Goal: Information Seeking & Learning: Learn about a topic

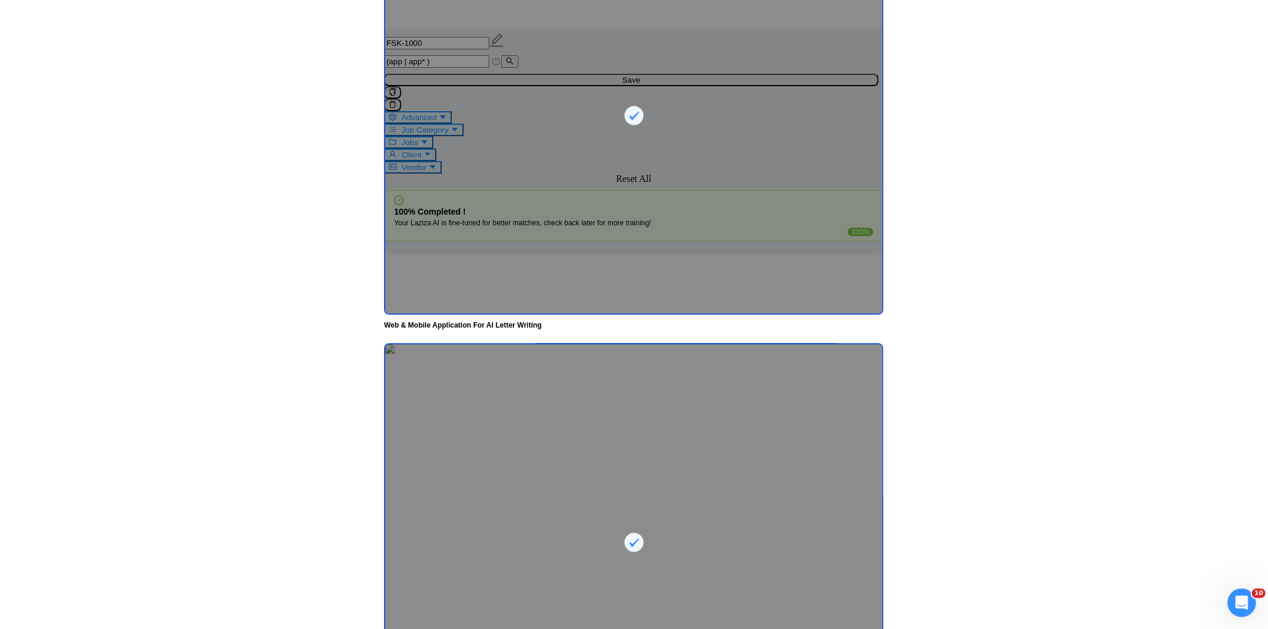
scroll to position [463, 0]
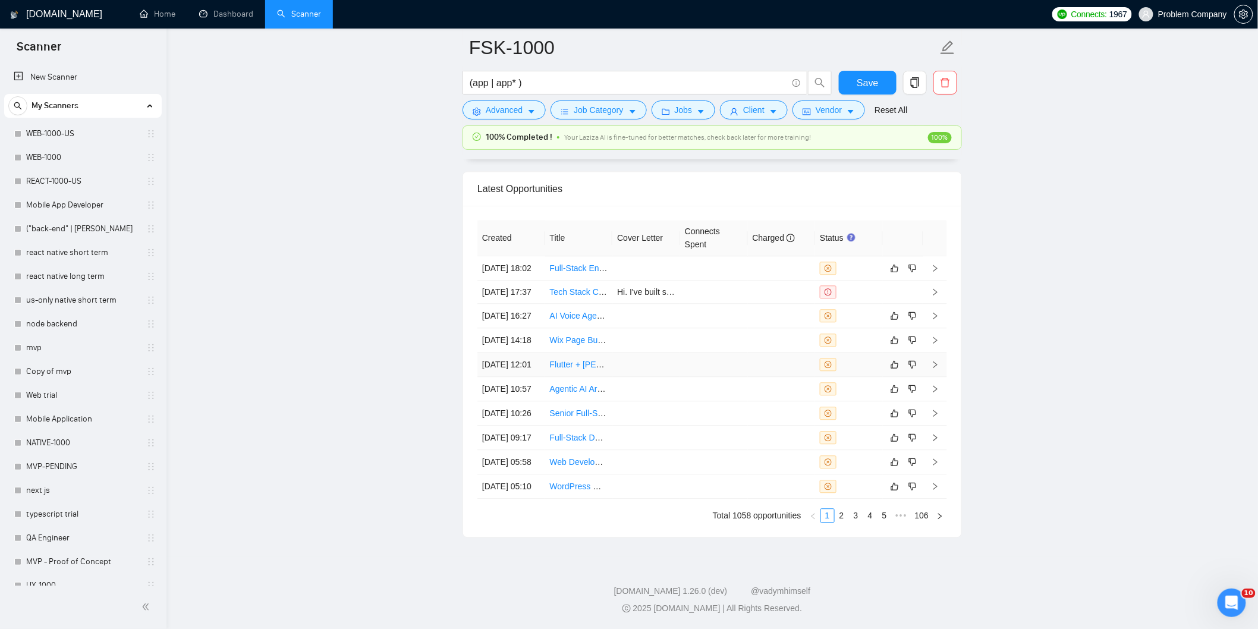
click at [535, 377] on td "[DATE] 12:01" at bounding box center [511, 365] width 68 height 24
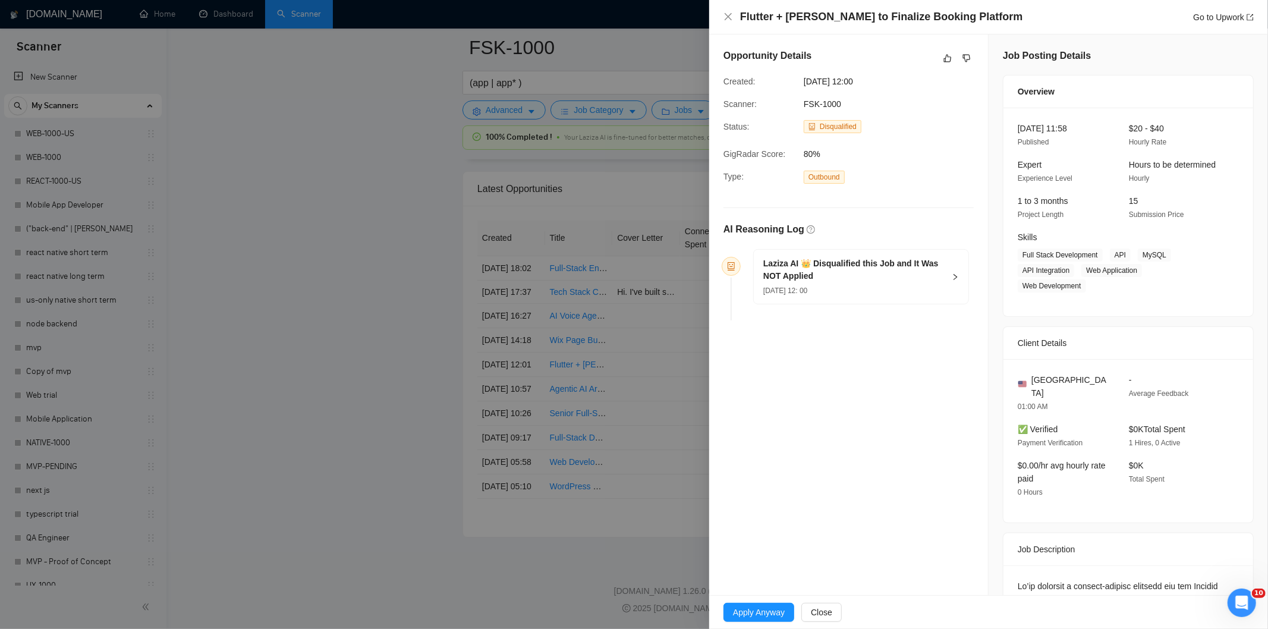
drag, startPoint x: 1030, startPoint y: 14, endPoint x: 721, endPoint y: 24, distance: 309.9
click at [721, 24] on div "Flutter + Laravel Developer to Finalize Booking Platform Go to Upwork" at bounding box center [988, 17] width 559 height 34
copy h4 "Flutter + [PERSON_NAME] to Finalize Booking Platform"
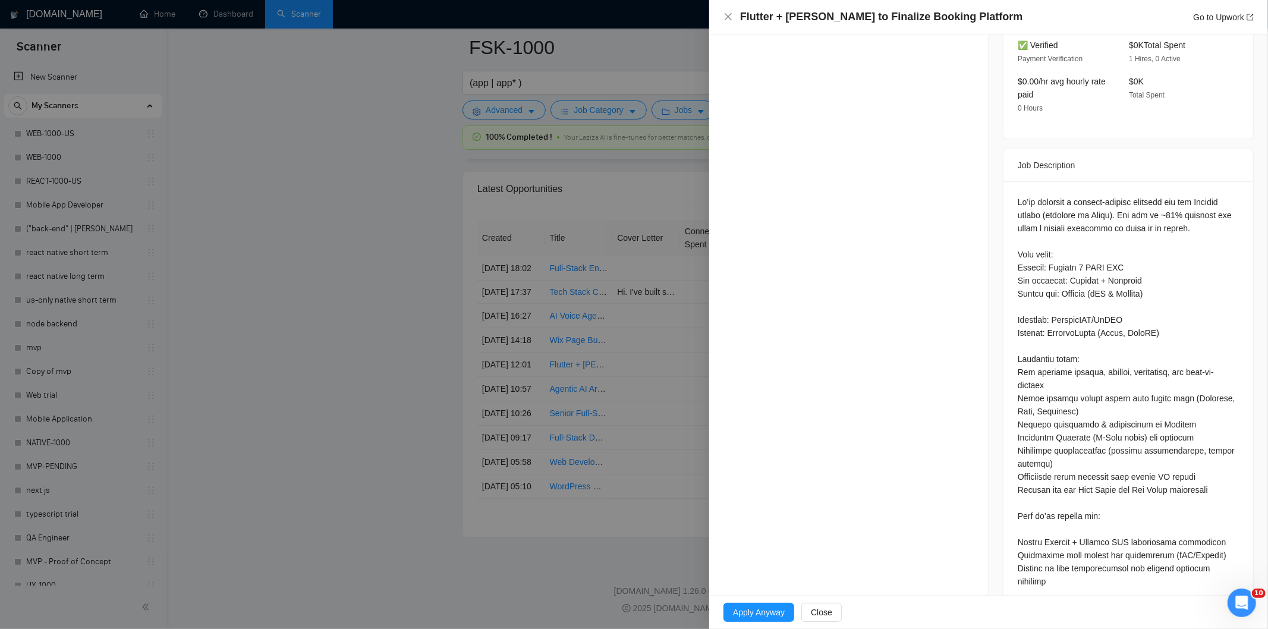
scroll to position [436, 0]
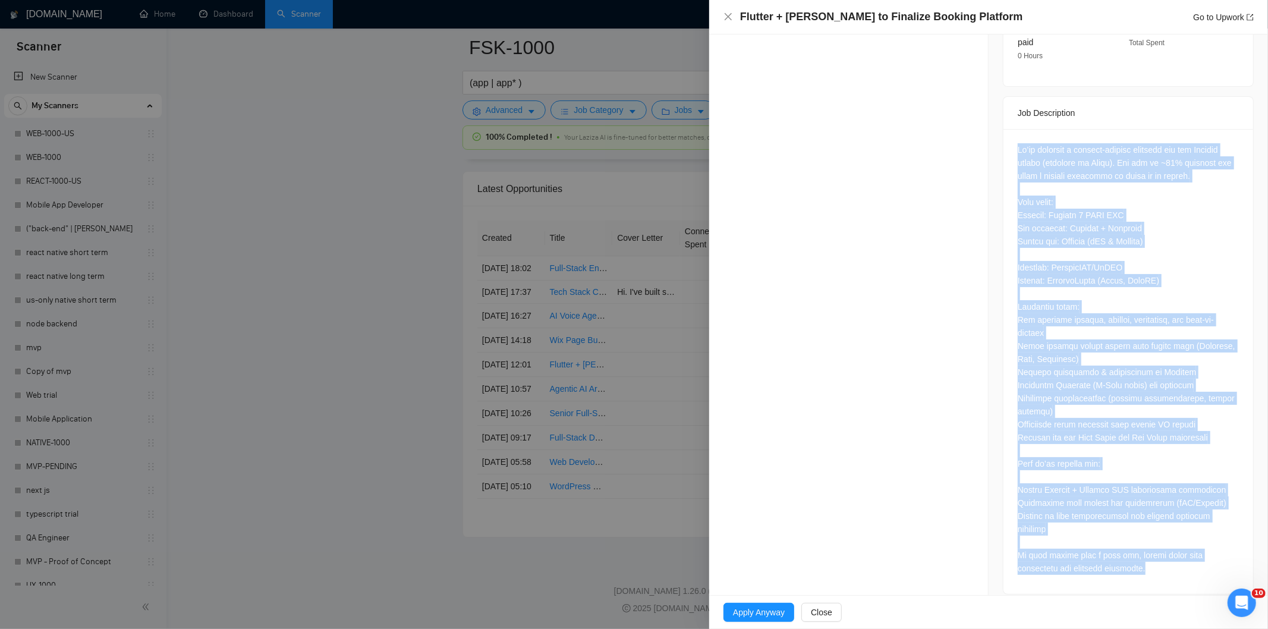
drag, startPoint x: 1008, startPoint y: 134, endPoint x: 1138, endPoint y: 580, distance: 464.5
click at [1138, 580] on div at bounding box center [1129, 361] width 250 height 465
copy div "We’re building a service-booking platform for the African market (starting in […"
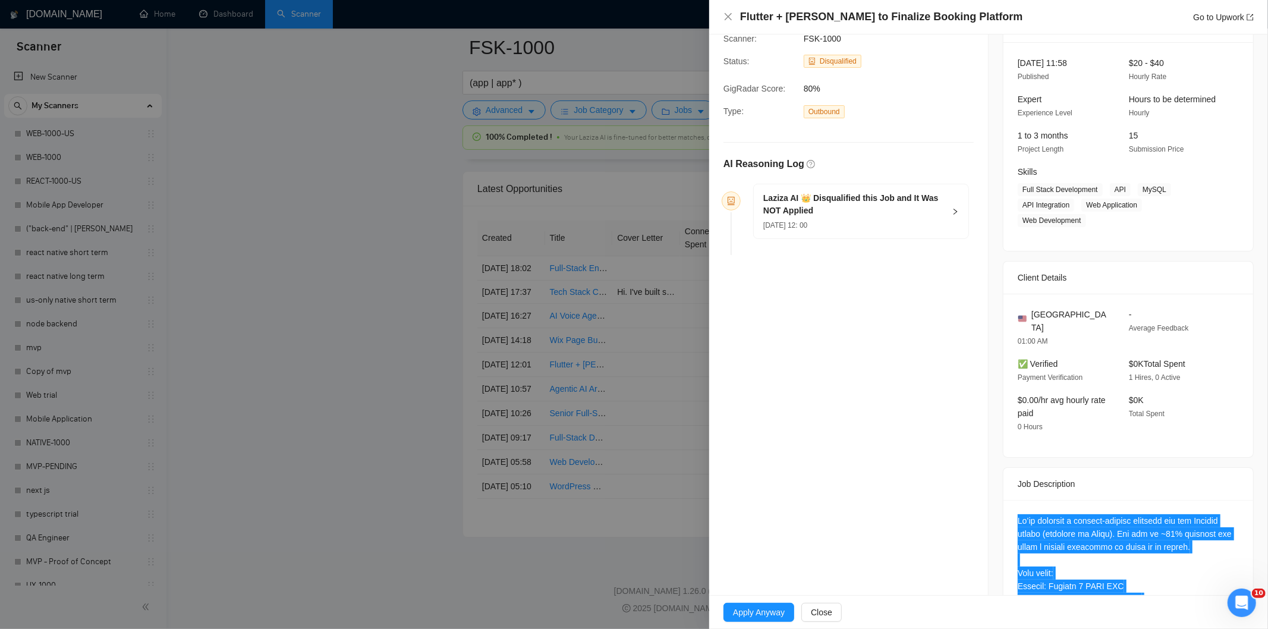
scroll to position [64, 0]
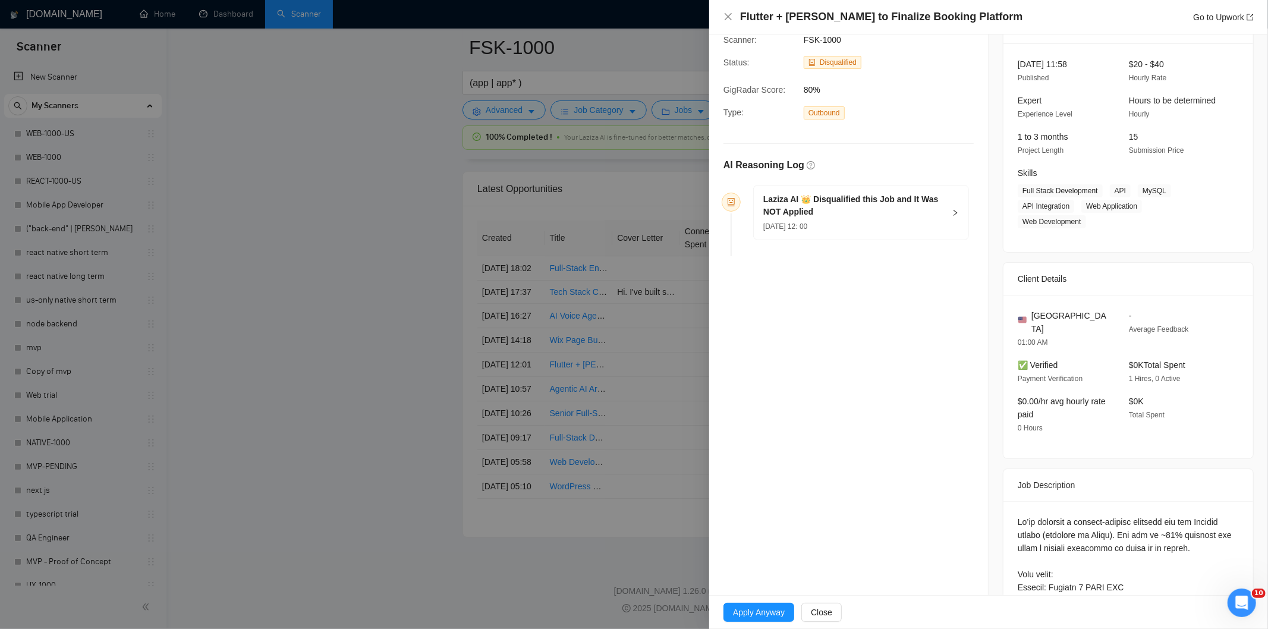
click at [901, 212] on h5 "Laziza AI 👑 Disqualified this Job and It Was NOT Applied" at bounding box center [853, 205] width 181 height 25
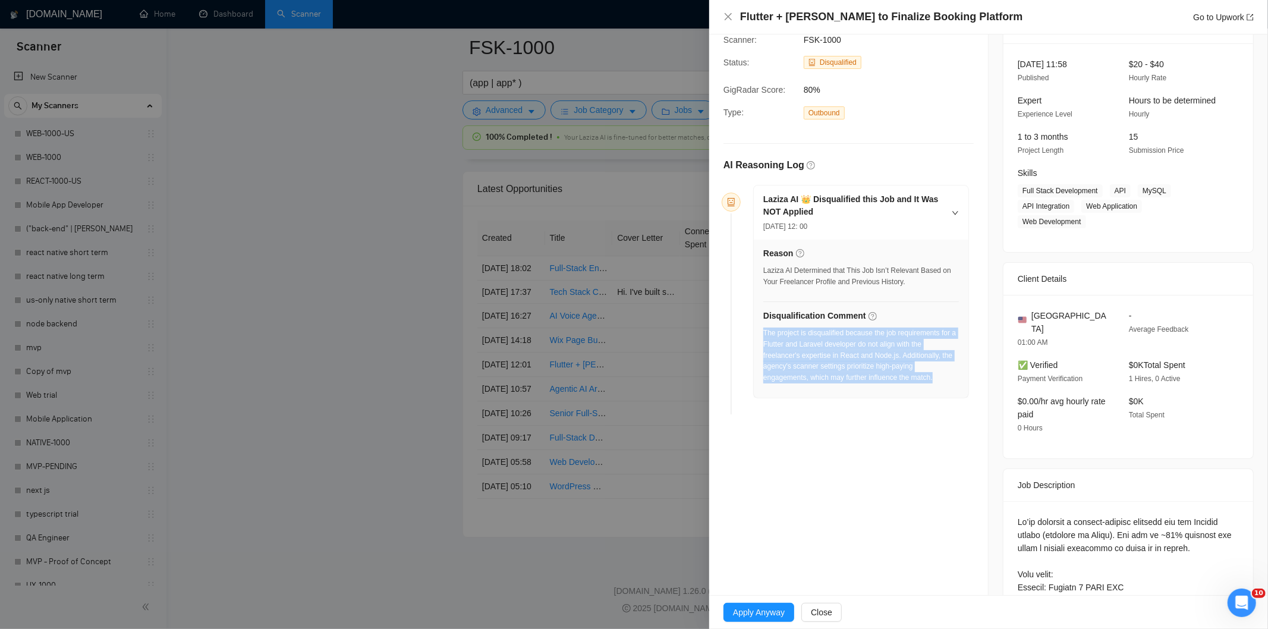
drag, startPoint x: 935, startPoint y: 378, endPoint x: 765, endPoint y: 331, distance: 177.0
click at [765, 331] on div "The project is disqualified because the job requirements for a Flutter and Lara…" at bounding box center [861, 356] width 196 height 56
copy div "The project is disqualified because the job requirements for a Flutter and Lara…"
click at [728, 15] on icon "close" at bounding box center [729, 17] width 10 height 10
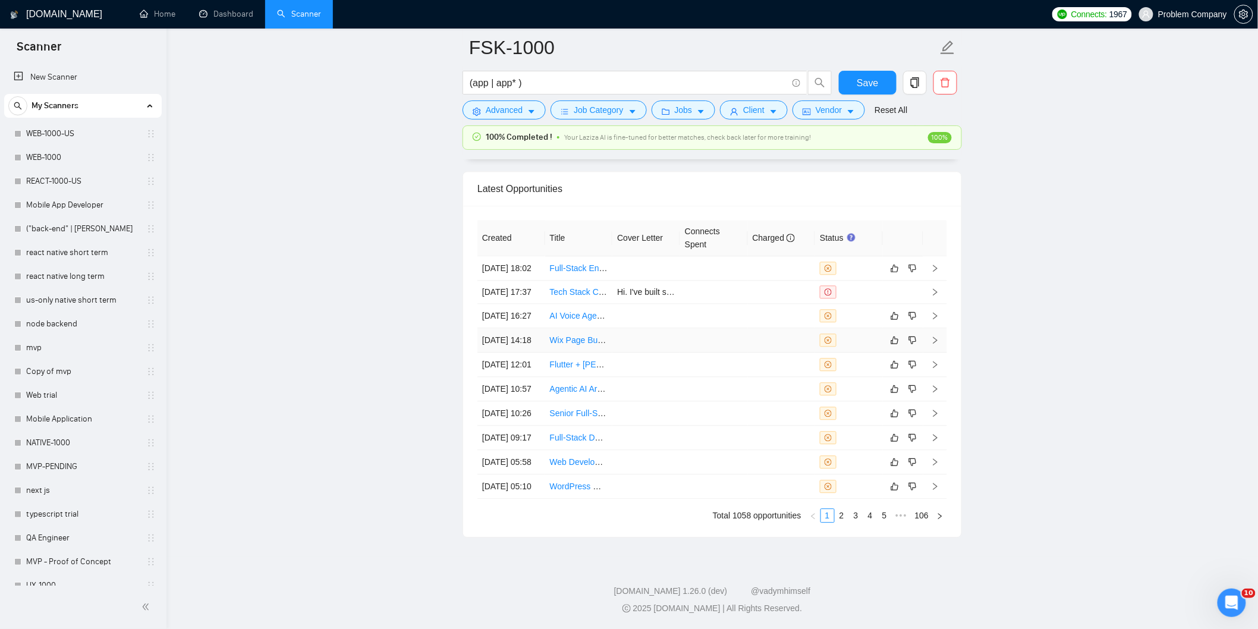
click at [525, 353] on td "[DATE] 14:18" at bounding box center [511, 340] width 68 height 24
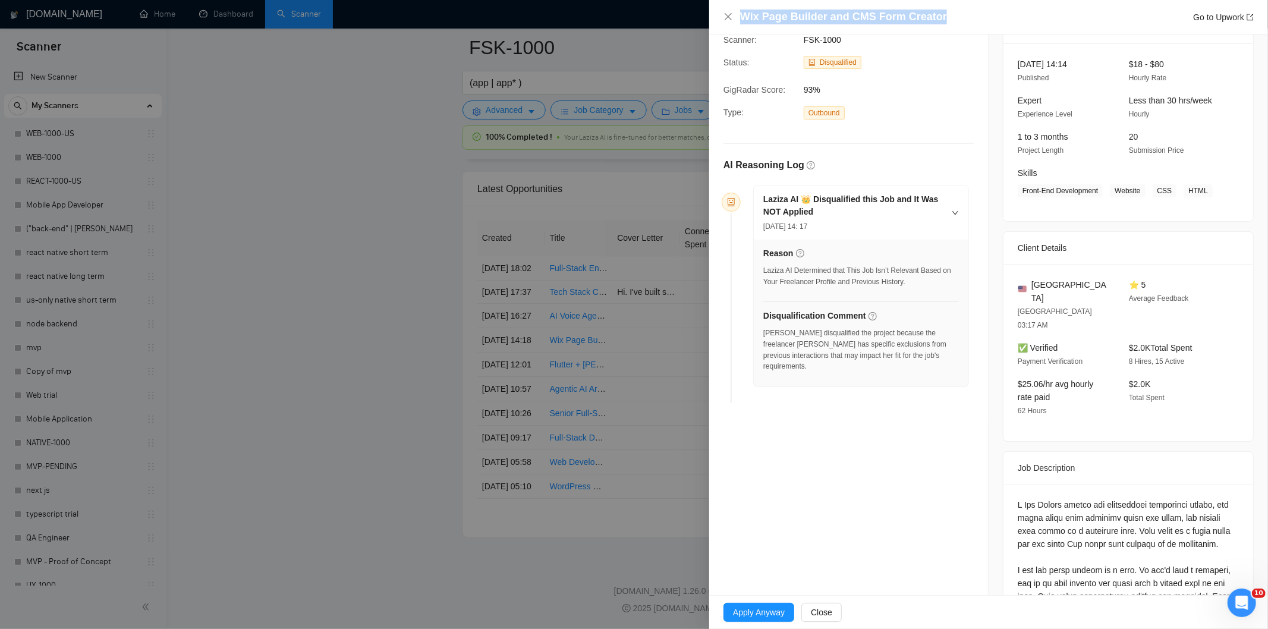
drag, startPoint x: 944, startPoint y: 18, endPoint x: 738, endPoint y: 21, distance: 205.1
click at [738, 21] on div "Wix Page Builder and CMS Form Creator Go to Upwork" at bounding box center [989, 17] width 530 height 15
copy h4 "Wix Page Builder and CMS Form Creator"
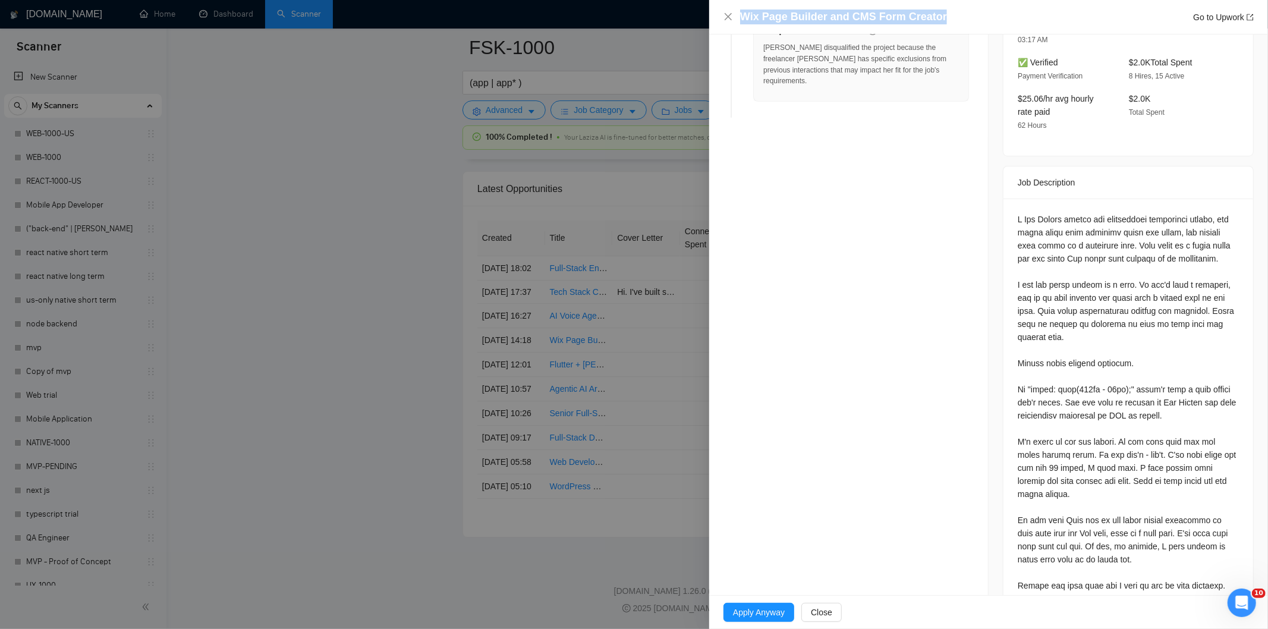
scroll to position [353, 0]
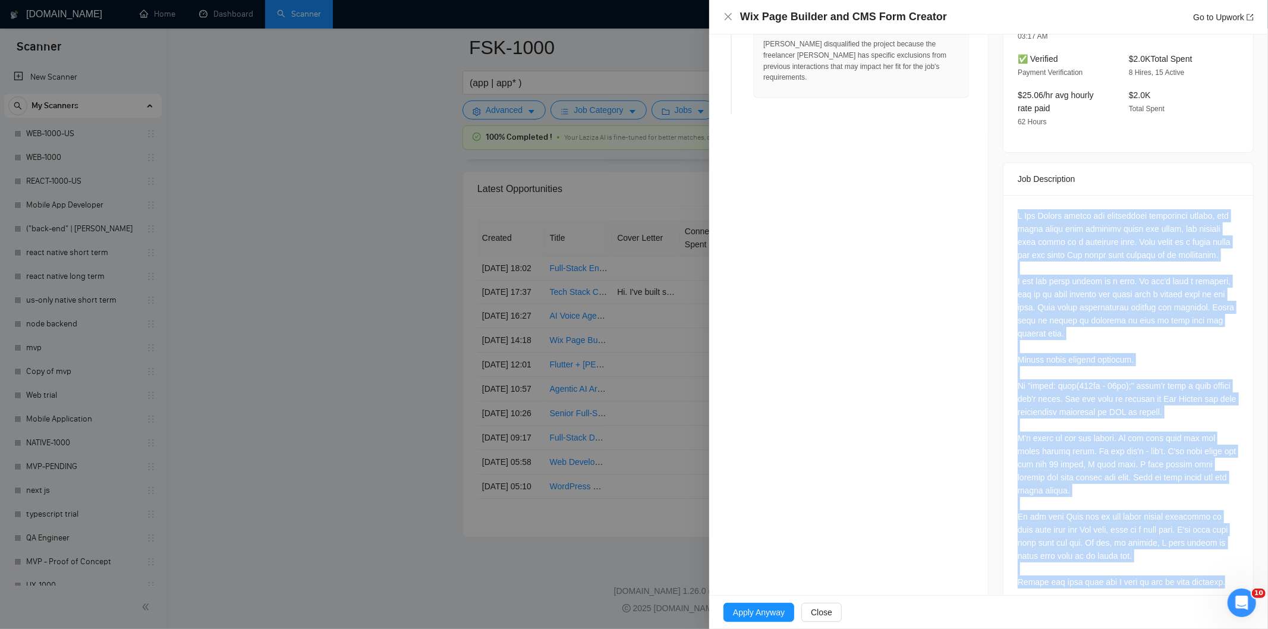
drag, startPoint x: 1011, startPoint y: 186, endPoint x: 1232, endPoint y: 556, distance: 431.4
click at [1232, 556] on div at bounding box center [1129, 401] width 250 height 413
copy div "A Wix Studio expert who understands responsive design, can build forms that pop…"
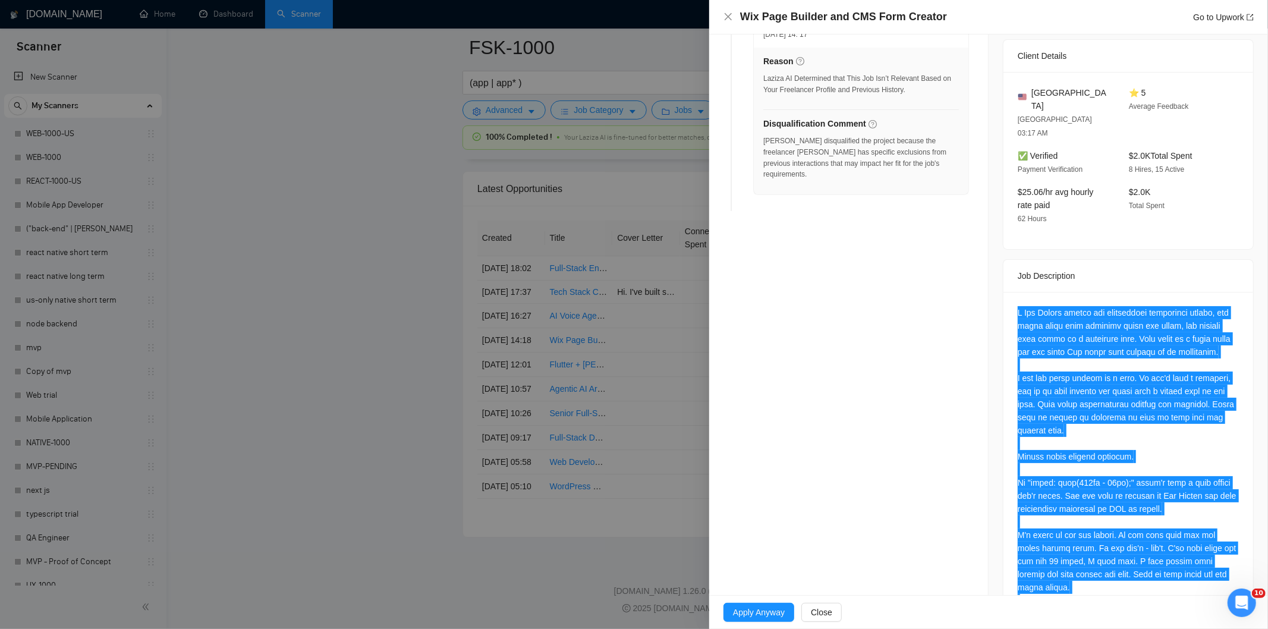
scroll to position [254, 0]
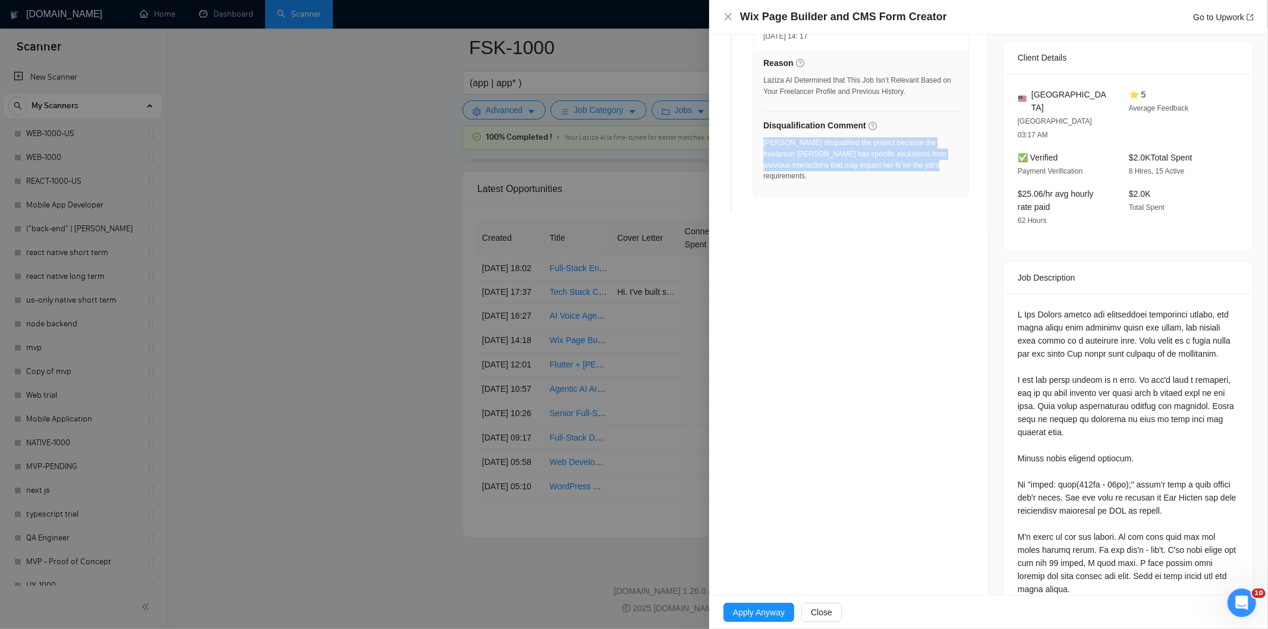
drag, startPoint x: 902, startPoint y: 175, endPoint x: 765, endPoint y: 147, distance: 140.2
click at [765, 147] on div "[PERSON_NAME] disqualified the project because the freelancer [PERSON_NAME] has…" at bounding box center [861, 163] width 196 height 52
copy div "[PERSON_NAME] disqualified the project because the freelancer [PERSON_NAME] has…"
click at [733, 20] on div "Wix Page Builder and CMS Form Creator Go to Upwork" at bounding box center [989, 17] width 530 height 15
click at [728, 20] on icon "close" at bounding box center [729, 17] width 10 height 10
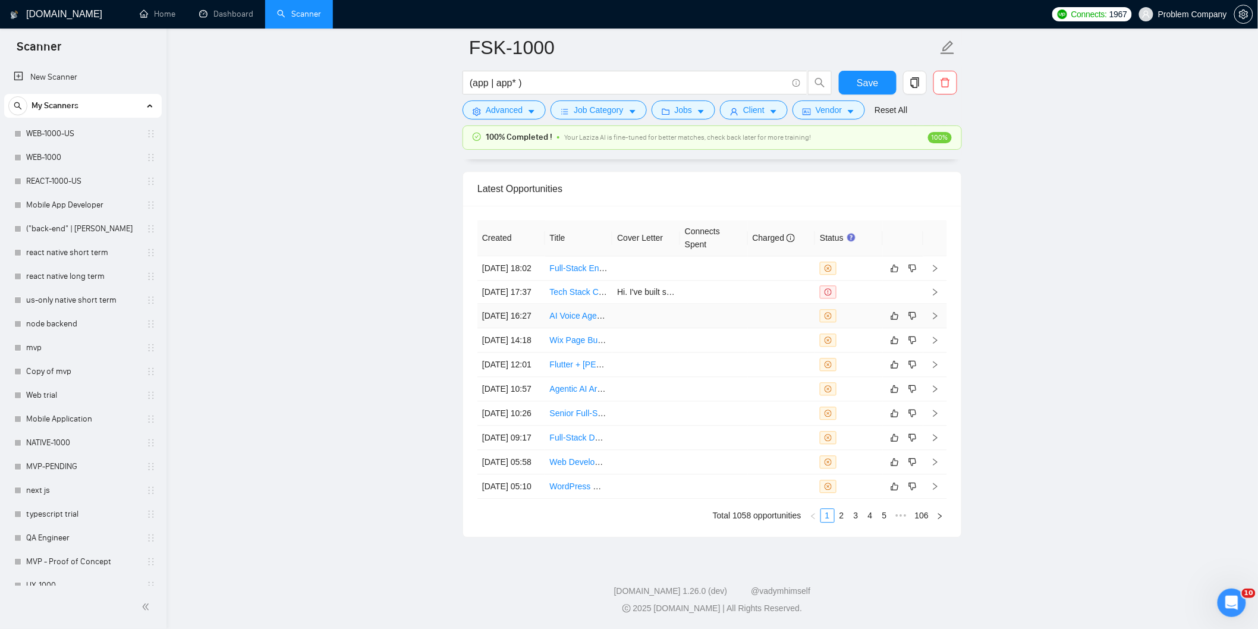
click at [533, 328] on td "[DATE] 16:27" at bounding box center [511, 316] width 68 height 24
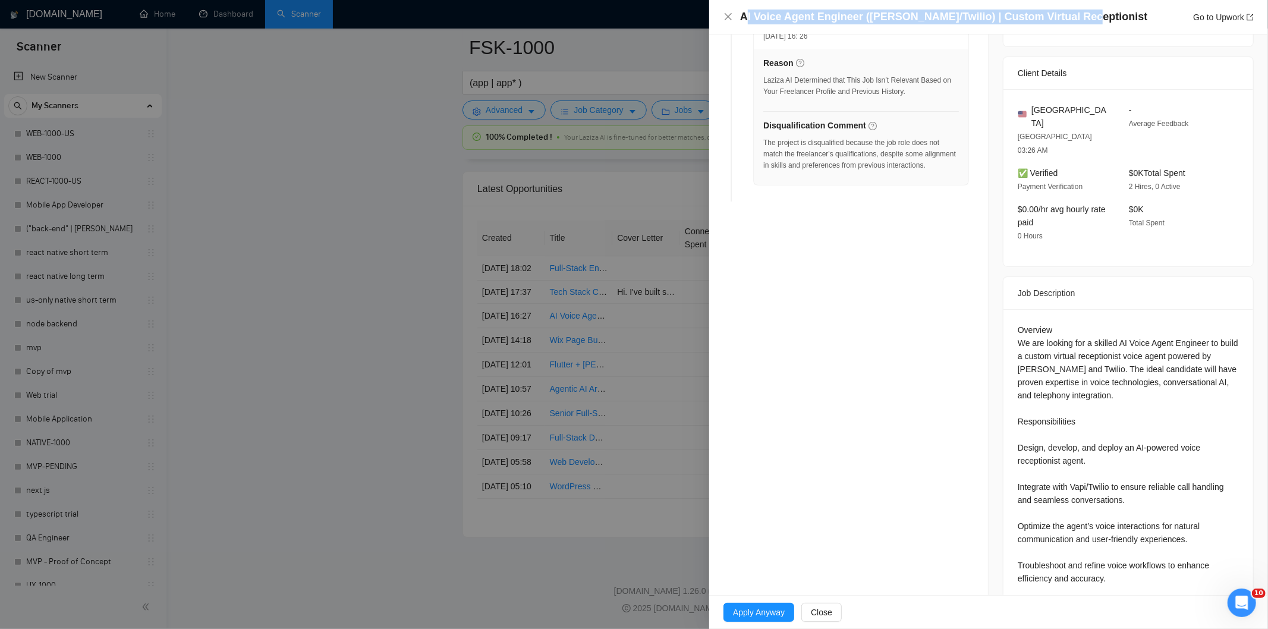
drag, startPoint x: 1079, startPoint y: 15, endPoint x: 744, endPoint y: 15, distance: 334.1
click at [744, 15] on div "AI Voice Agent Engineer (Vapi/Twilio) | Custom Virtual Receptionist Go to Upwork" at bounding box center [997, 17] width 514 height 15
click at [744, 15] on h4 "AI Voice Agent Engineer ([PERSON_NAME]/Twilio) | Custom Virtual Receptionist" at bounding box center [943, 17] width 407 height 15
drag, startPoint x: 1084, startPoint y: 14, endPoint x: 741, endPoint y: 15, distance: 342.5
click at [741, 15] on div "AI Voice Agent Engineer (Vapi/Twilio) | Custom Virtual Receptionist Go to Upwork" at bounding box center [997, 17] width 514 height 15
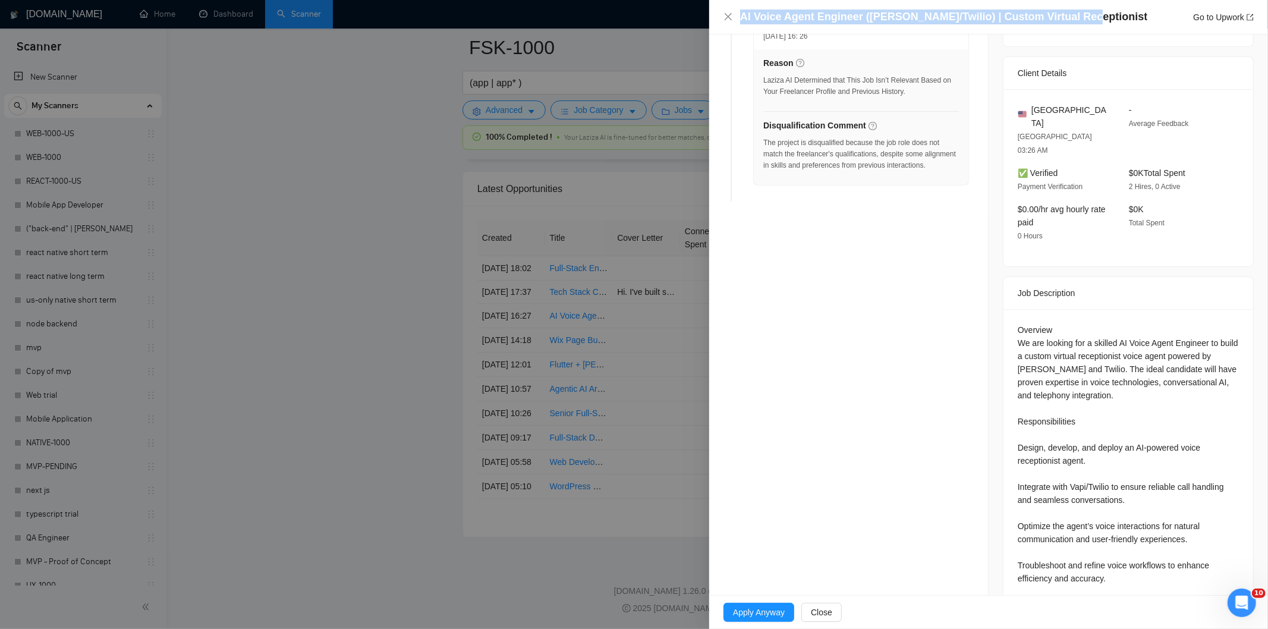
copy h4 "AI Voice Agent Engineer ([PERSON_NAME]/Twilio) | Custom Virtual Receptionist"
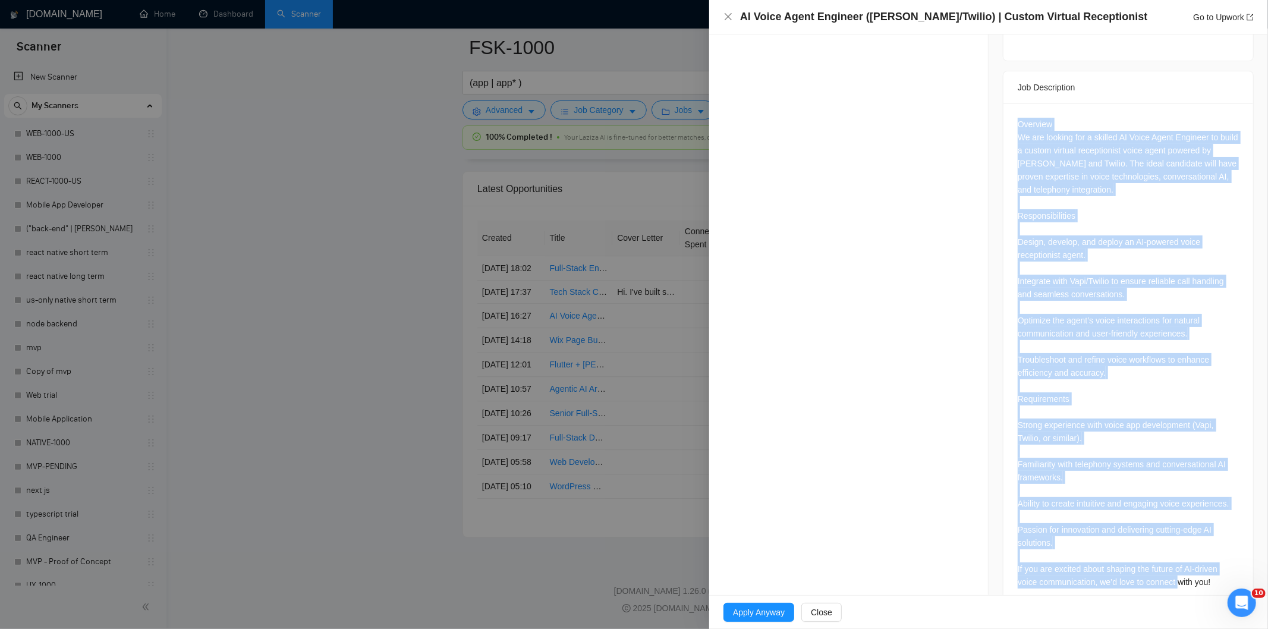
scroll to position [461, 0]
drag, startPoint x: 1011, startPoint y: 96, endPoint x: 1189, endPoint y: 593, distance: 528.4
click at [1189, 593] on div "Job Posting Details Overview [DATE] 16:24 Published $25 - $47 Hourly Rate Exper…" at bounding box center [1128, 98] width 279 height 1048
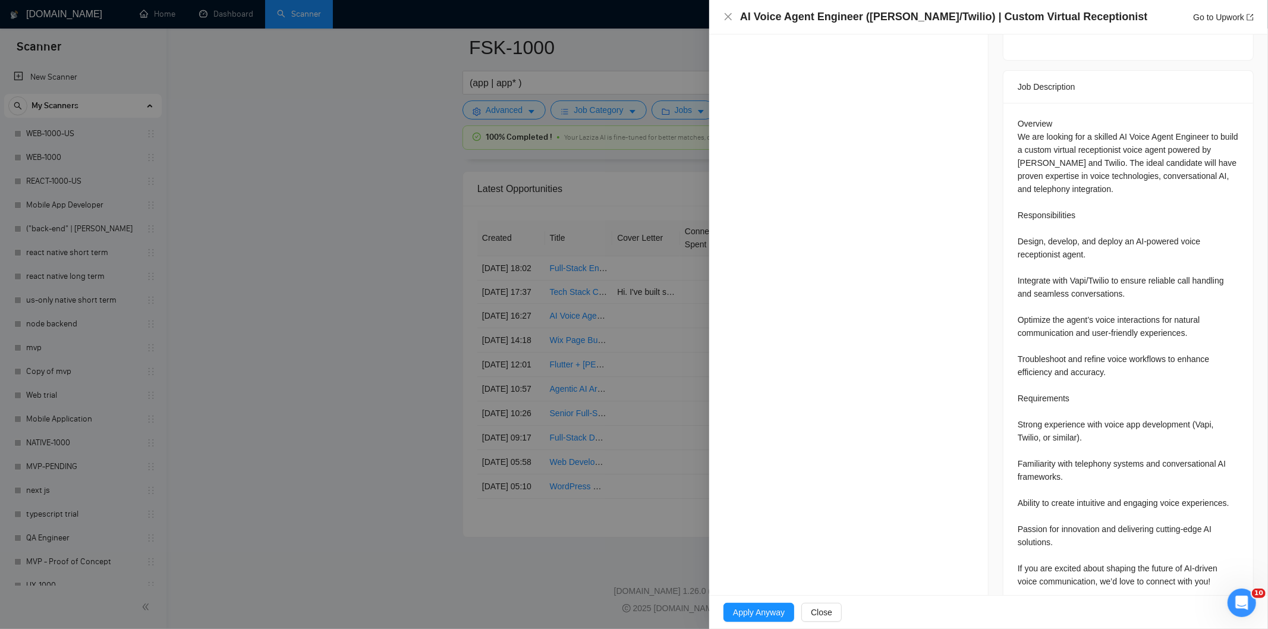
click at [1228, 569] on div "Overview We are looking for a skilled AI Voice Agent Engineer to build a custom…" at bounding box center [1129, 355] width 250 height 504
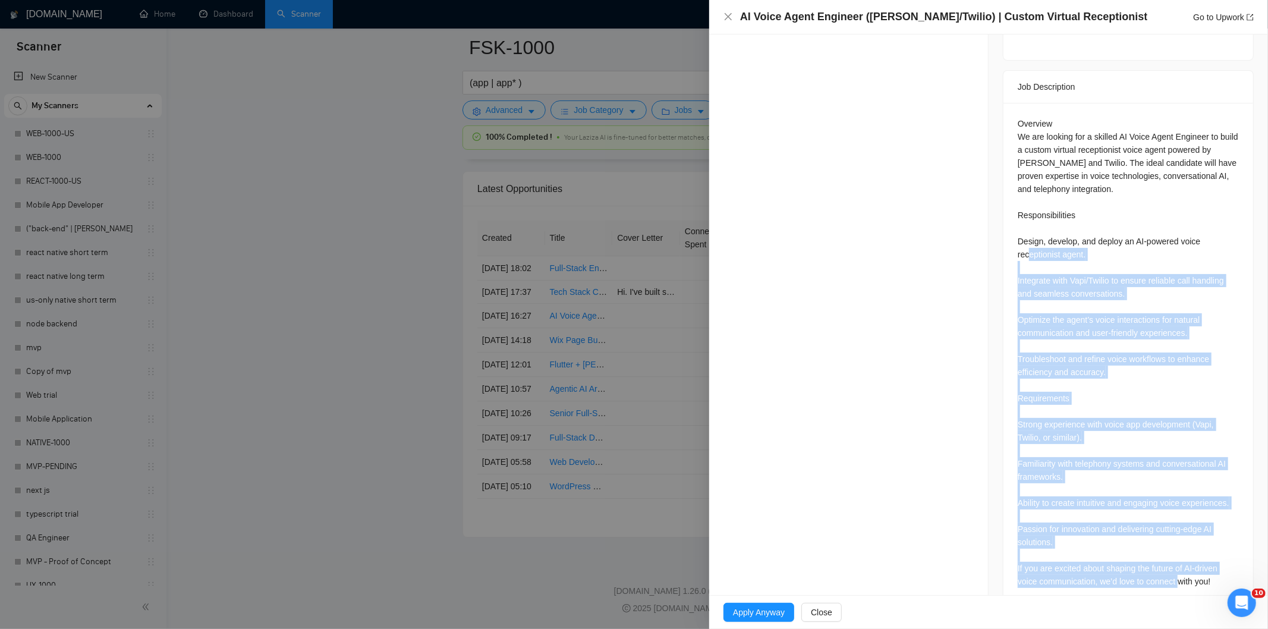
drag, startPoint x: 1228, startPoint y: 569, endPoint x: 1055, endPoint y: 217, distance: 391.9
click at [1055, 219] on div "Overview We are looking for a skilled AI Voice Agent Engineer to build a custom…" at bounding box center [1129, 355] width 250 height 504
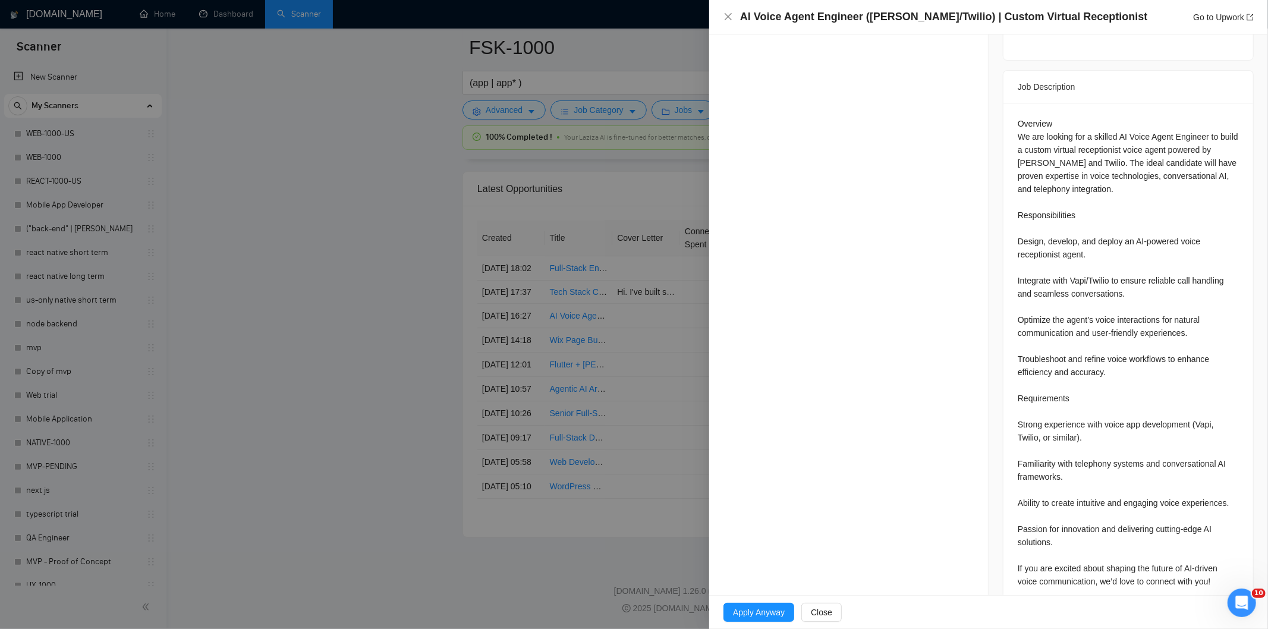
click at [1021, 117] on div "Overview We are looking for a skilled AI Voice Agent Engineer to build a custom…" at bounding box center [1128, 352] width 221 height 471
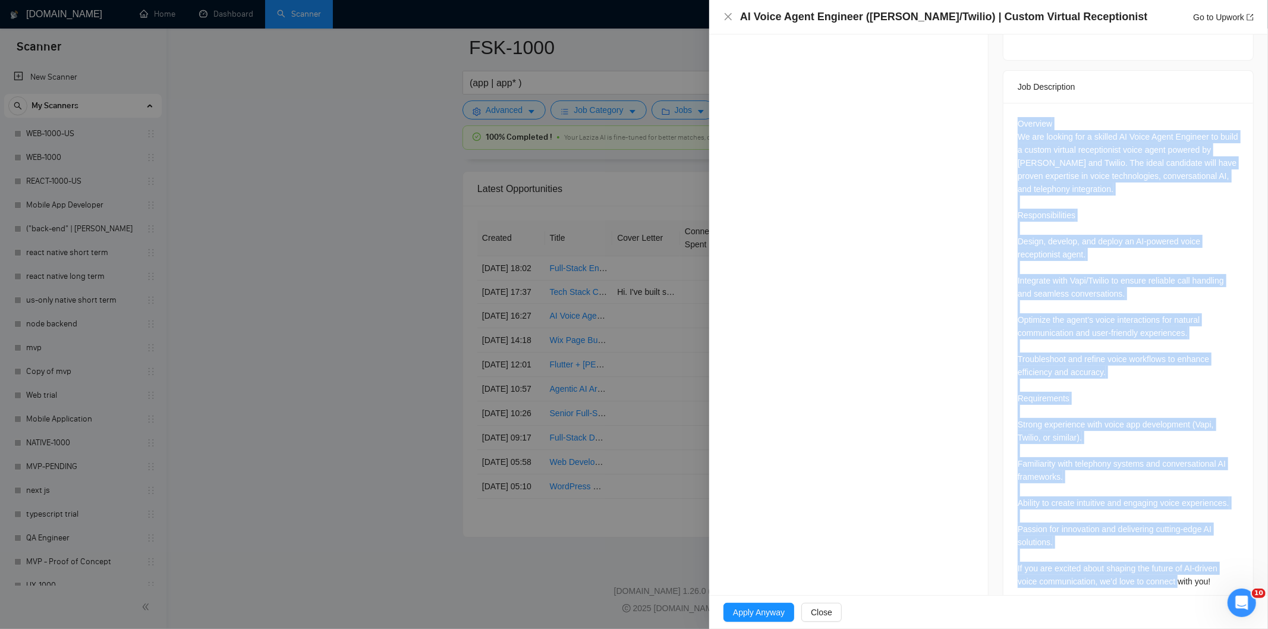
drag, startPoint x: 1009, startPoint y: 96, endPoint x: 1220, endPoint y: 577, distance: 525.8
click at [1220, 577] on div "Overview We are looking for a skilled AI Voice Agent Engineer to build a custom…" at bounding box center [1129, 355] width 250 height 504
copy div "Overview We are looking for a skilled AI Voice Agent Engineer to build a custom…"
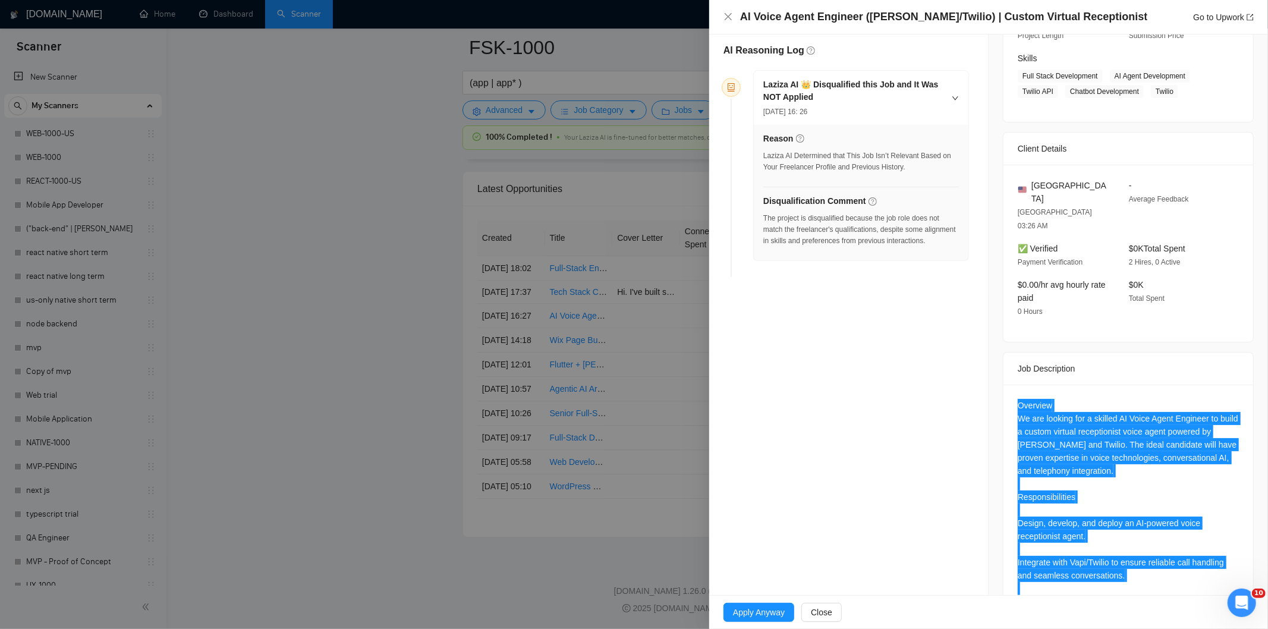
scroll to position [177, 0]
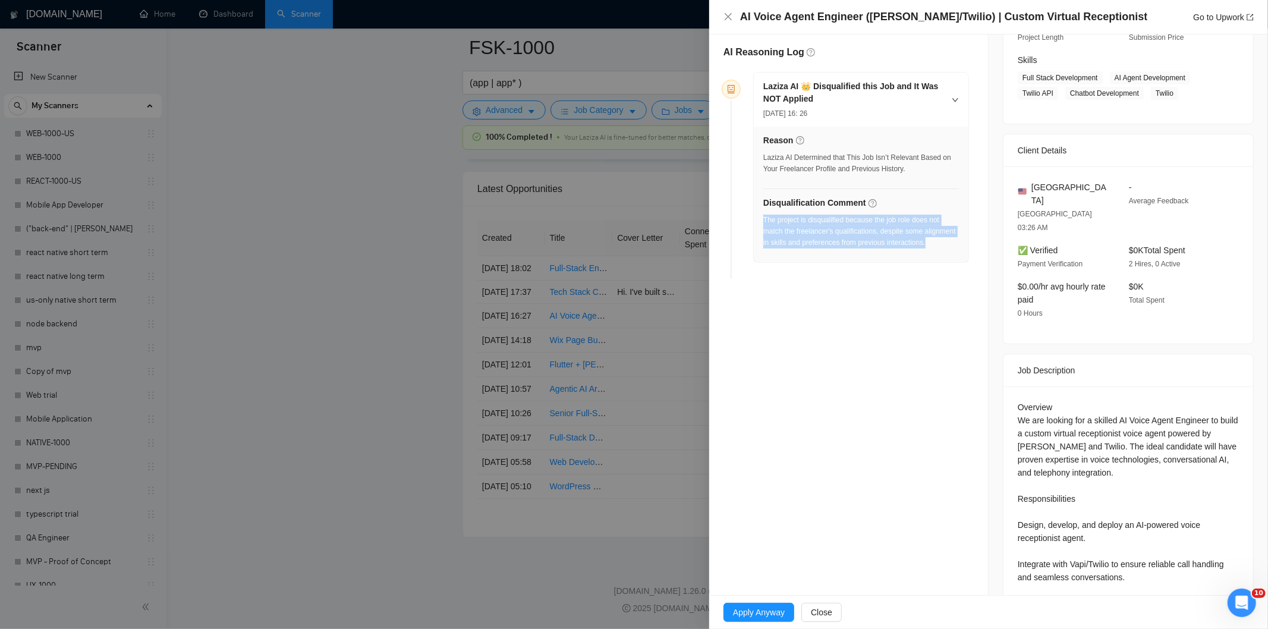
drag, startPoint x: 812, startPoint y: 256, endPoint x: 764, endPoint y: 222, distance: 58.9
click at [764, 222] on div "The project is disqualified because the job role does not match the freelancer'…" at bounding box center [861, 232] width 196 height 34
copy div "The project is disqualified because the job role does not match the freelancer'…"
click at [733, 18] on div "AI Voice Agent Engineer (Vapi/Twilio) | Custom Virtual Receptionist Go to Upwork" at bounding box center [989, 17] width 530 height 15
click at [727, 17] on icon "close" at bounding box center [729, 17] width 10 height 10
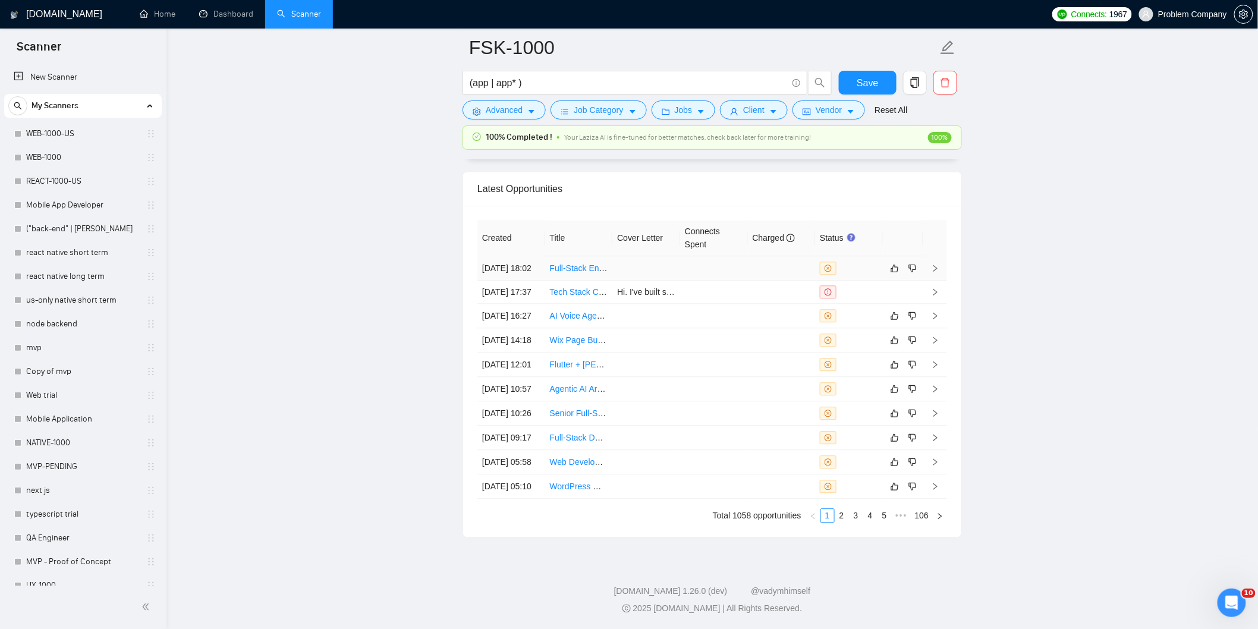
click at [516, 256] on td "[DATE] 18:02" at bounding box center [511, 268] width 68 height 24
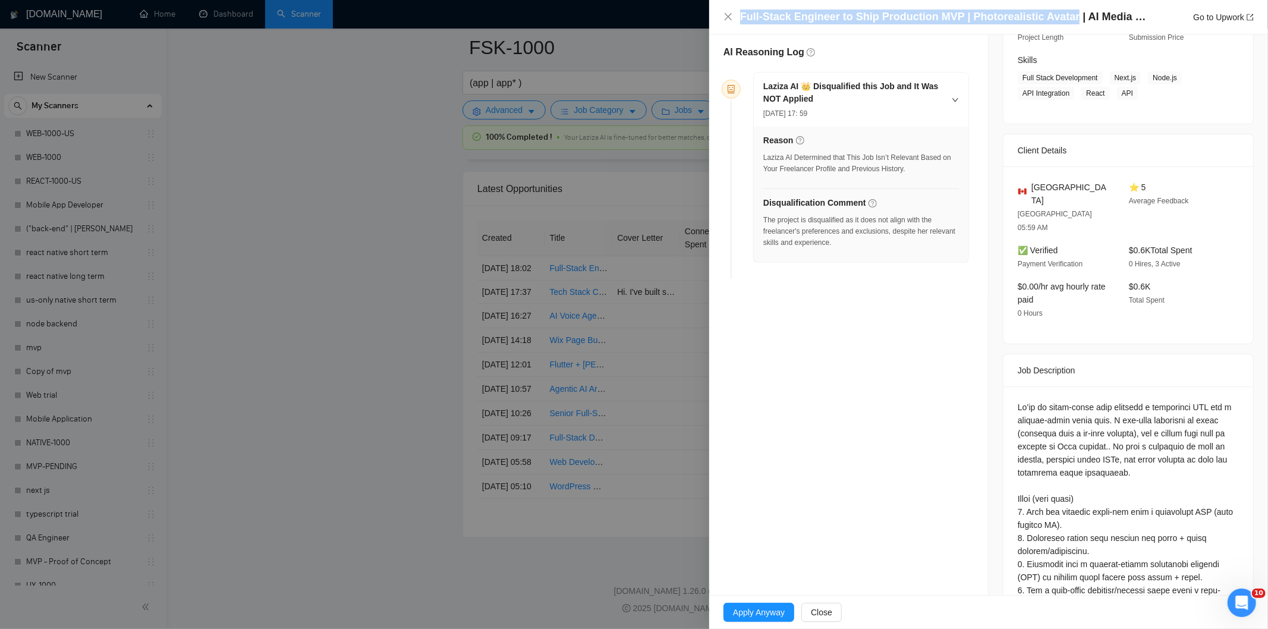
drag, startPoint x: 1062, startPoint y: 20, endPoint x: 741, endPoint y: 17, distance: 321.7
click at [741, 17] on h4 "Full-Stack Engineer to Ship Production MVP | Photorealistic Avatar | AI Media w…" at bounding box center [945, 17] width 410 height 15
copy h4 "Full-Stack Engineer to Ship Production MVP | Photorealistic Avatar"
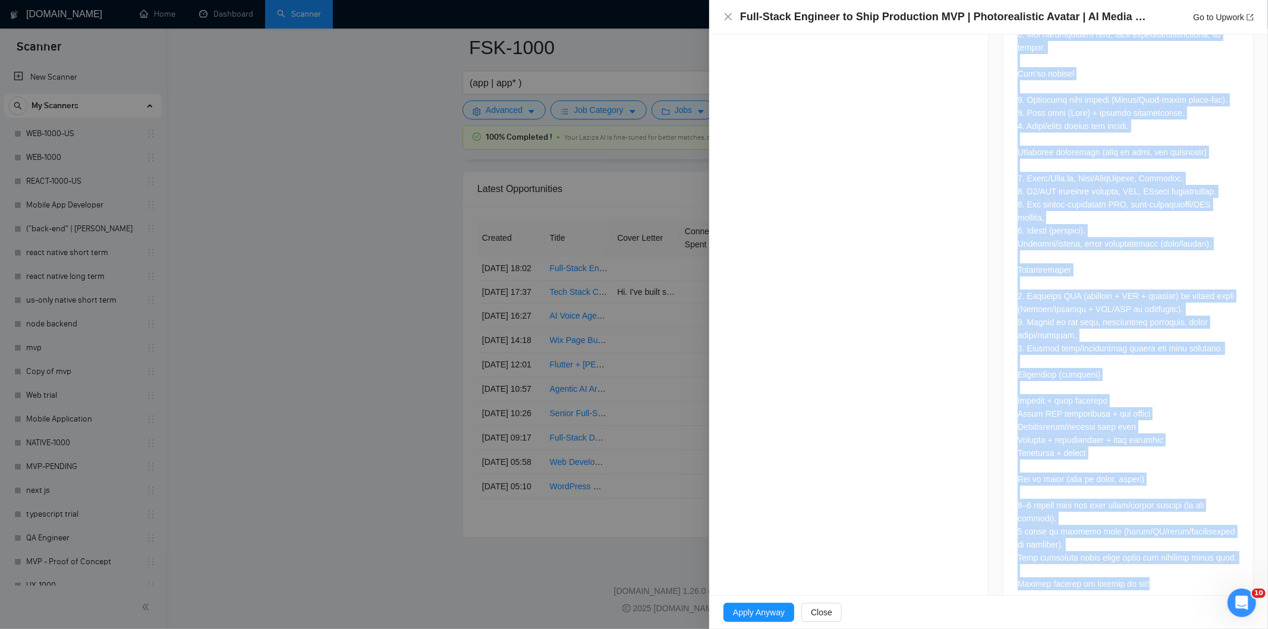
scroll to position [800, 0]
drag, startPoint x: 1013, startPoint y: 181, endPoint x: 1168, endPoint y: 567, distance: 415.6
click at [1168, 567] on div at bounding box center [1129, 185] width 250 height 844
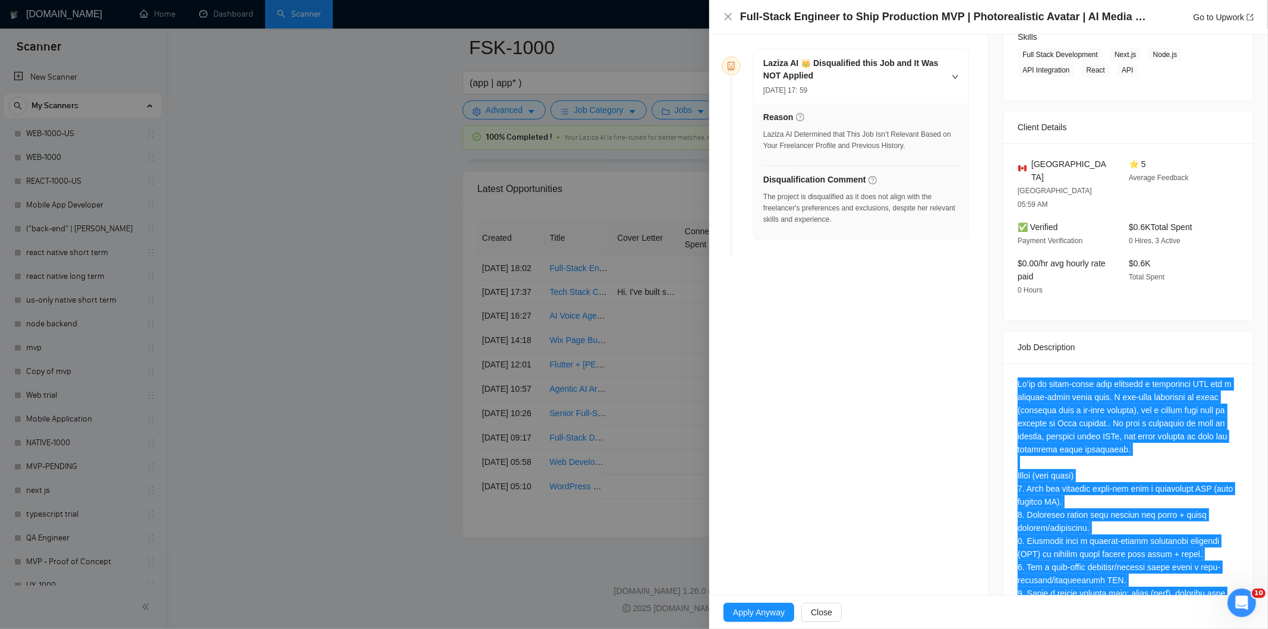
scroll to position [187, 0]
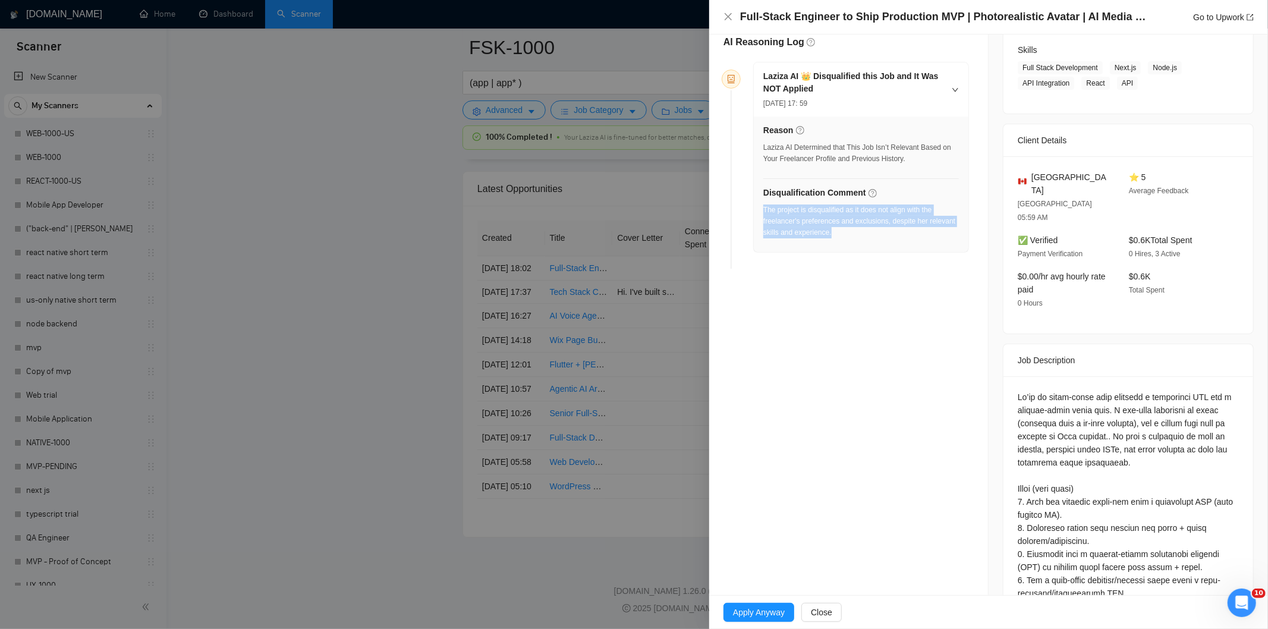
drag, startPoint x: 846, startPoint y: 238, endPoint x: 765, endPoint y: 214, distance: 85.0
click at [765, 214] on div "The project is disqualified as it does not align with the freelancer's preferen…" at bounding box center [861, 225] width 196 height 41
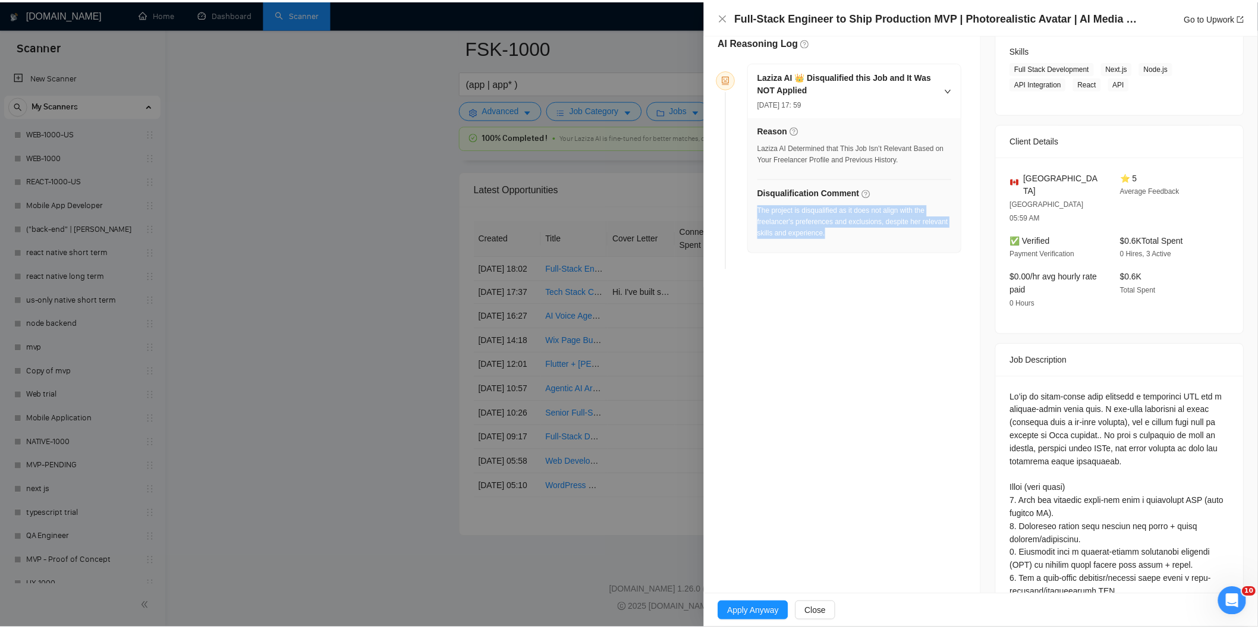
scroll to position [0, 0]
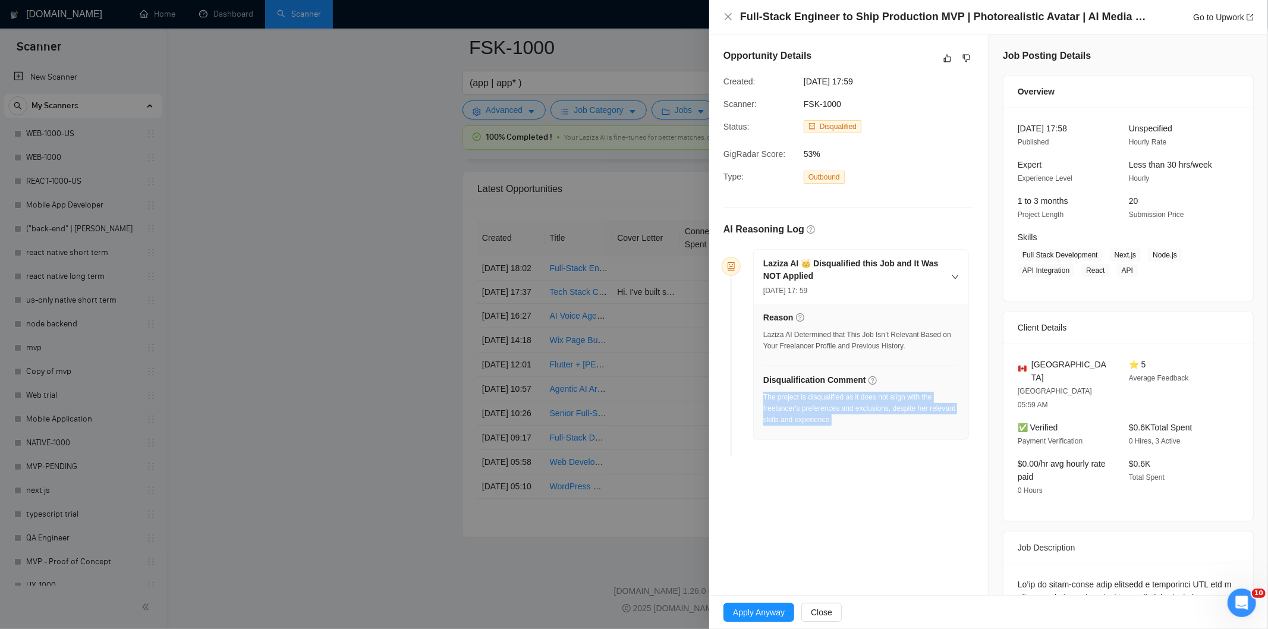
drag, startPoint x: 891, startPoint y: 78, endPoint x: 803, endPoint y: 75, distance: 88.1
click at [803, 75] on div "[DATE] 17:59" at bounding box center [859, 81] width 121 height 13
click at [728, 14] on icon "close" at bounding box center [729, 17] width 10 height 10
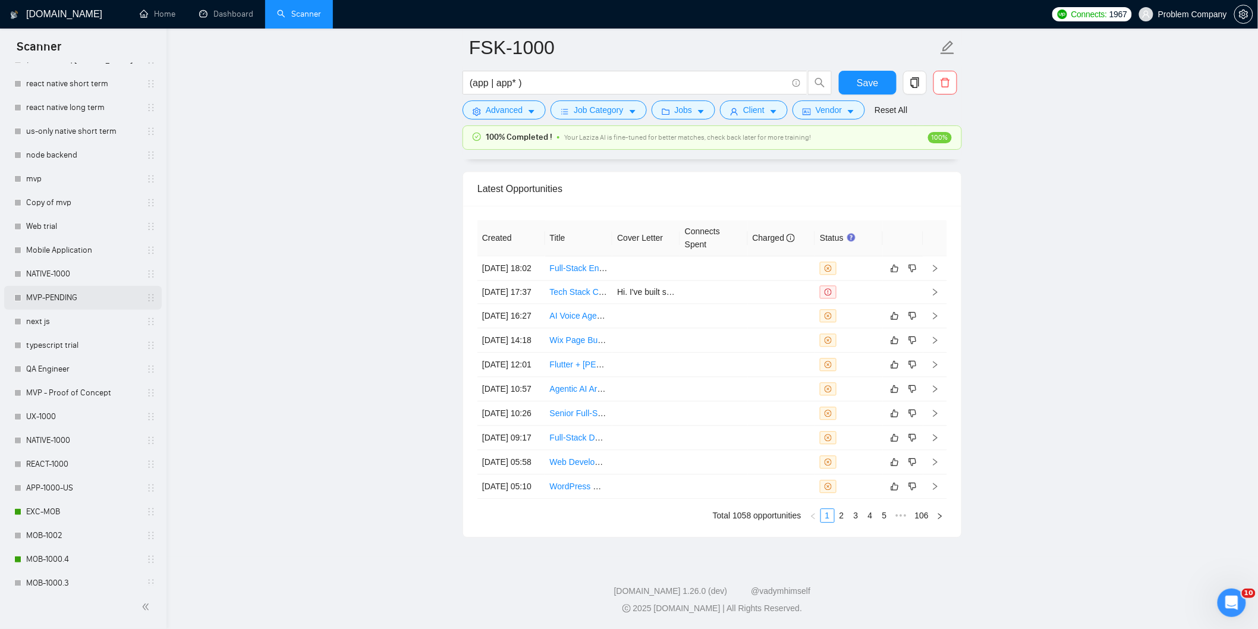
scroll to position [196, 0]
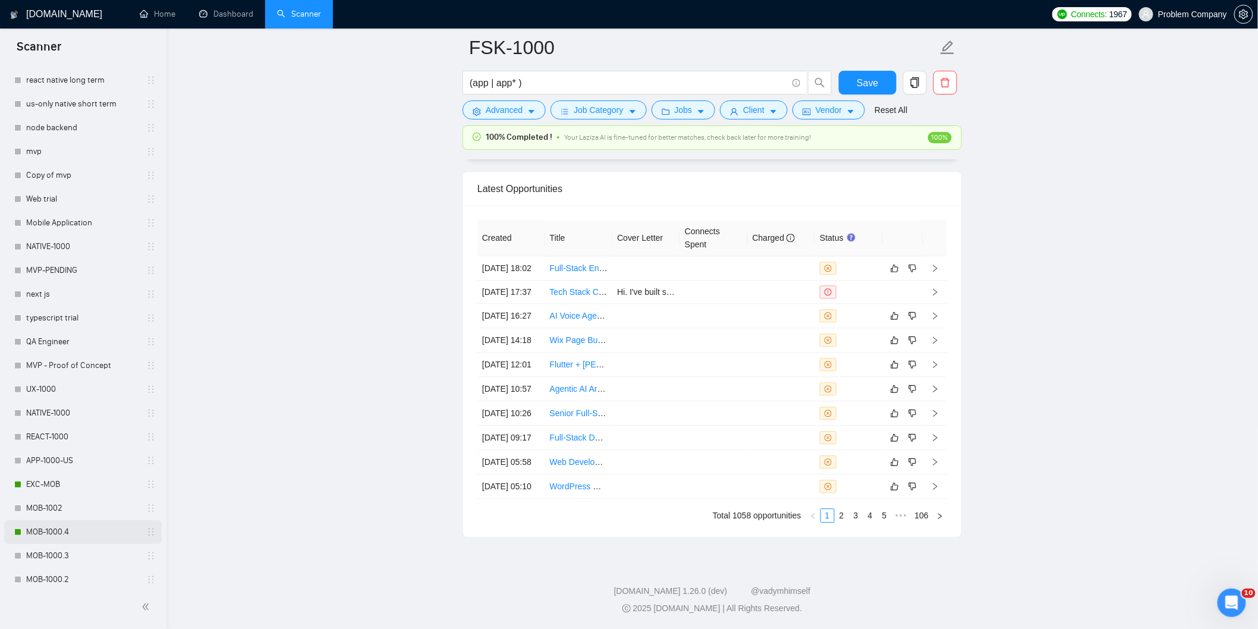
click at [70, 536] on link "MOB-1000.4" at bounding box center [82, 532] width 113 height 24
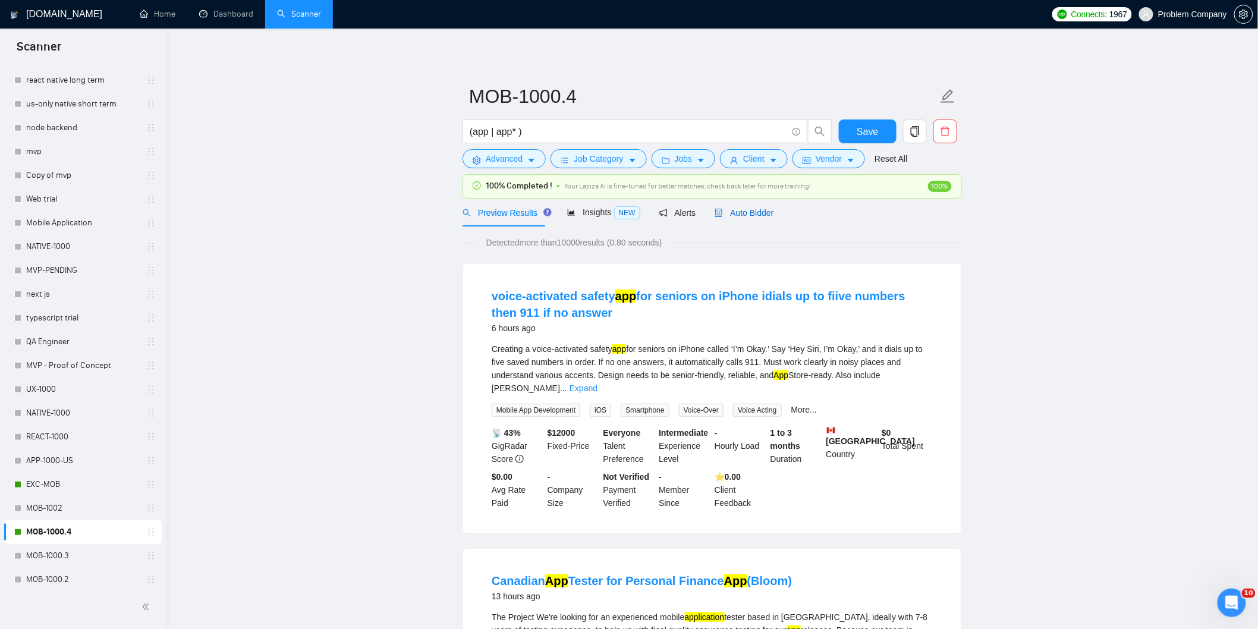
click at [745, 210] on span "Auto Bidder" at bounding box center [744, 213] width 59 height 10
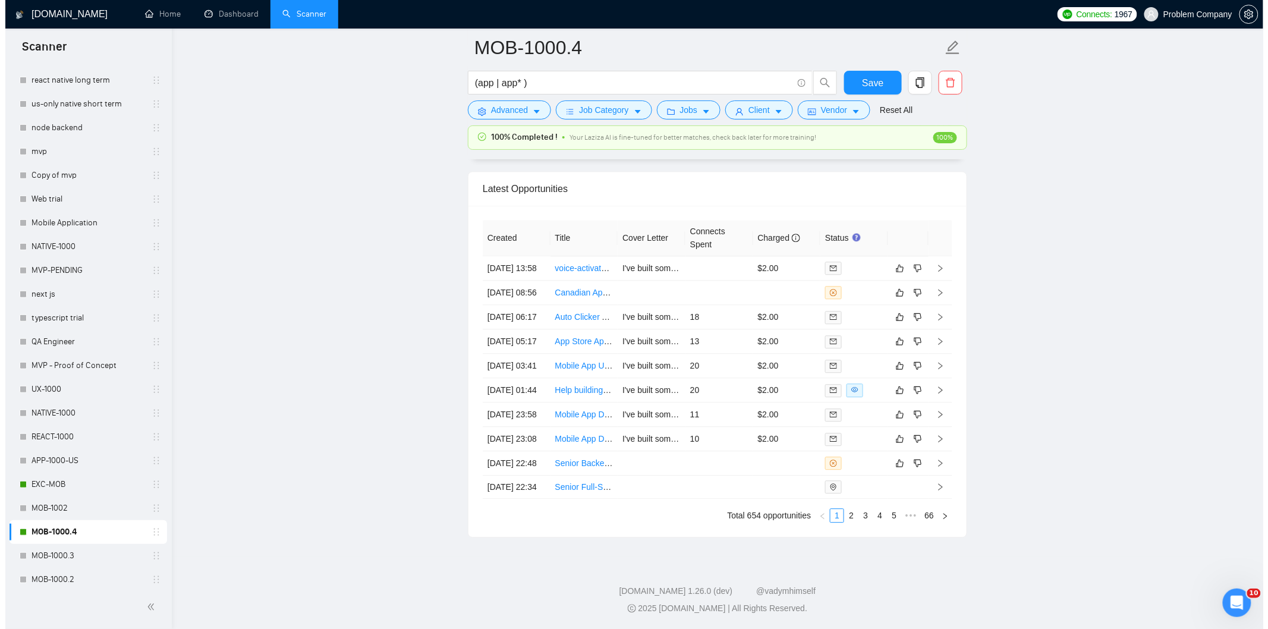
scroll to position [2950, 0]
drag, startPoint x: 511, startPoint y: 232, endPoint x: 496, endPoint y: 228, distance: 15.6
click at [496, 256] on td "[DATE] 13:58" at bounding box center [511, 268] width 68 height 24
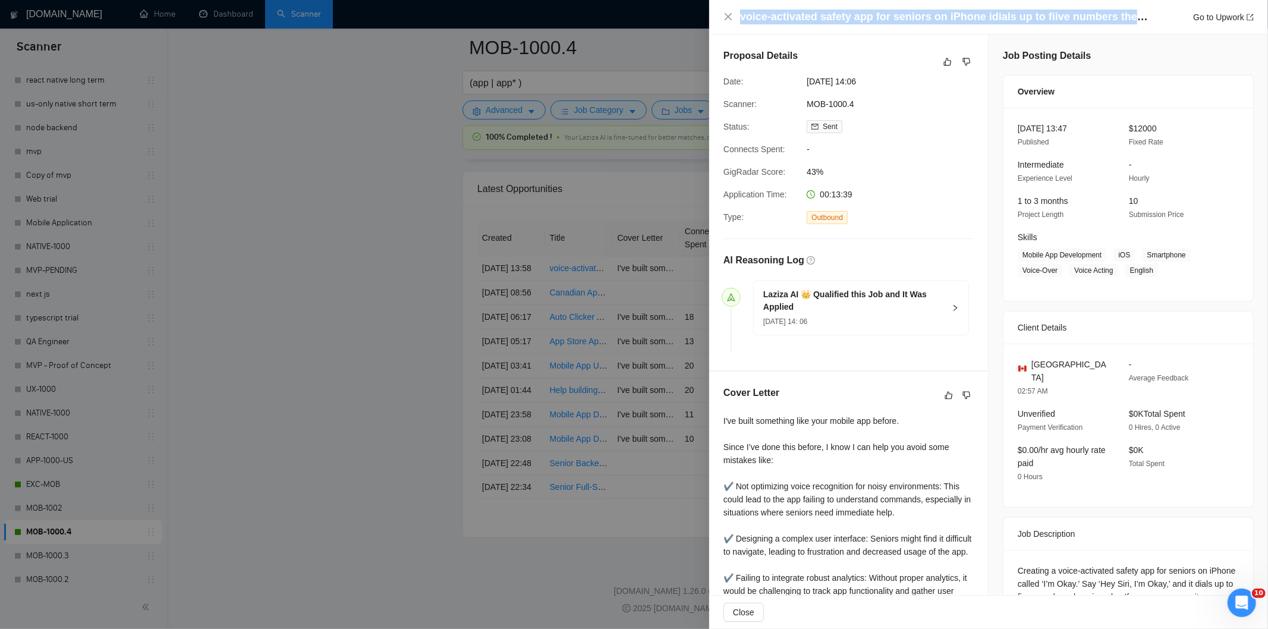
drag, startPoint x: 1139, startPoint y: 17, endPoint x: 715, endPoint y: 21, distance: 423.3
click at [715, 21] on div "voice-activated safety app for seniors on iPhone idials up to fiive numbers the…" at bounding box center [988, 17] width 559 height 34
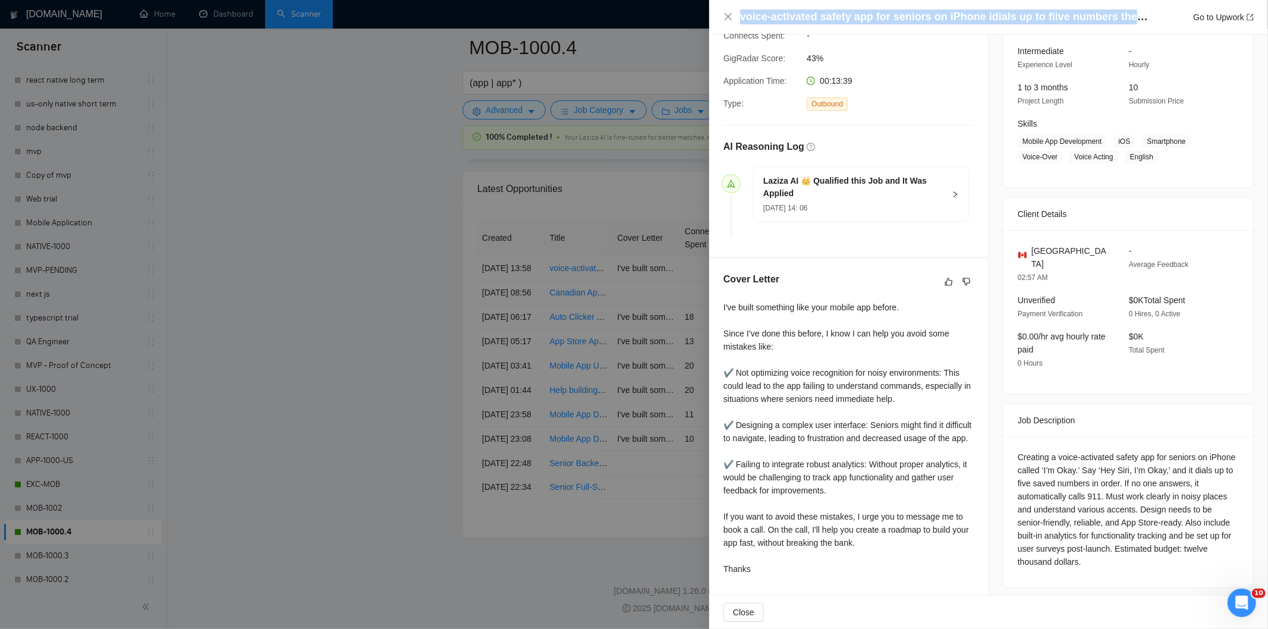
scroll to position [126, 0]
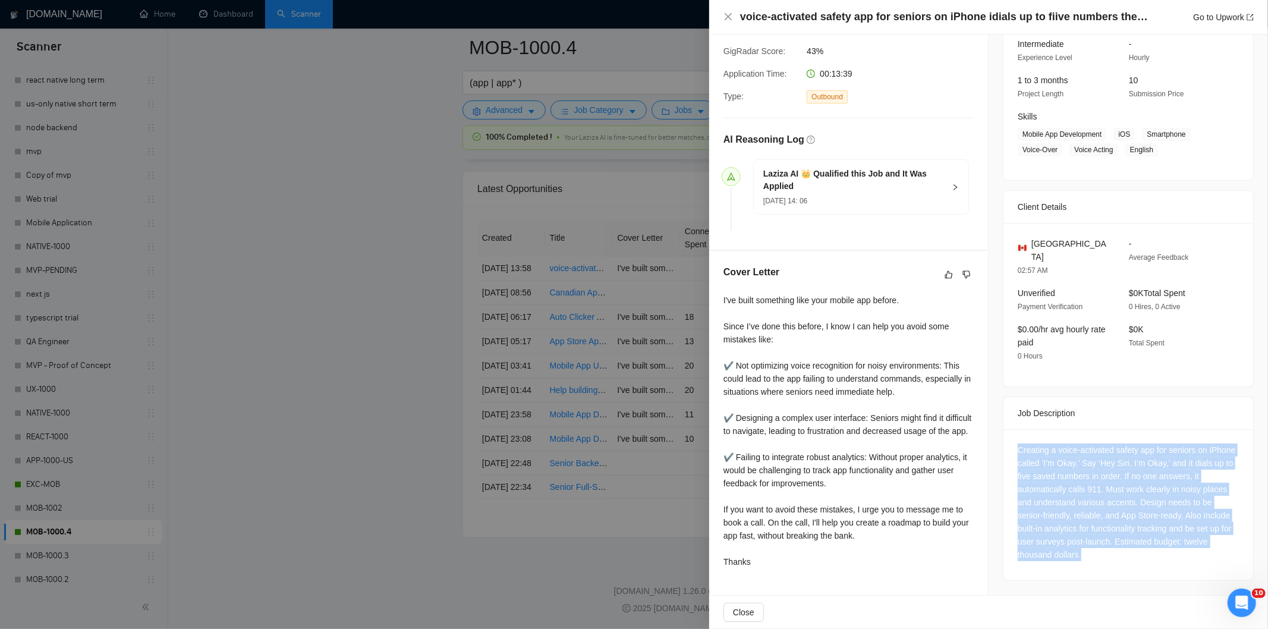
drag, startPoint x: 1011, startPoint y: 430, endPoint x: 1127, endPoint y: 533, distance: 155.4
click at [1127, 533] on div "Creating a voice-activated safety app for seniors on iPhone called ‘I’m Okay.’ …" at bounding box center [1129, 504] width 250 height 151
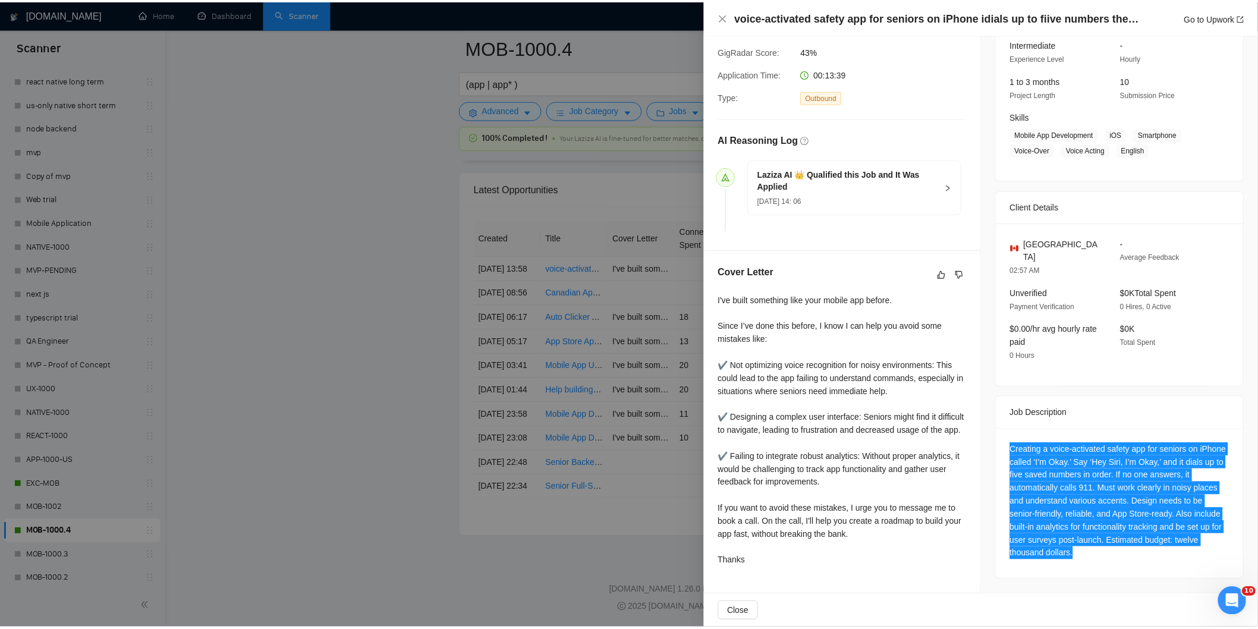
scroll to position [0, 0]
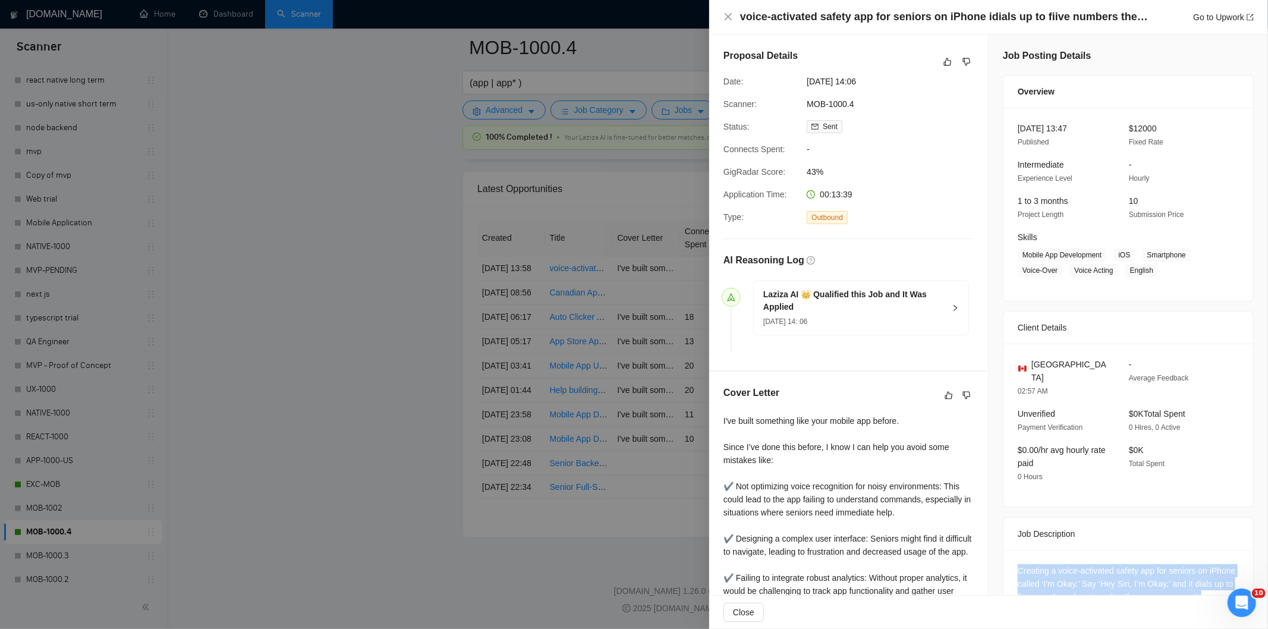
drag, startPoint x: 886, startPoint y: 83, endPoint x: 806, endPoint y: 80, distance: 79.7
click at [807, 80] on span "[DATE] 14:06" at bounding box center [896, 81] width 178 height 13
click at [731, 20] on icon "close" at bounding box center [728, 16] width 7 height 7
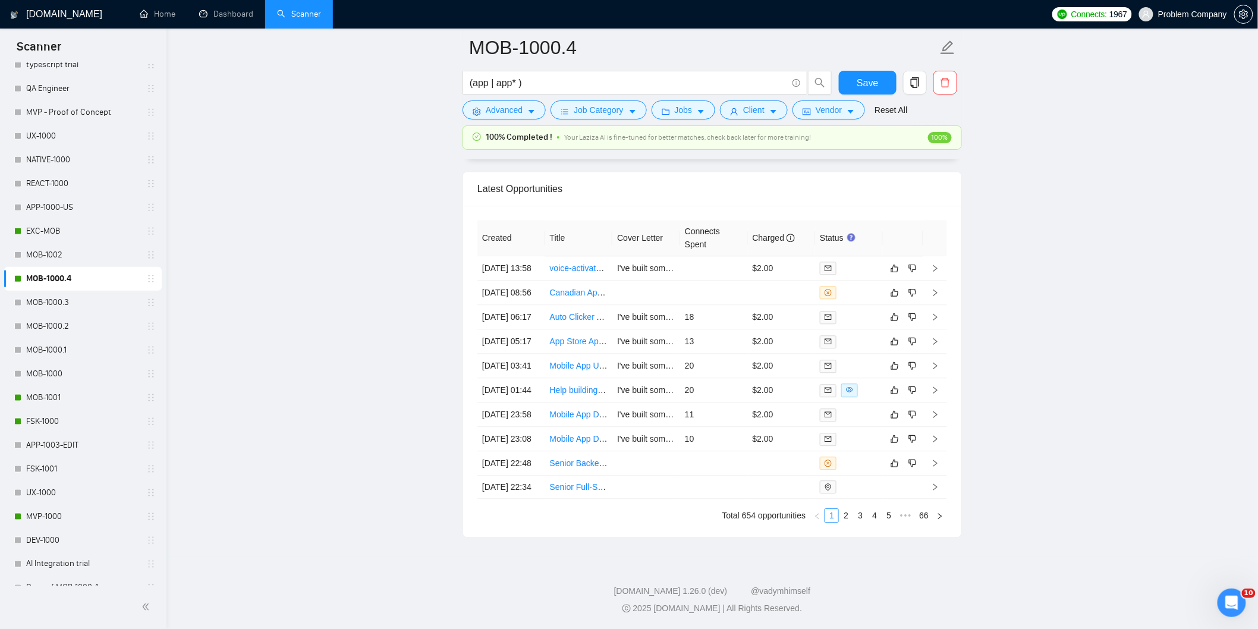
scroll to position [463, 0]
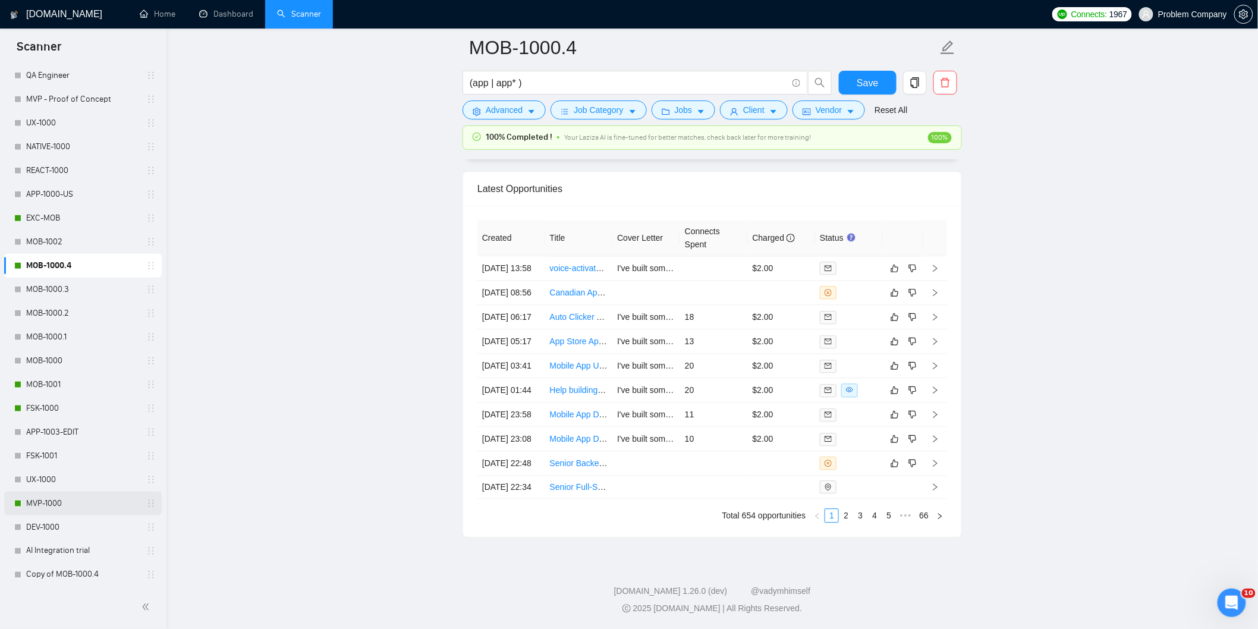
click at [81, 502] on link "MVP-1000" at bounding box center [82, 504] width 113 height 24
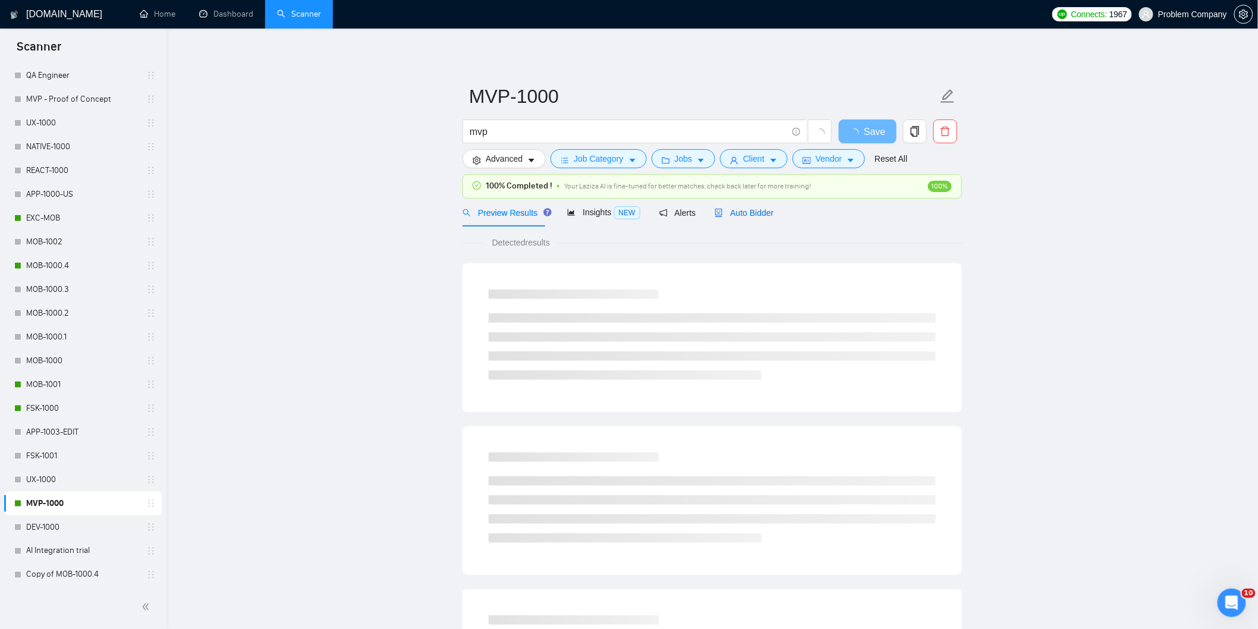
click at [748, 214] on span "Auto Bidder" at bounding box center [744, 213] width 59 height 10
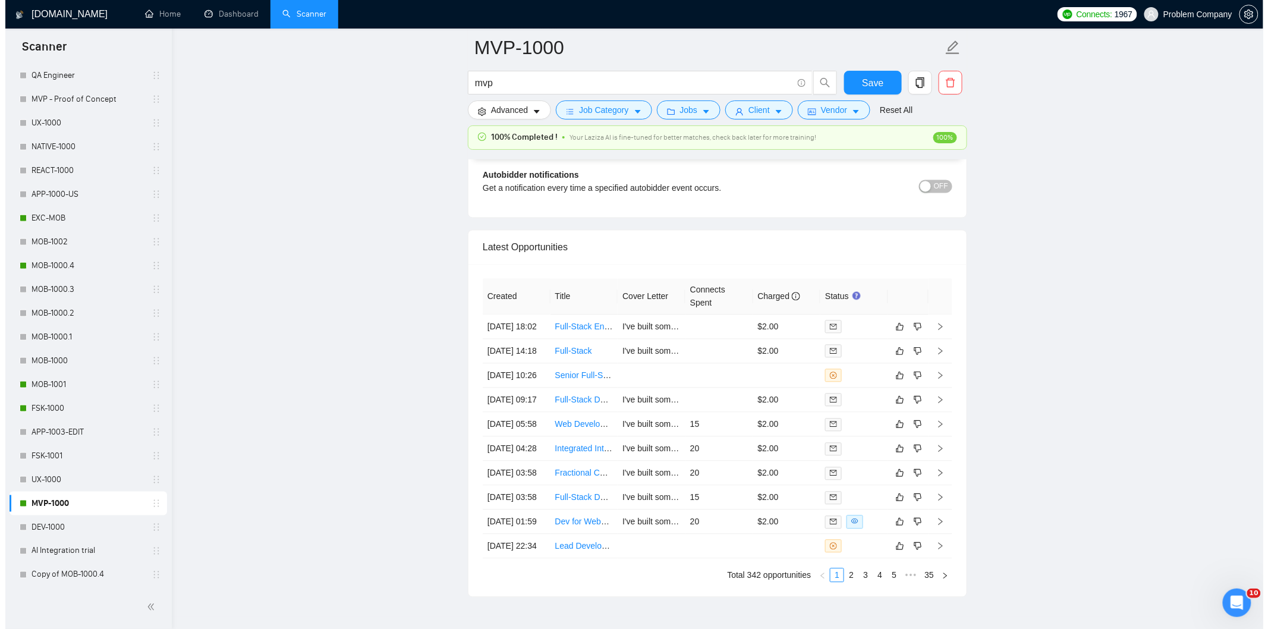
scroll to position [2810, 0]
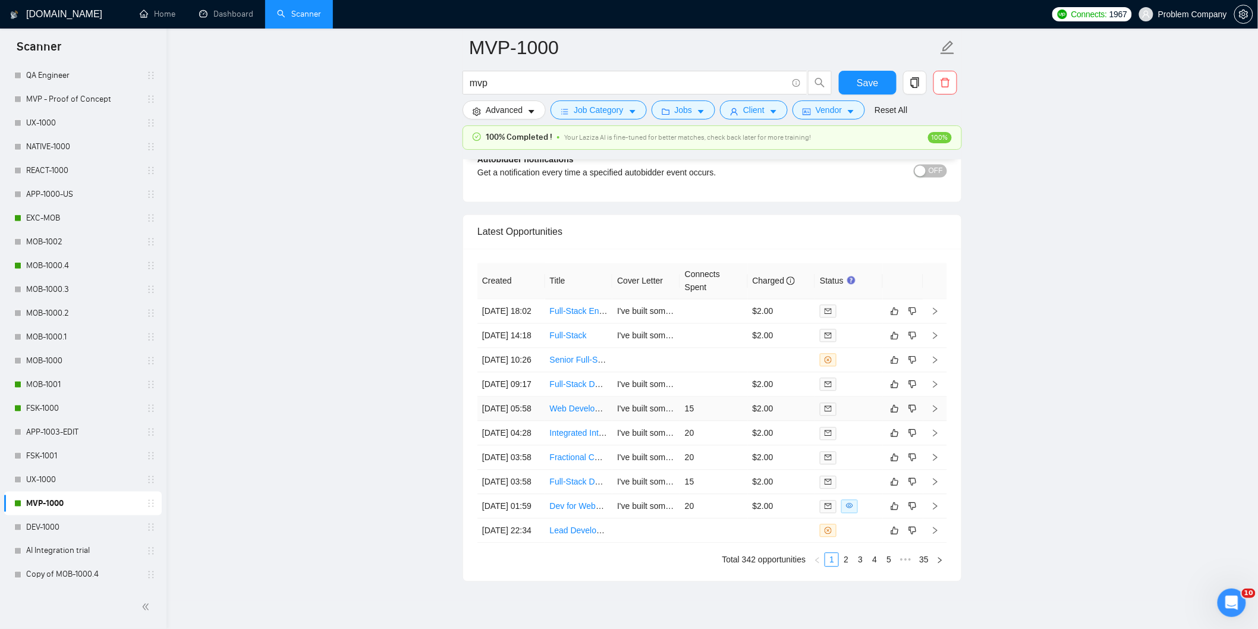
click at [527, 422] on td "[DATE] 05:58" at bounding box center [511, 409] width 68 height 24
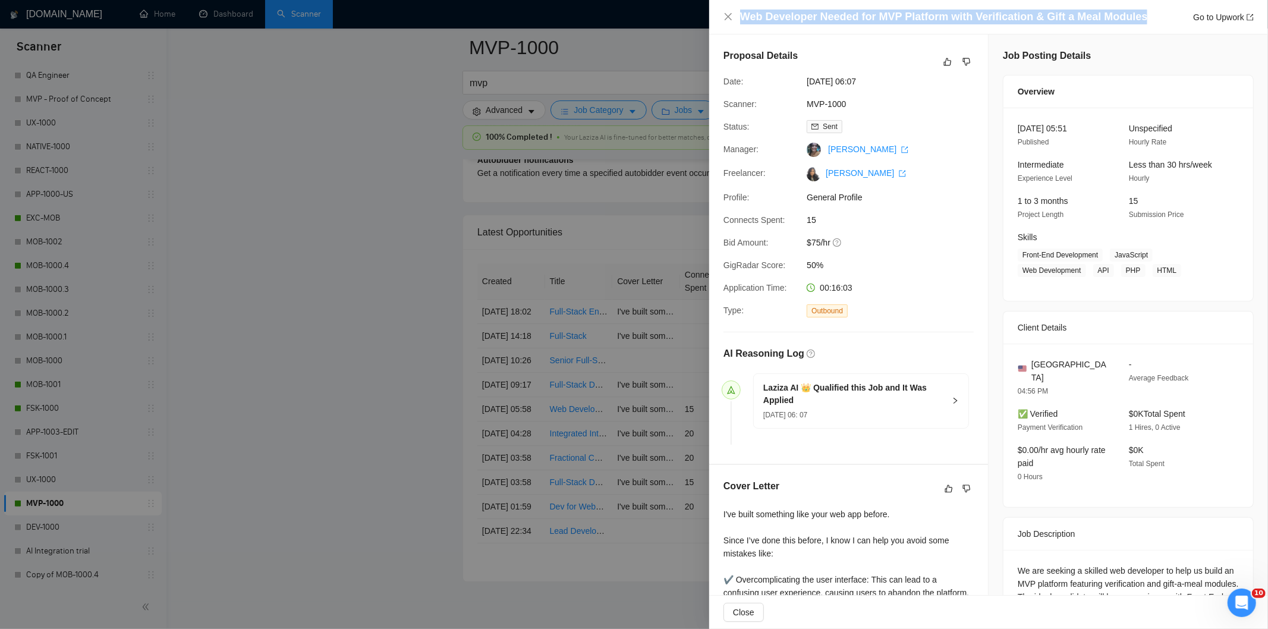
drag, startPoint x: 1142, startPoint y: 20, endPoint x: 744, endPoint y: 15, distance: 397.8
click at [744, 15] on div "Web Developer Needed for MVP Platform with Verification & Gift a Meal Modules G…" at bounding box center [997, 17] width 514 height 15
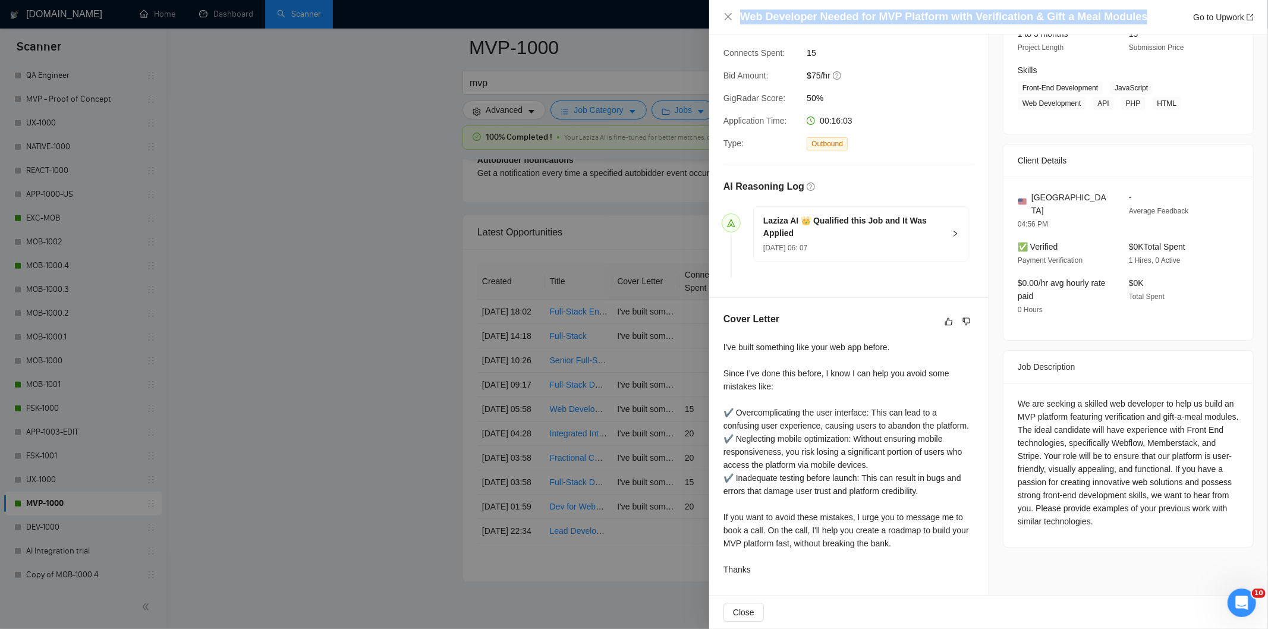
scroll to position [168, 0]
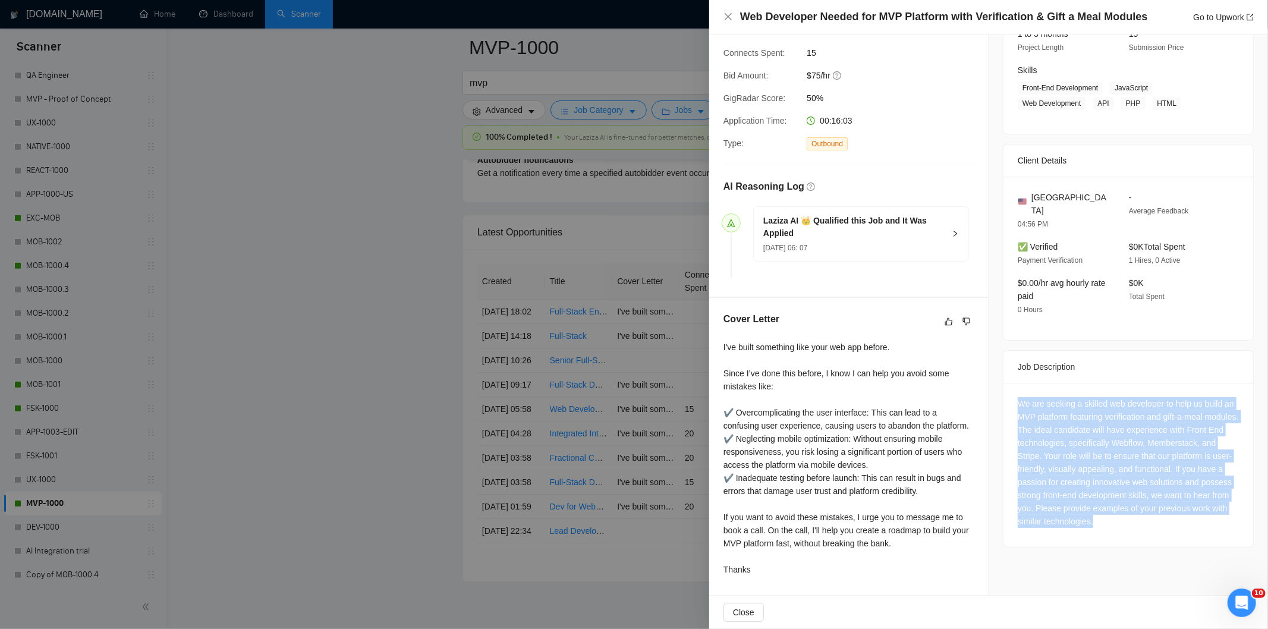
drag, startPoint x: 1009, startPoint y: 388, endPoint x: 1205, endPoint y: 504, distance: 227.9
click at [1205, 504] on div "We are seeking a skilled web developer to help us build an MVP platform featuri…" at bounding box center [1129, 465] width 250 height 164
click at [730, 20] on icon "close" at bounding box center [729, 17] width 10 height 10
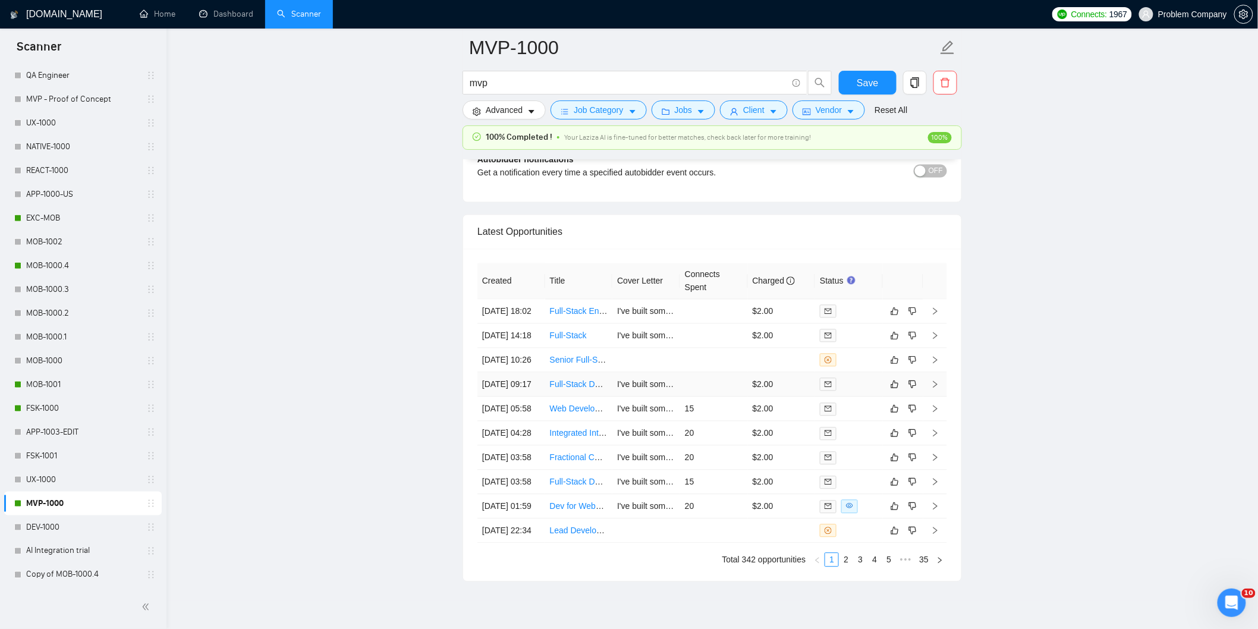
click at [529, 397] on td "[DATE] 09:17" at bounding box center [511, 385] width 68 height 24
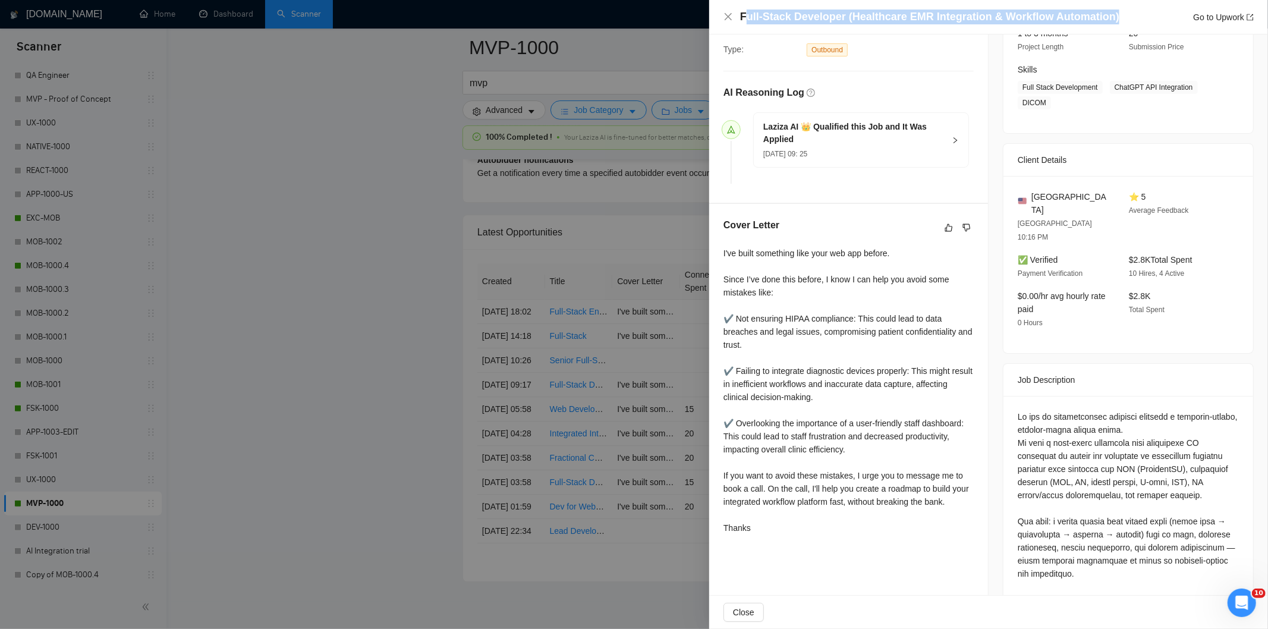
drag, startPoint x: 1117, startPoint y: 17, endPoint x: 745, endPoint y: 15, distance: 371.6
click at [745, 15] on div "Full-Stack Developer (Healthcare EMR Integration & Workflow Automation) Go to U…" at bounding box center [997, 17] width 514 height 15
click at [745, 15] on h4 "Full-Stack Developer (Healthcare EMR Integration & Workflow Automation)" at bounding box center [929, 17] width 379 height 15
drag, startPoint x: 1114, startPoint y: 15, endPoint x: 732, endPoint y: 18, distance: 381.1
click at [732, 18] on div "Full-Stack Developer (Healthcare EMR Integration & Workflow Automation) Go to U…" at bounding box center [989, 17] width 530 height 15
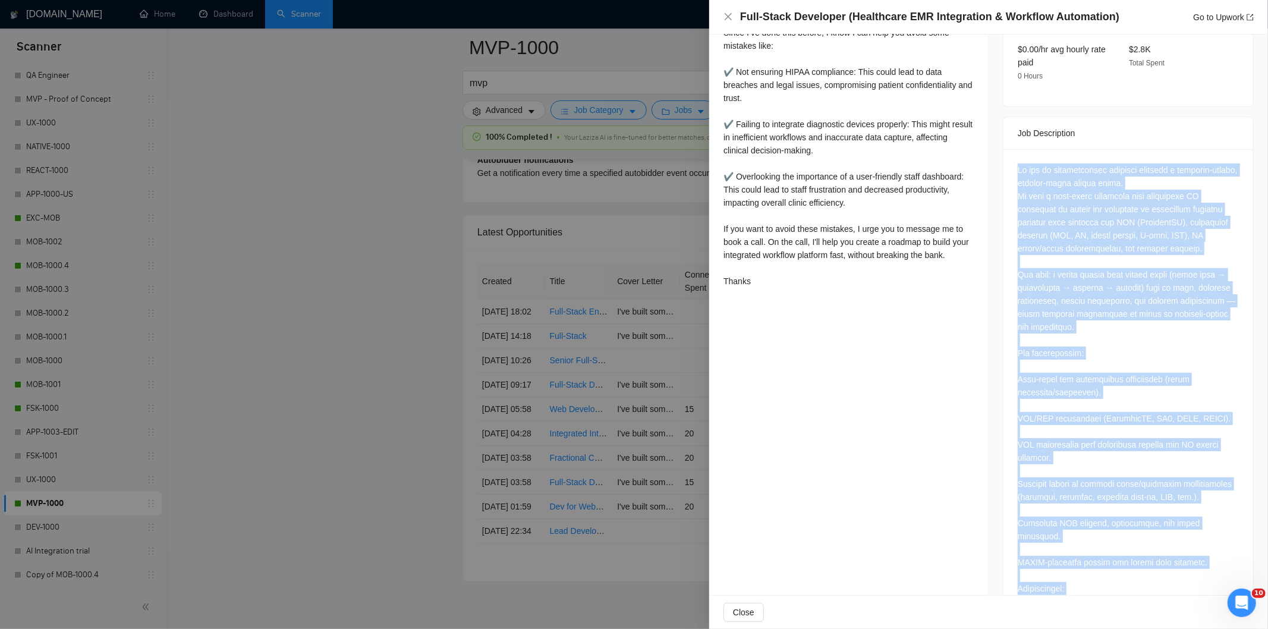
scroll to position [578, 0]
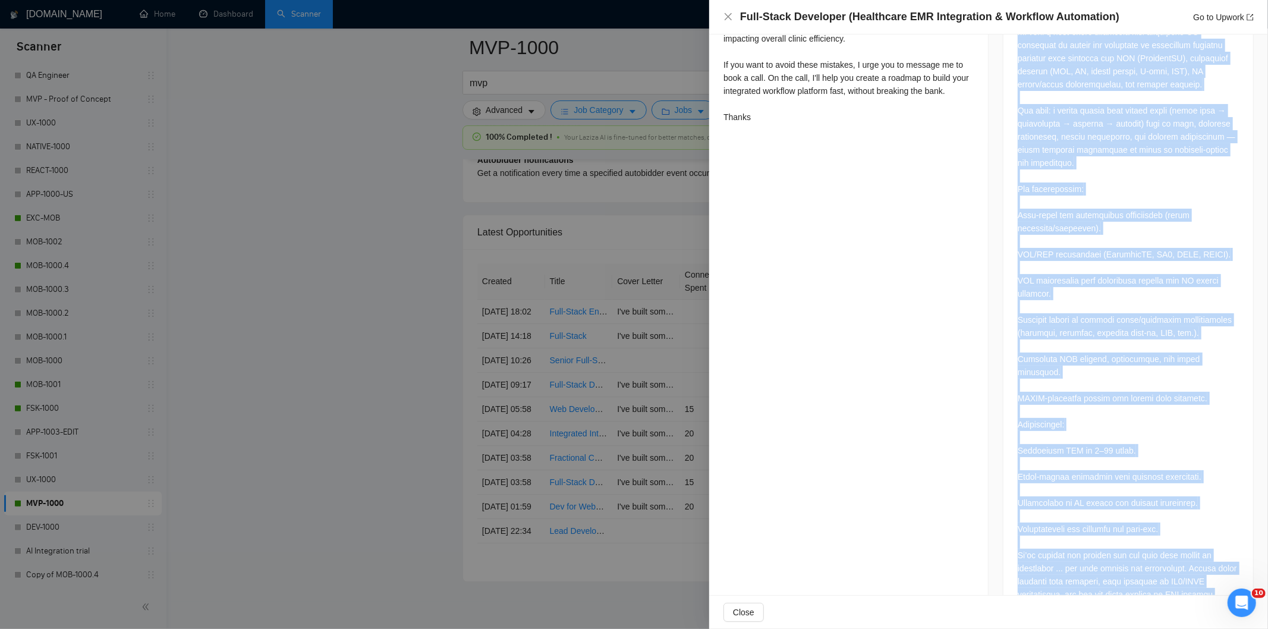
drag, startPoint x: 1013, startPoint y: 194, endPoint x: 1225, endPoint y: 560, distance: 423.3
click at [1225, 560] on div at bounding box center [1128, 300] width 221 height 602
click at [730, 20] on icon "close" at bounding box center [729, 17] width 10 height 10
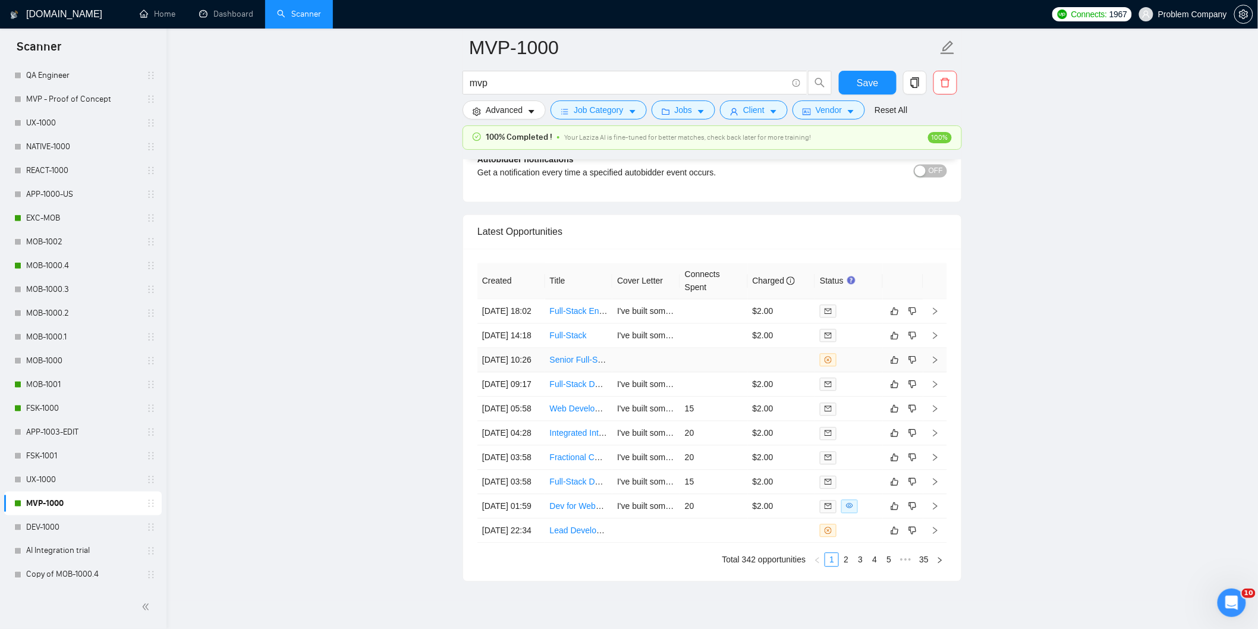
click at [527, 373] on td "[DATE] 10:26" at bounding box center [511, 360] width 68 height 24
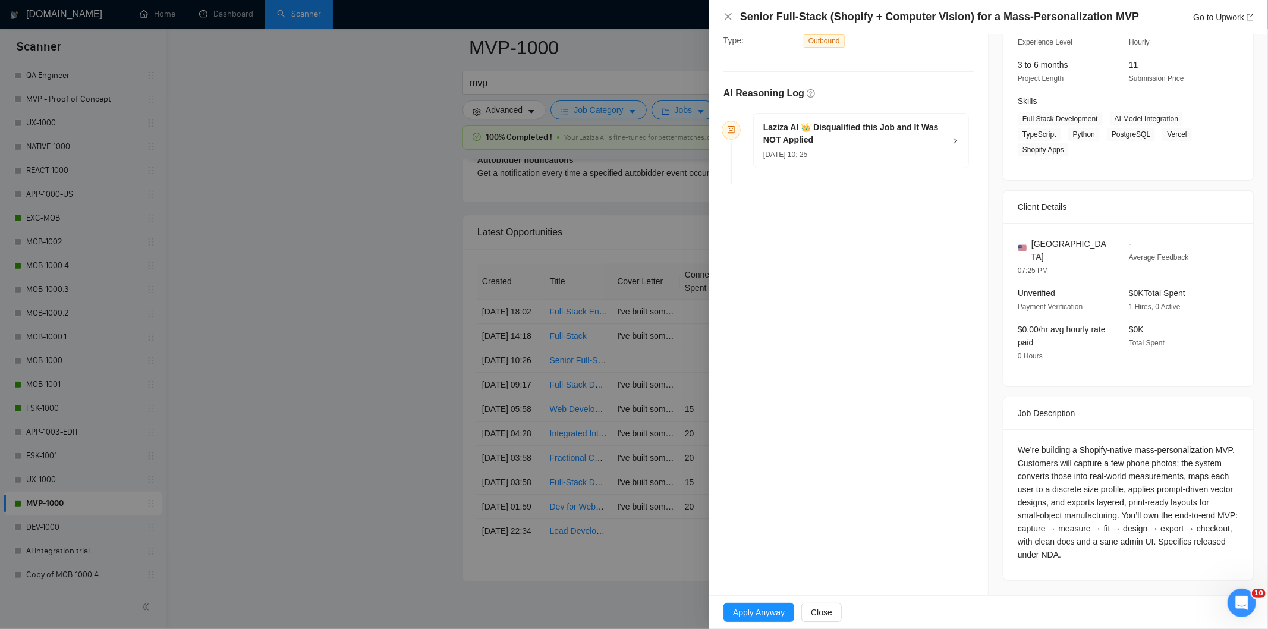
scroll to position [123, 0]
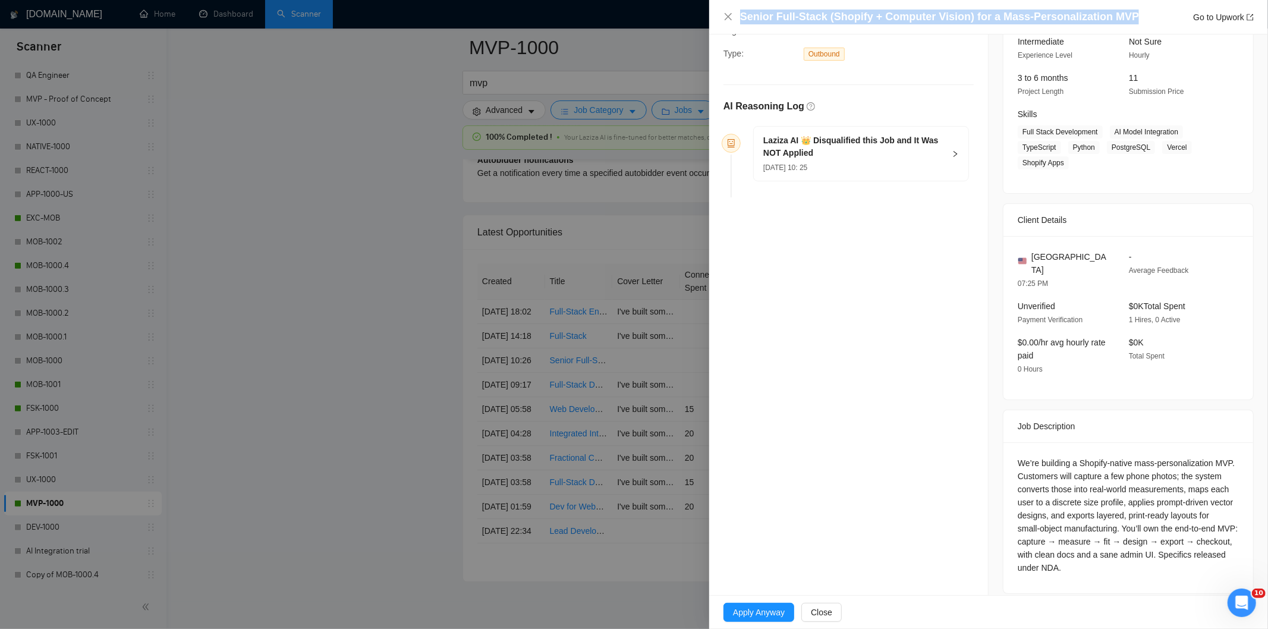
drag, startPoint x: 1121, startPoint y: 20, endPoint x: 779, endPoint y: 4, distance: 342.2
click at [779, 4] on div "Senior Full‑Stack (Shopify + Computer Vision) for a Mass‑Personalization MVP Go…" at bounding box center [988, 17] width 559 height 34
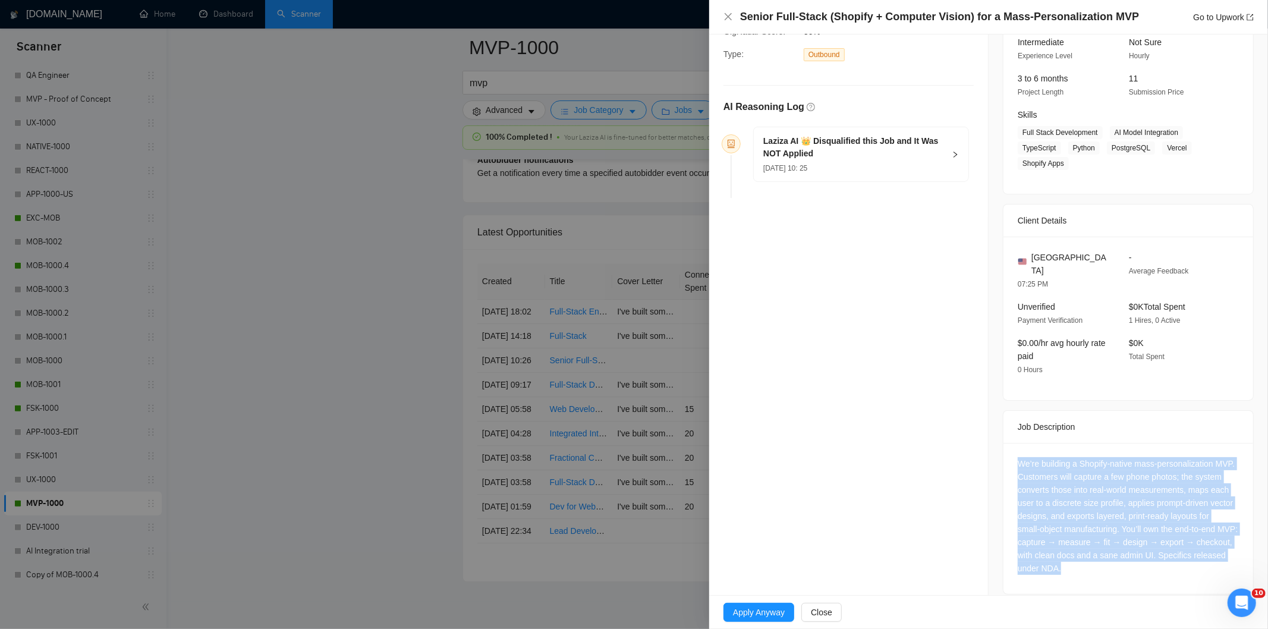
drag, startPoint x: 1169, startPoint y: 554, endPoint x: 1007, endPoint y: 455, distance: 190.5
click at [1007, 455] on div "We’re building a Shopify‑native mass‑personalization MVP. Customers will captur…" at bounding box center [1129, 518] width 250 height 151
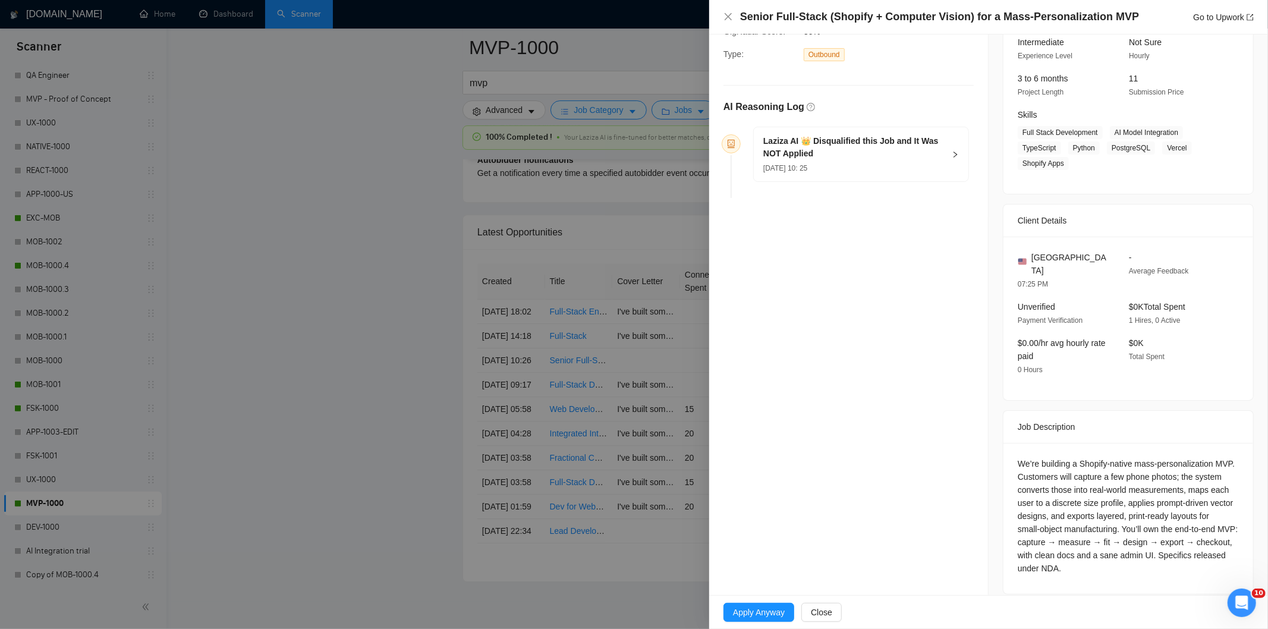
click at [949, 163] on div "Laziza AI 👑 Disqualified this Job and It Was NOT Applied [DATE] 10: 25" at bounding box center [861, 154] width 215 height 54
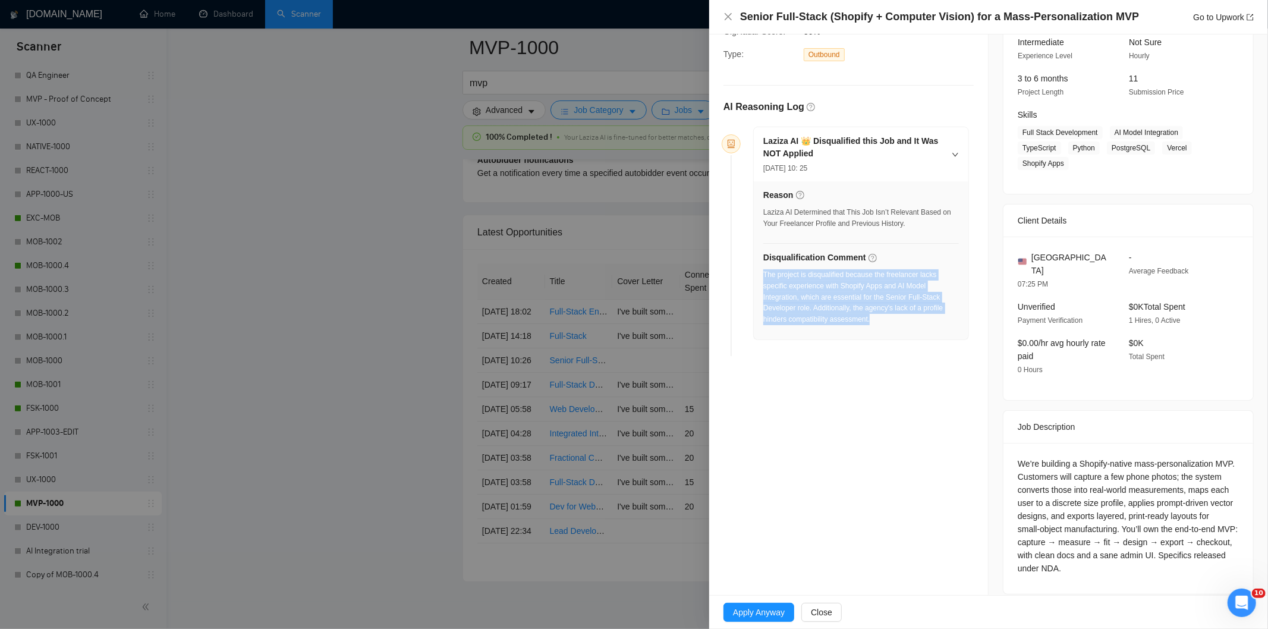
drag, startPoint x: 902, startPoint y: 329, endPoint x: 764, endPoint y: 280, distance: 146.5
click at [764, 280] on div "The project is disqualified because the freelancer lacks specific experience wi…" at bounding box center [861, 300] width 196 height 63
click at [724, 18] on icon "close" at bounding box center [729, 17] width 10 height 10
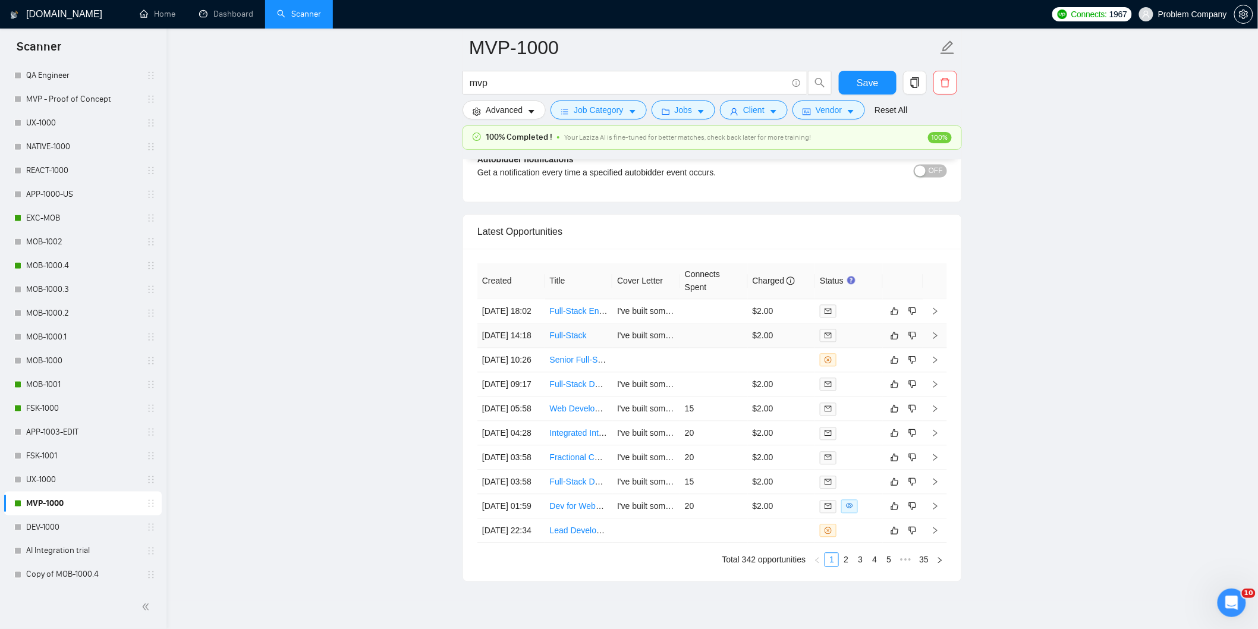
click at [533, 348] on td "[DATE] 14:18" at bounding box center [511, 336] width 68 height 24
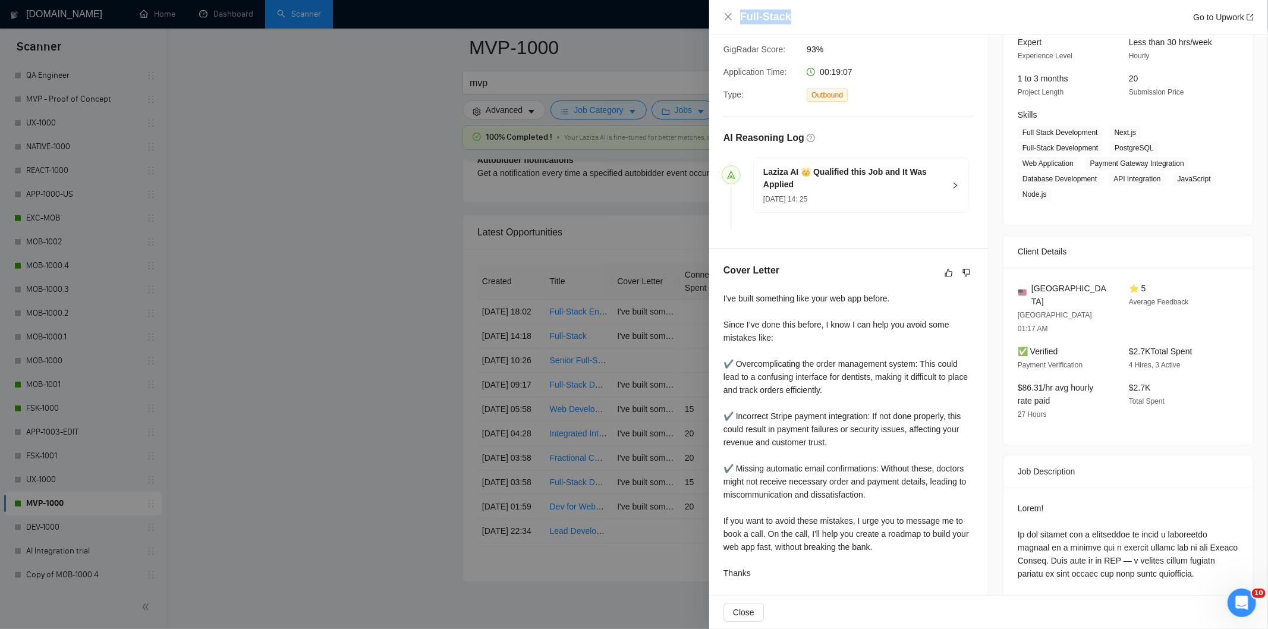
drag, startPoint x: 793, startPoint y: 16, endPoint x: 742, endPoint y: 15, distance: 51.1
click at [742, 15] on div "Full-Stack Go to Upwork" at bounding box center [997, 17] width 514 height 15
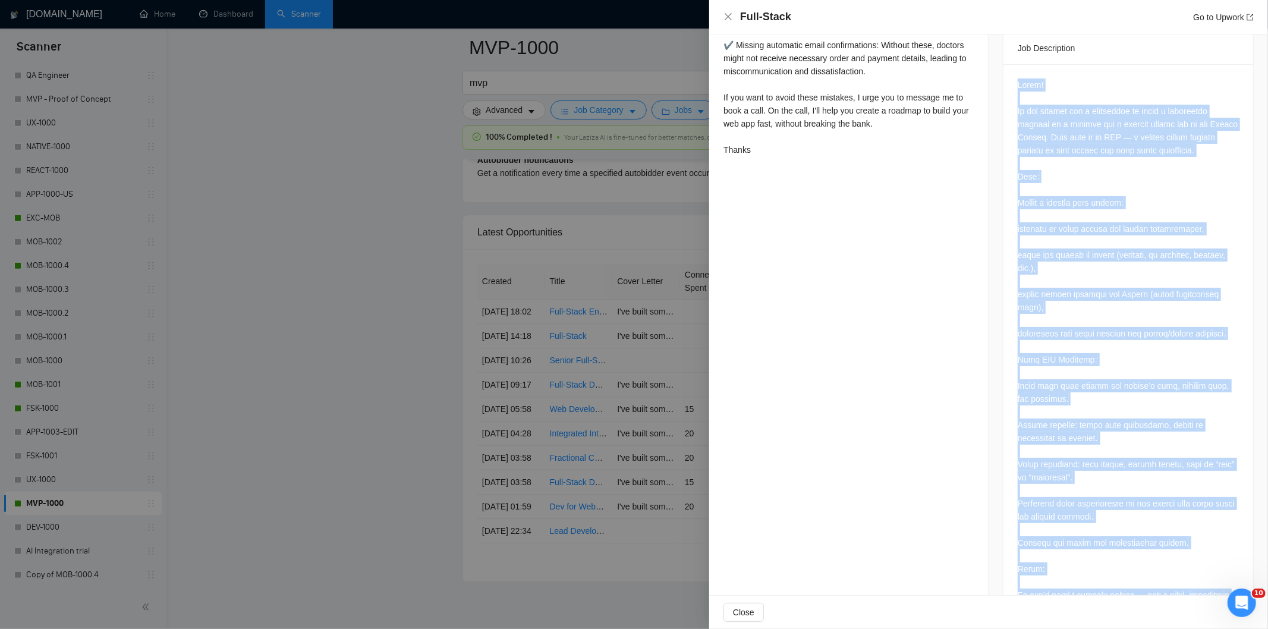
scroll to position [638, 0]
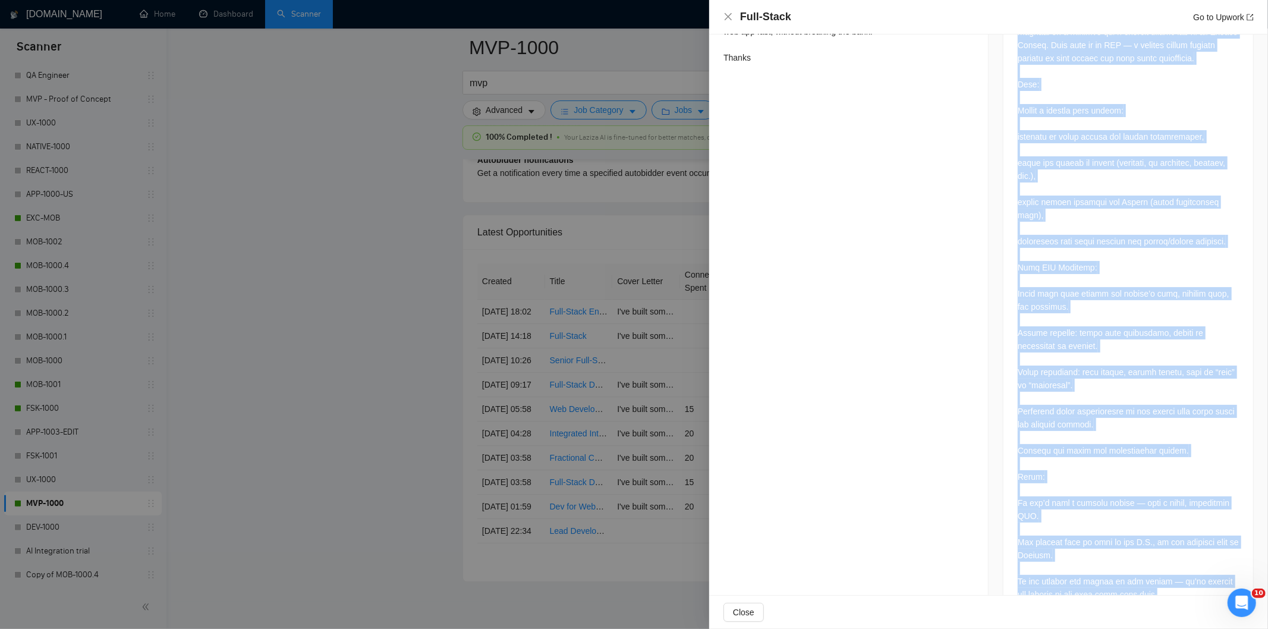
drag, startPoint x: 1011, startPoint y: 125, endPoint x: 1202, endPoint y: 564, distance: 478.5
click at [1202, 564] on div at bounding box center [1129, 296] width 250 height 648
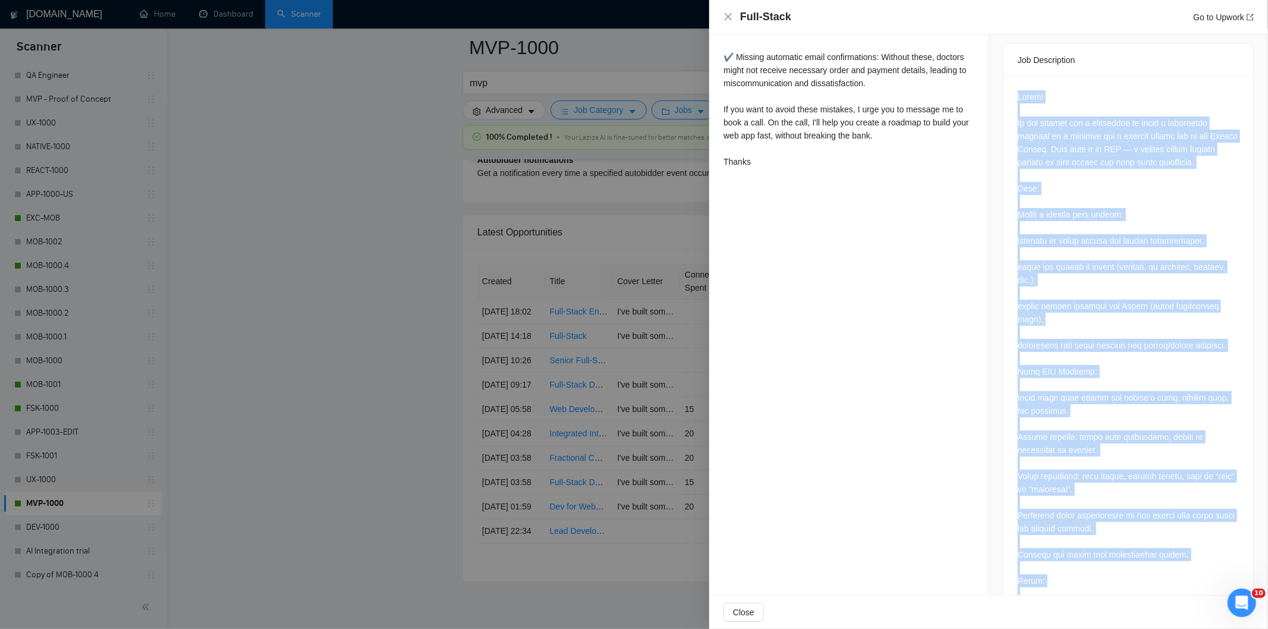
scroll to position [533, 0]
click at [1074, 151] on div at bounding box center [1128, 398] width 221 height 615
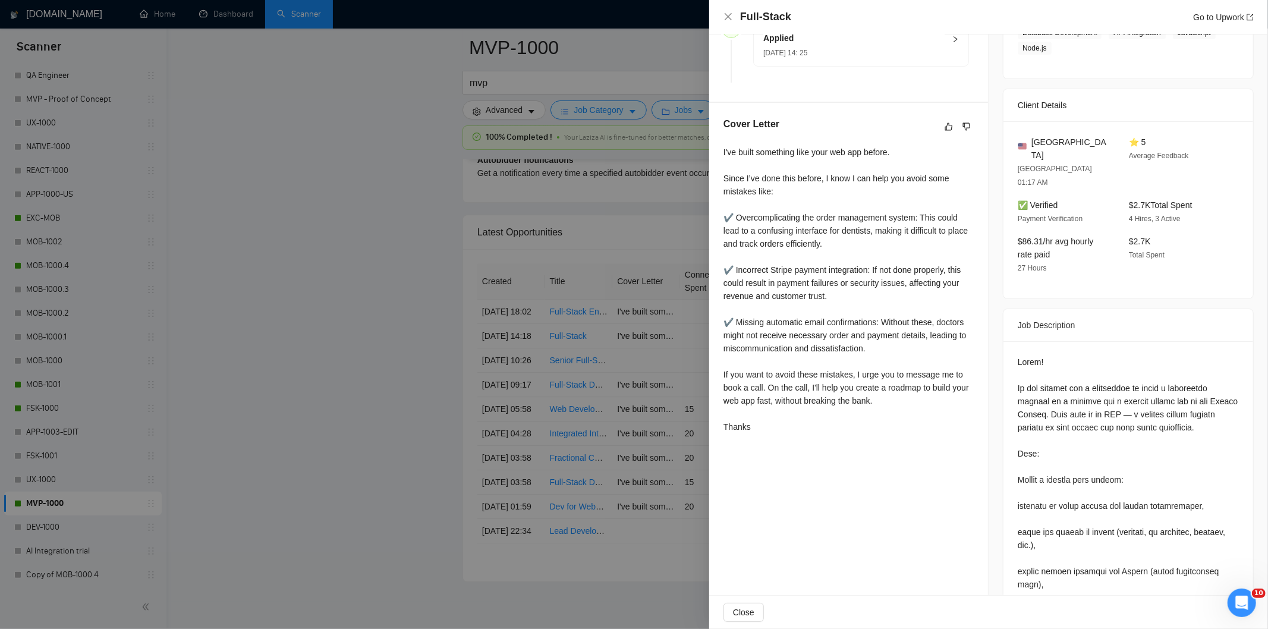
scroll to position [0, 0]
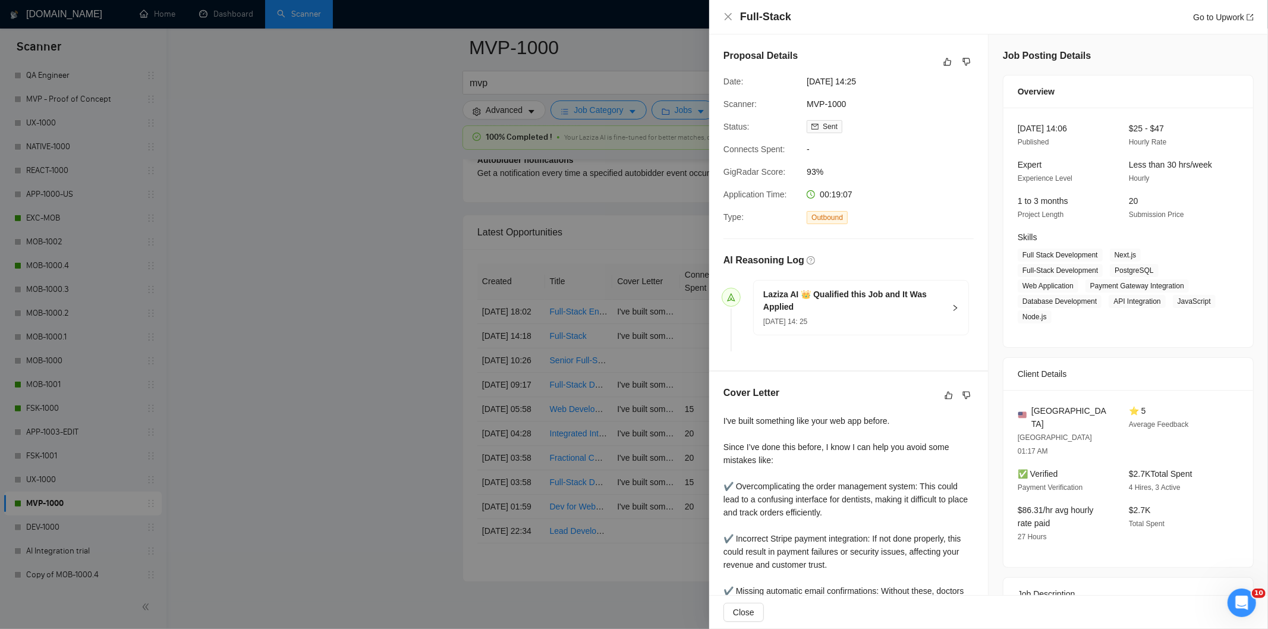
drag, startPoint x: 883, startPoint y: 80, endPoint x: 803, endPoint y: 78, distance: 79.7
click at [803, 78] on div "[DATE] 14:25" at bounding box center [864, 81] width 125 height 13
click at [727, 18] on icon "close" at bounding box center [728, 16] width 7 height 7
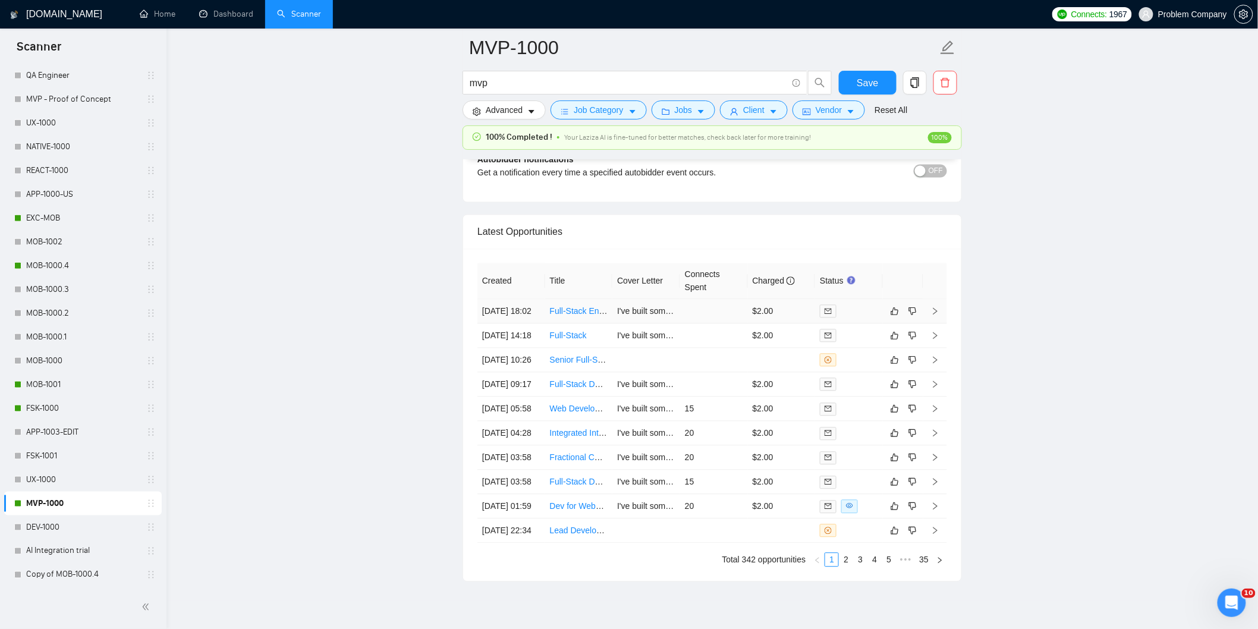
click at [528, 324] on td "[DATE] 18:02" at bounding box center [511, 312] width 68 height 24
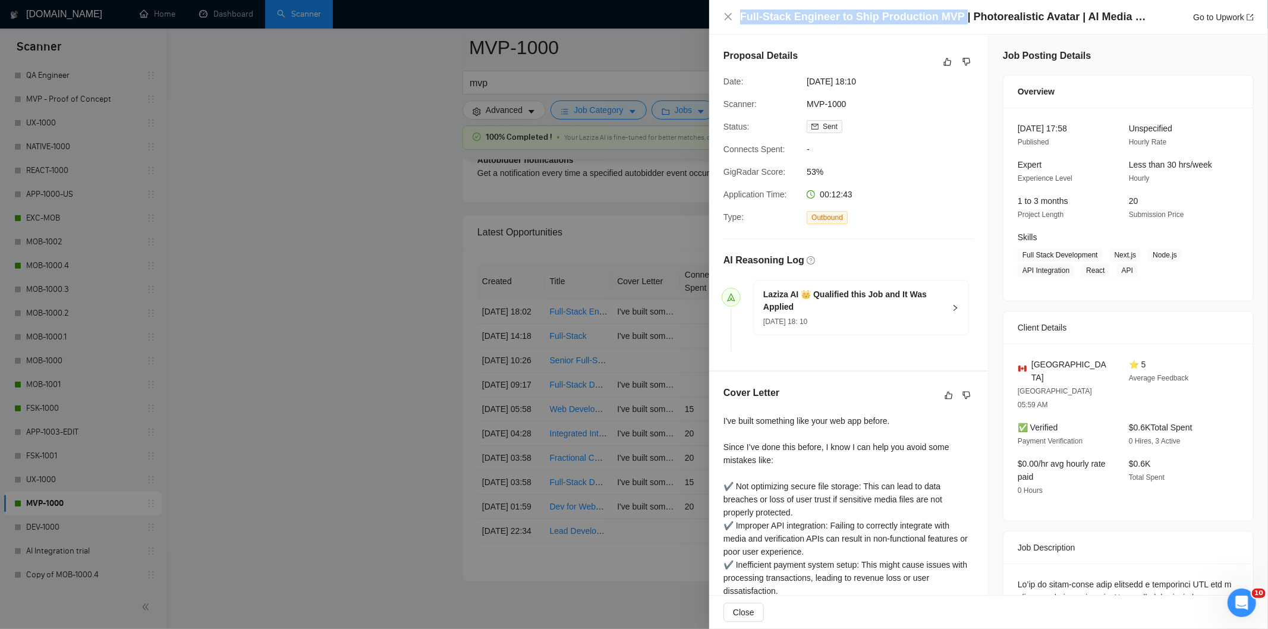
drag, startPoint x: 955, startPoint y: 18, endPoint x: 741, endPoint y: 14, distance: 214.1
click at [741, 14] on h4 "Full-Stack Engineer to Ship Production MVP | Photorealistic Avatar | AI Media w…" at bounding box center [945, 17] width 410 height 15
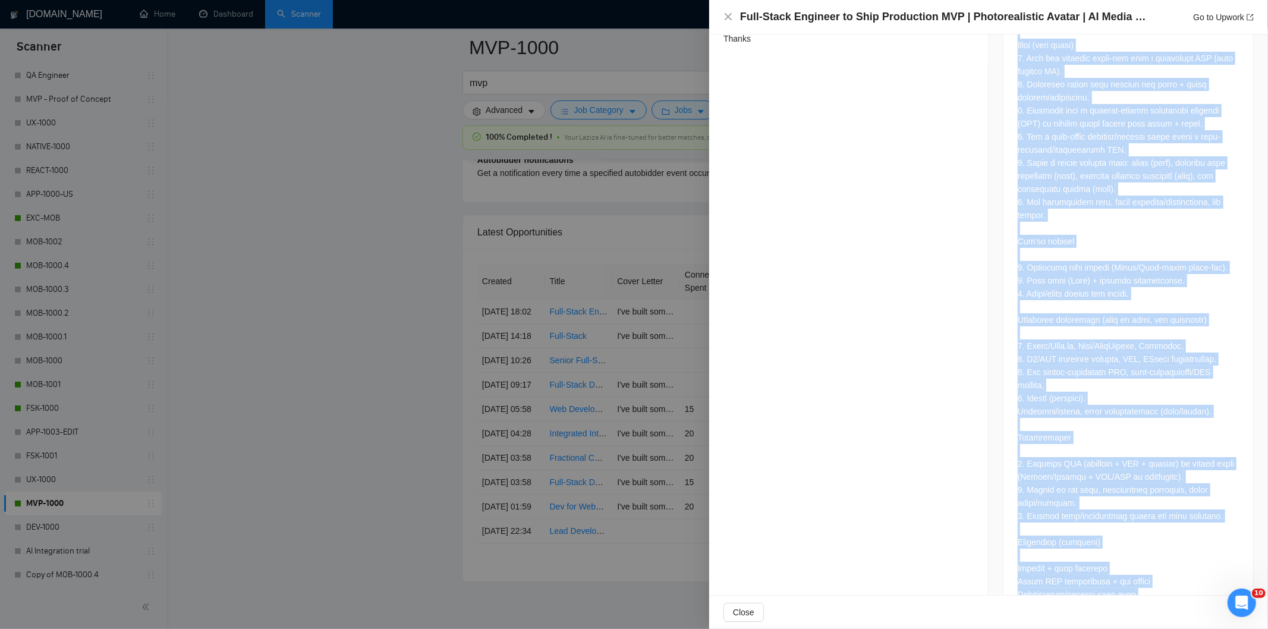
scroll to position [800, 0]
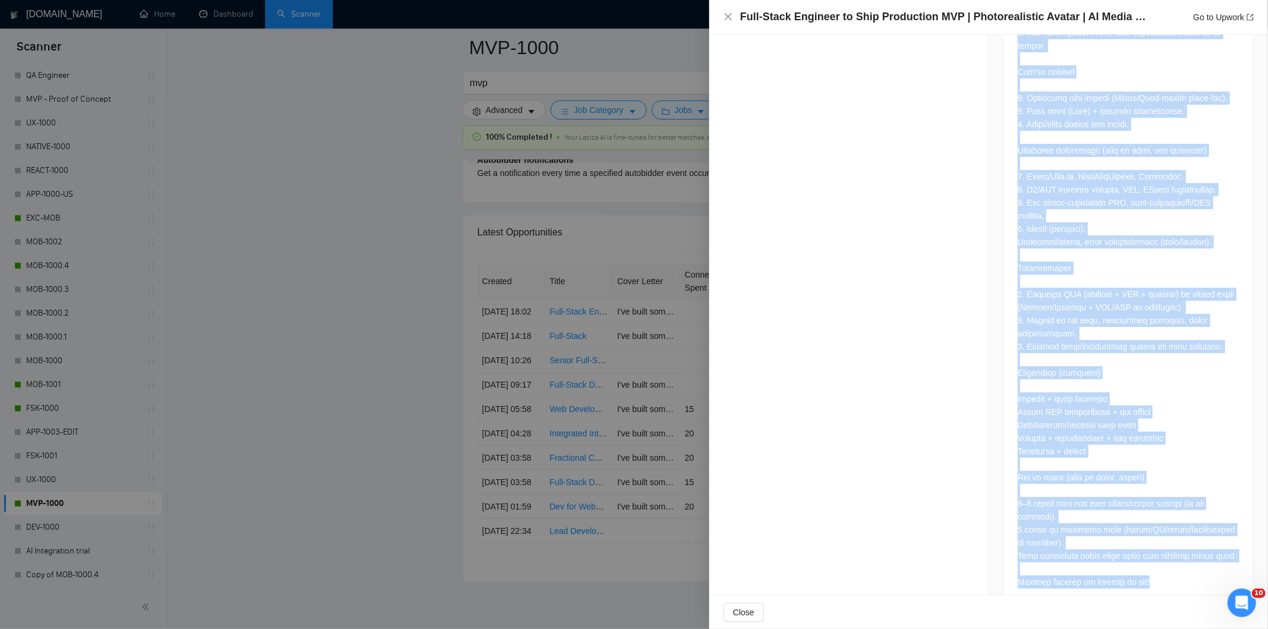
drag, startPoint x: 1011, startPoint y: 251, endPoint x: 1150, endPoint y: 593, distance: 369.4
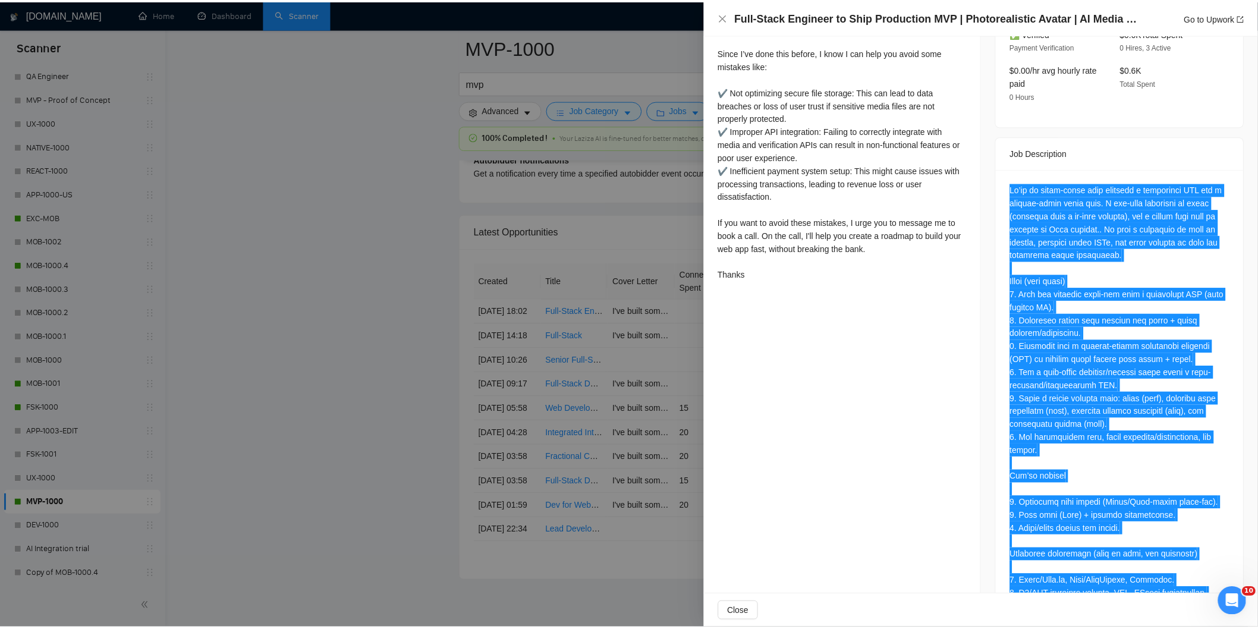
scroll to position [0, 0]
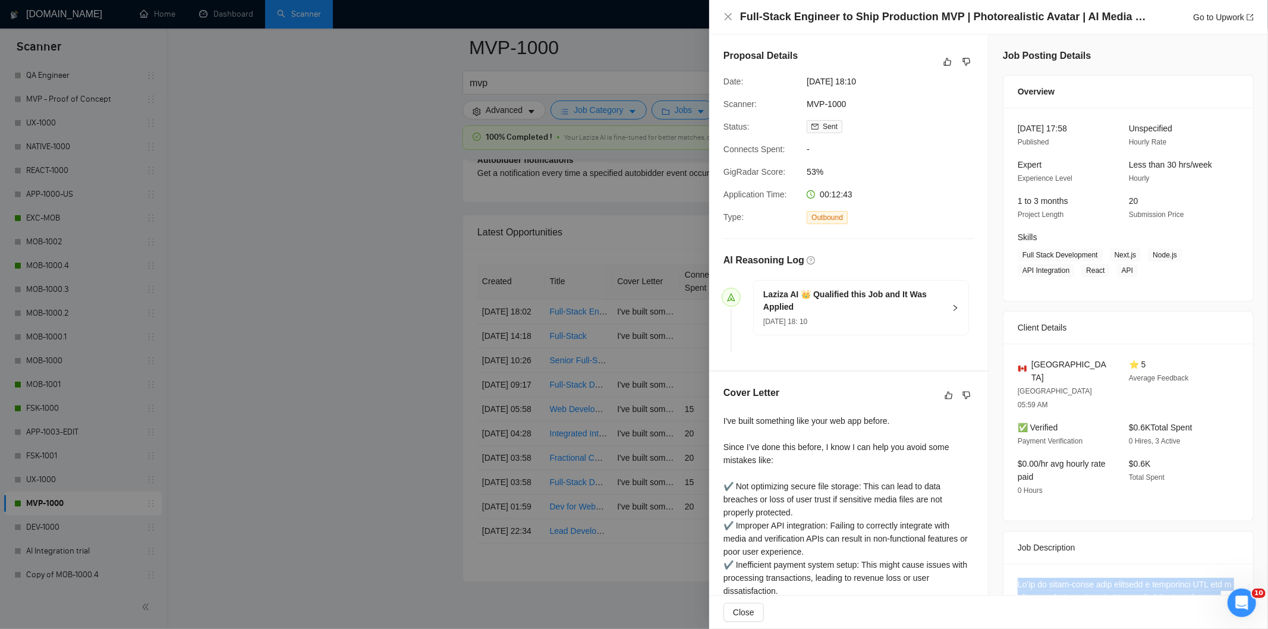
drag, startPoint x: 889, startPoint y: 81, endPoint x: 805, endPoint y: 84, distance: 84.5
click at [807, 84] on span "[DATE] 18:10" at bounding box center [896, 81] width 178 height 13
click at [730, 10] on div "Full-Stack Engineer to Ship Production MVP | Photorealistic Avatar | AI Media w…" at bounding box center [989, 17] width 530 height 15
click at [729, 15] on icon "close" at bounding box center [728, 16] width 7 height 7
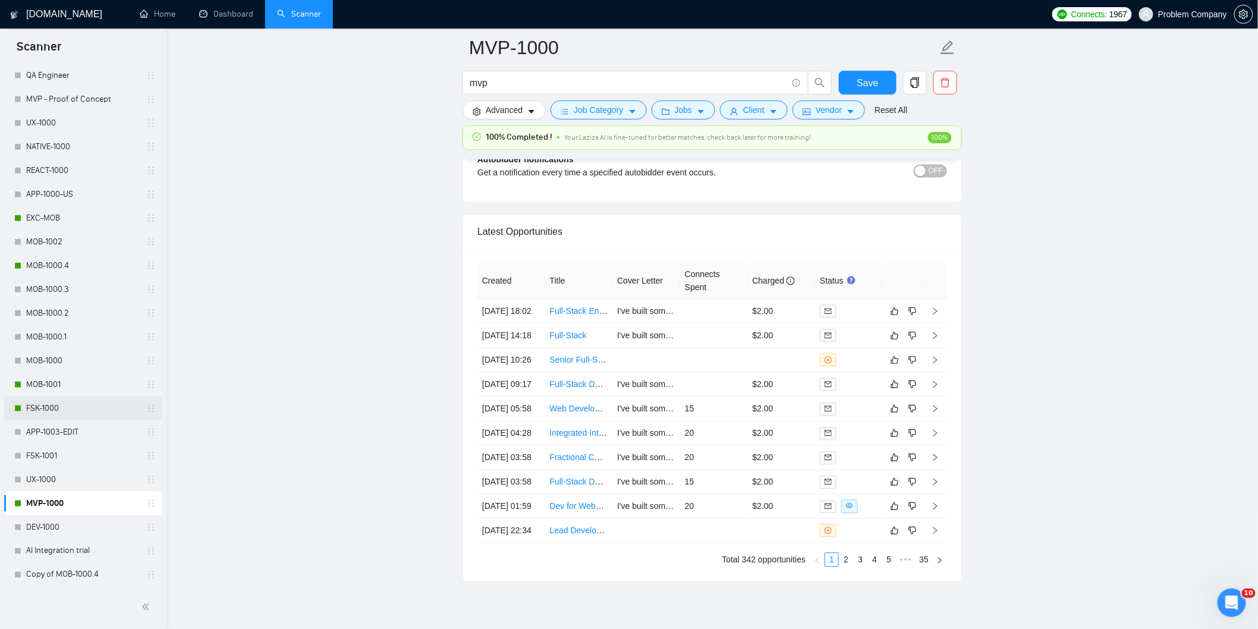
click at [73, 397] on link "FSK-1000" at bounding box center [82, 409] width 113 height 24
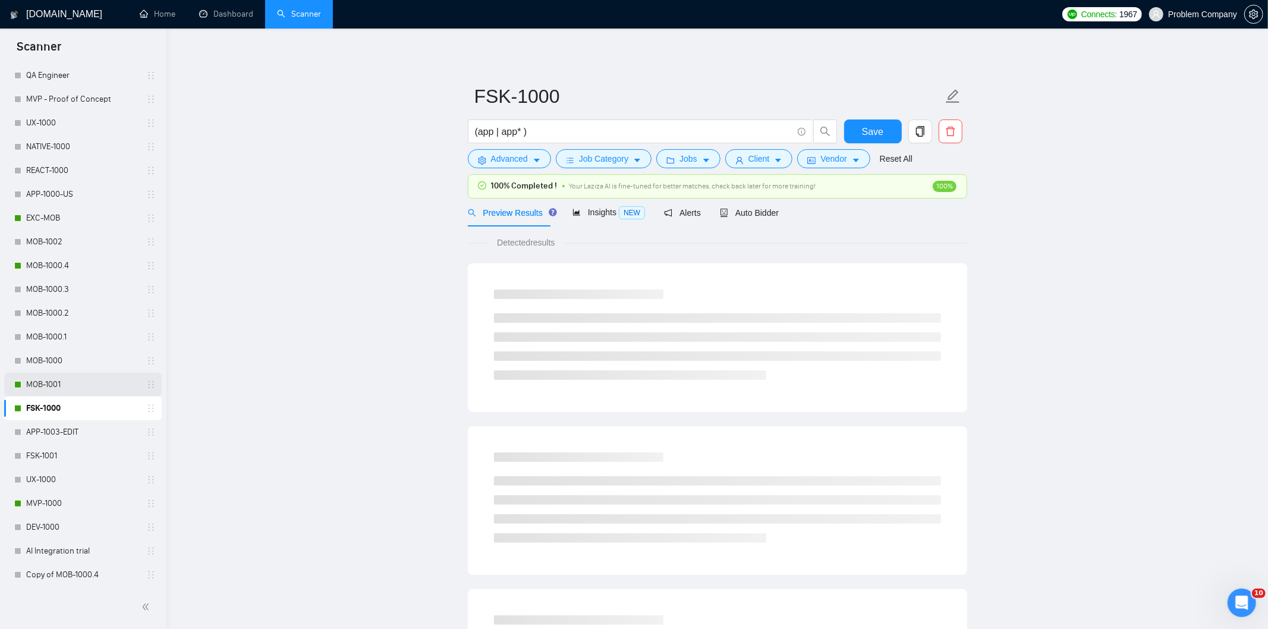
click at [64, 379] on link "MOB-1001" at bounding box center [82, 385] width 113 height 24
click at [755, 203] on div "Auto Bidder" at bounding box center [744, 213] width 59 height 28
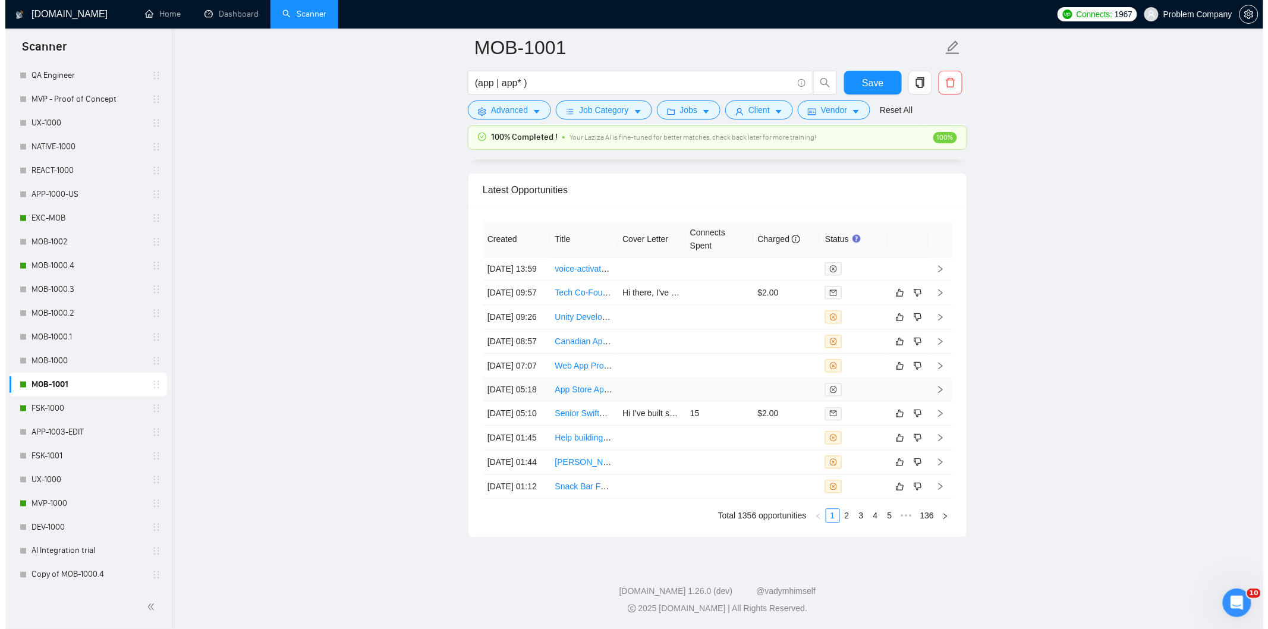
scroll to position [2999, 0]
click at [521, 401] on td "[DATE] 05:10" at bounding box center [511, 413] width 68 height 24
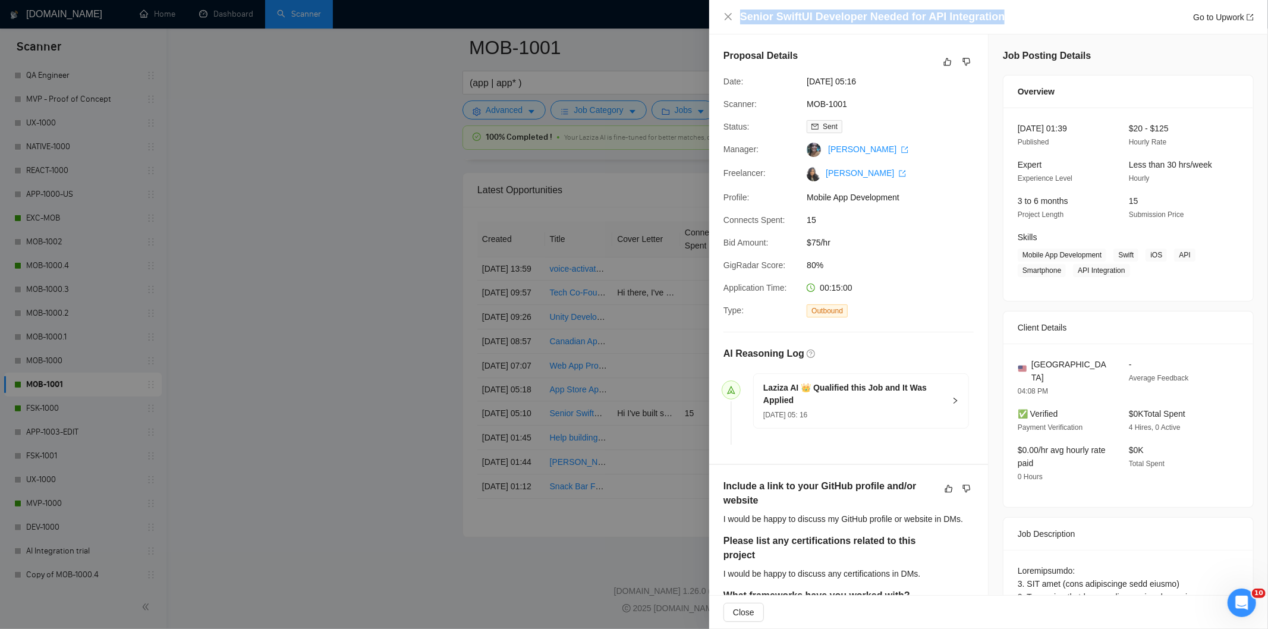
drag, startPoint x: 1005, startPoint y: 14, endPoint x: 724, endPoint y: 22, distance: 280.7
click at [724, 22] on div "Senior SwiftUI Developer Needed for API Integration Go to Upwork" at bounding box center [989, 17] width 530 height 15
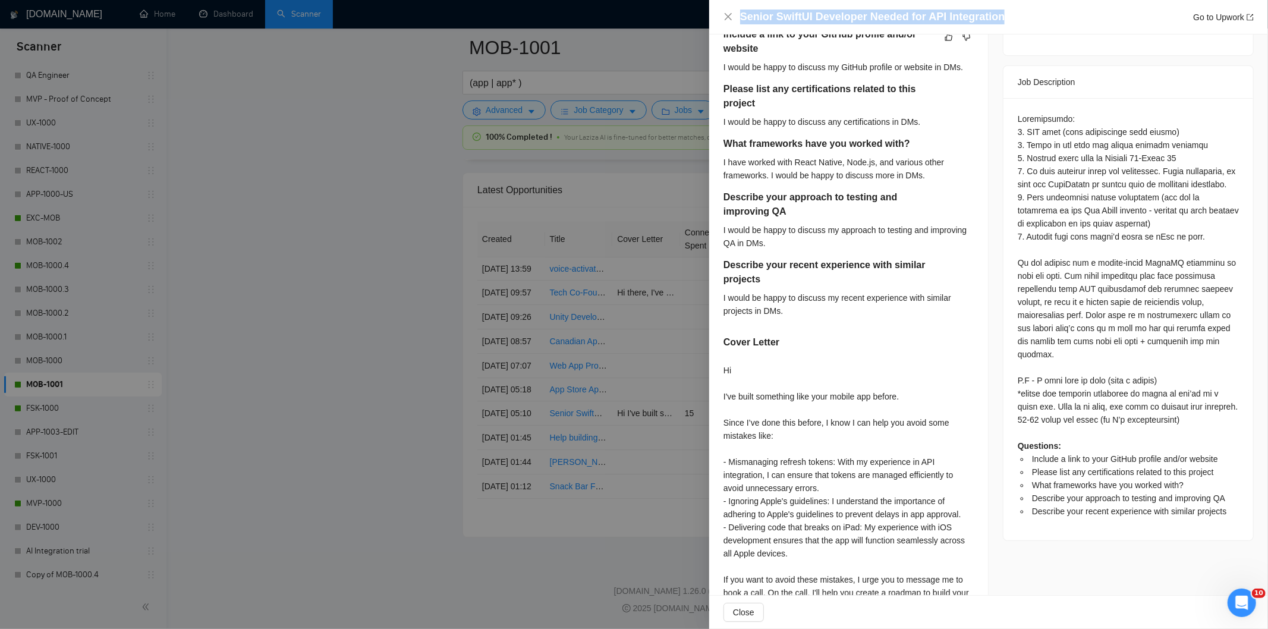
scroll to position [452, 0]
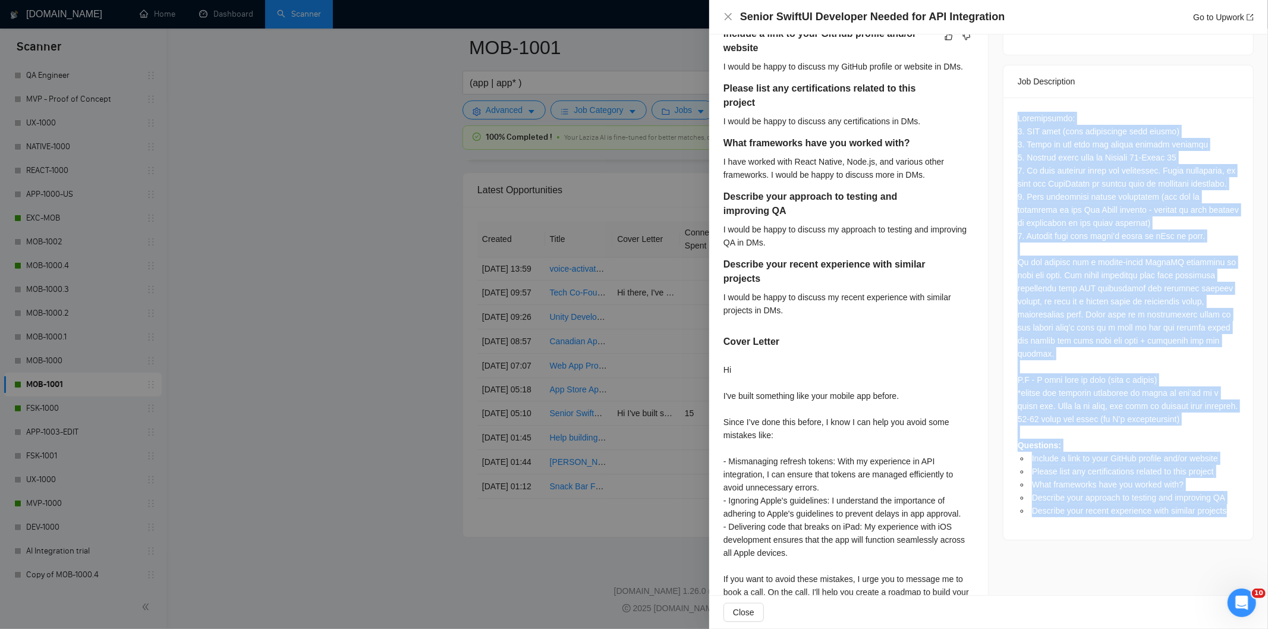
drag, startPoint x: 1011, startPoint y: 111, endPoint x: 1227, endPoint y: 539, distance: 479.9
click at [1227, 539] on div "Questions: Include a link to your GitHub profile and/or website Please list any…" at bounding box center [1129, 319] width 250 height 442
click at [1159, 378] on div "Questions: Include a link to your GitHub profile and/or website Please list any…" at bounding box center [1128, 314] width 221 height 405
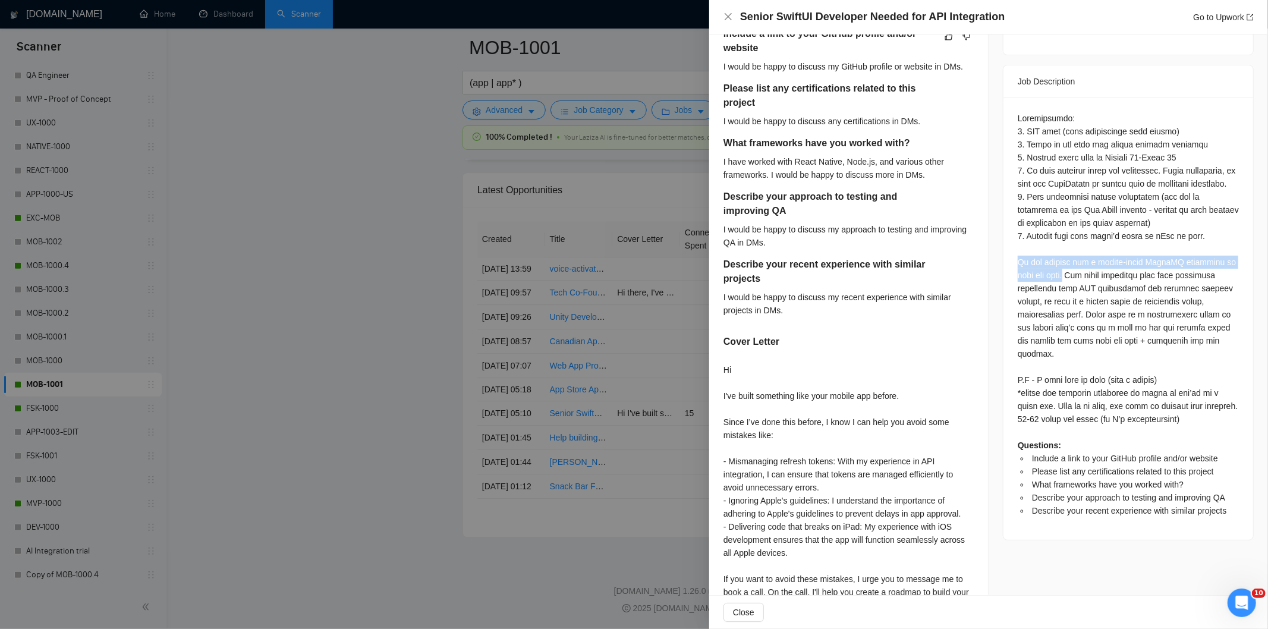
drag, startPoint x: 1049, startPoint y: 276, endPoint x: 1015, endPoint y: 264, distance: 35.9
click at [1018, 264] on div "Questions: Include a link to your GitHub profile and/or website Please list any…" at bounding box center [1128, 314] width 221 height 405
click at [727, 14] on icon "close" at bounding box center [729, 17] width 10 height 10
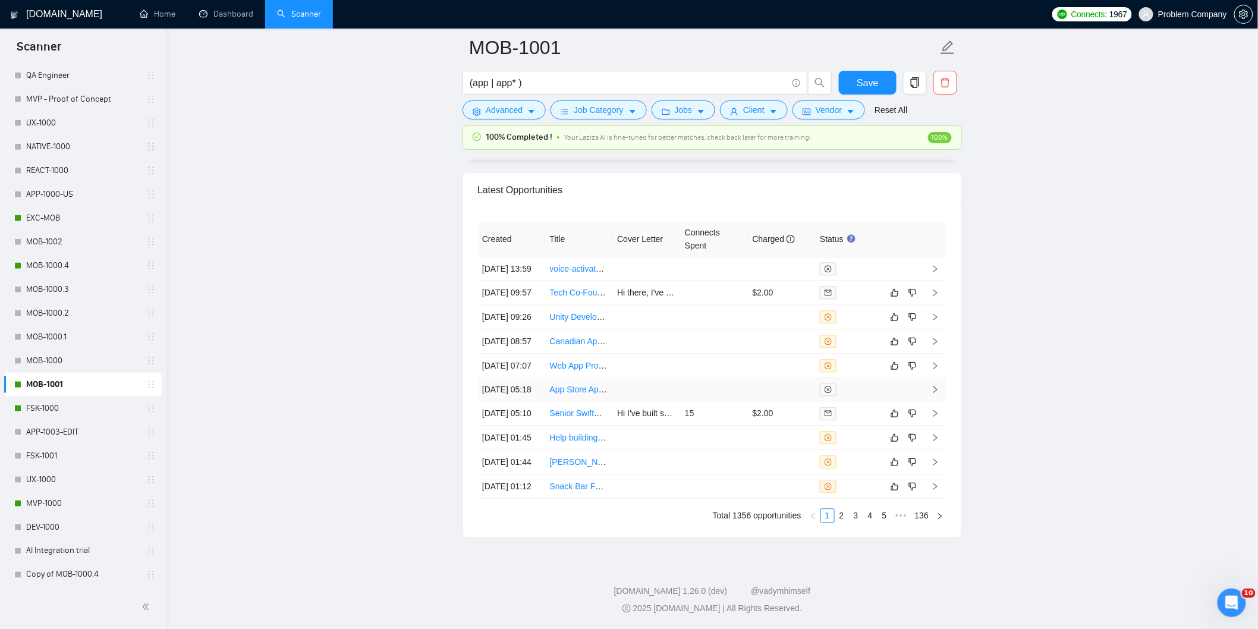
click at [531, 378] on td "[DATE] 05:18" at bounding box center [511, 389] width 68 height 23
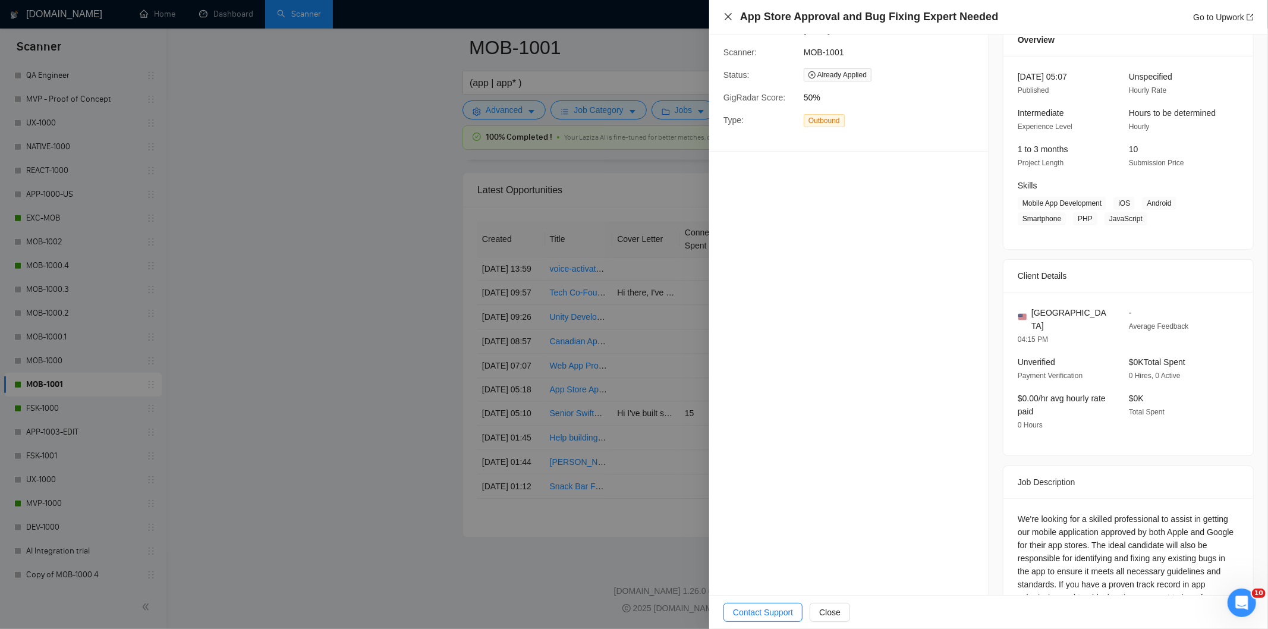
click at [727, 14] on icon "close" at bounding box center [729, 17] width 10 height 10
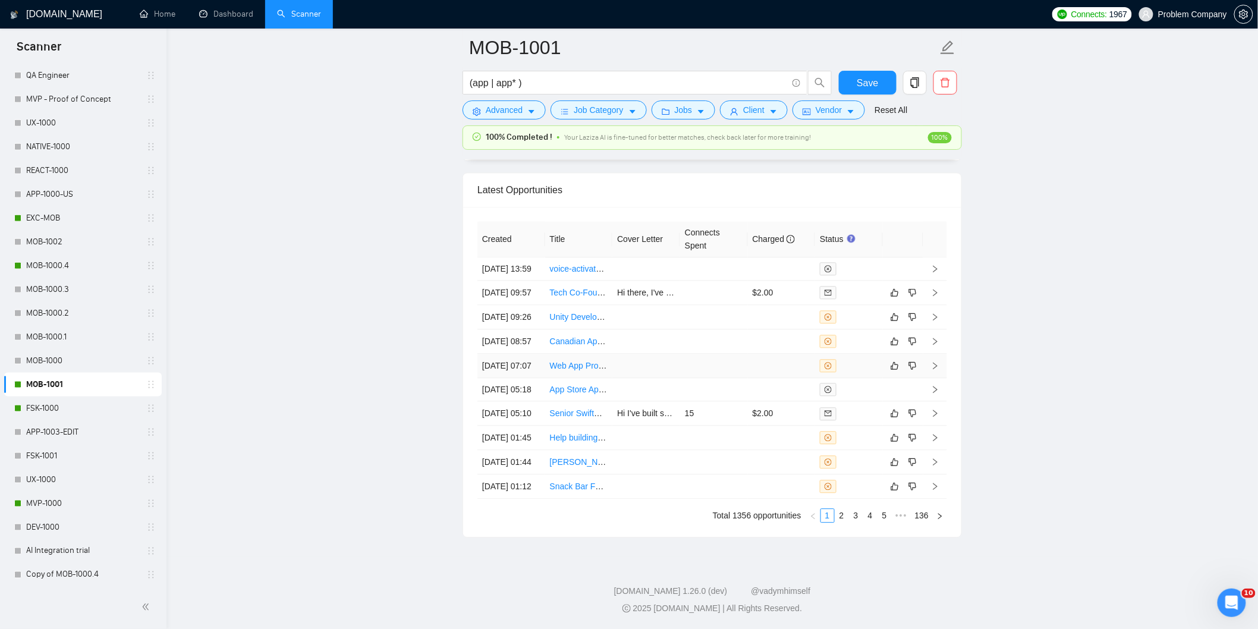
click at [515, 354] on td "[DATE] 07:07" at bounding box center [511, 366] width 68 height 24
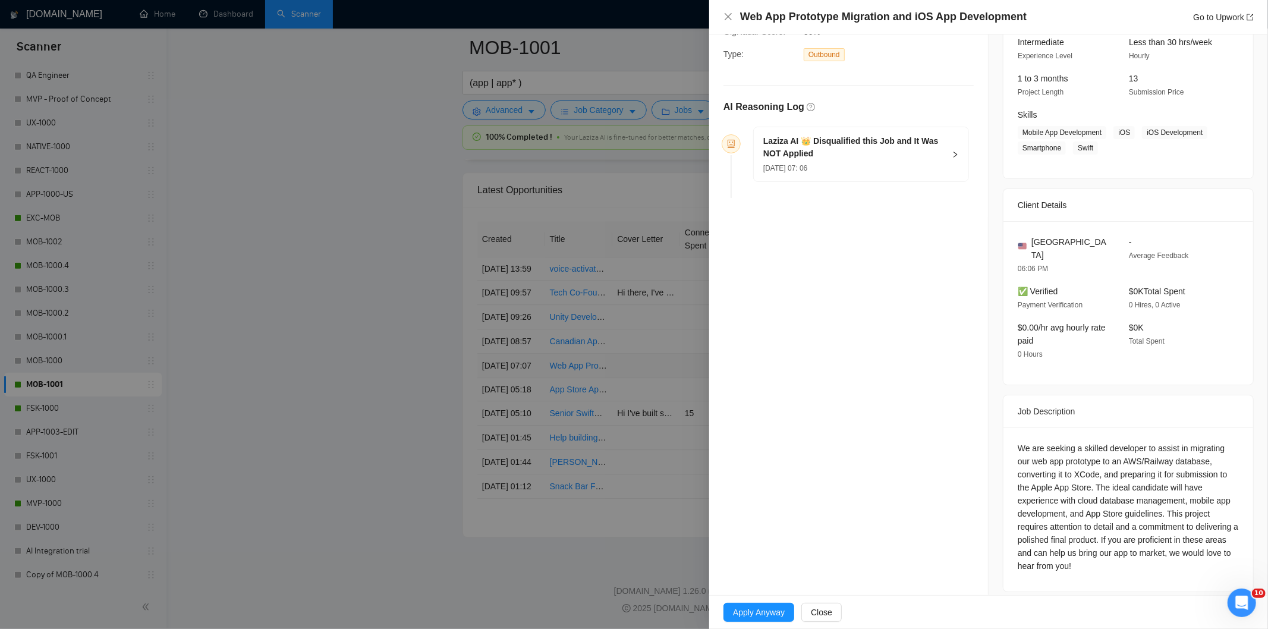
scroll to position [78, 0]
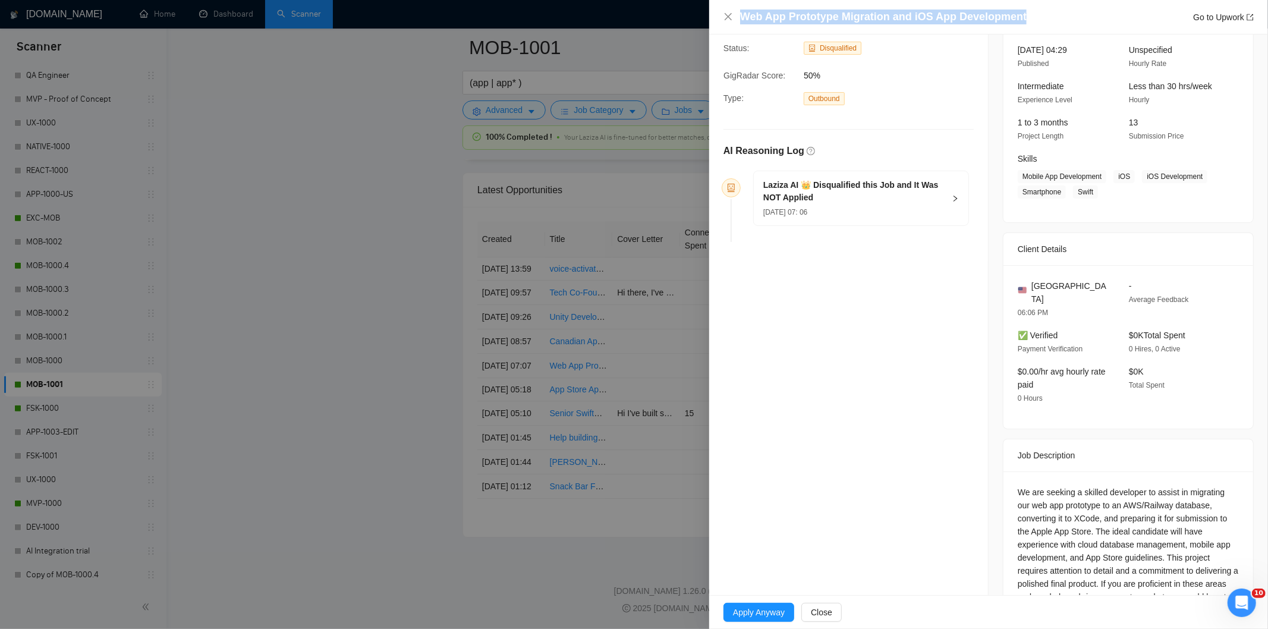
drag, startPoint x: 1025, startPoint y: 10, endPoint x: 793, endPoint y: 8, distance: 232.5
click at [793, 8] on div "Web App Prototype Migration and iOS App Development Go to Upwork" at bounding box center [988, 17] width 559 height 34
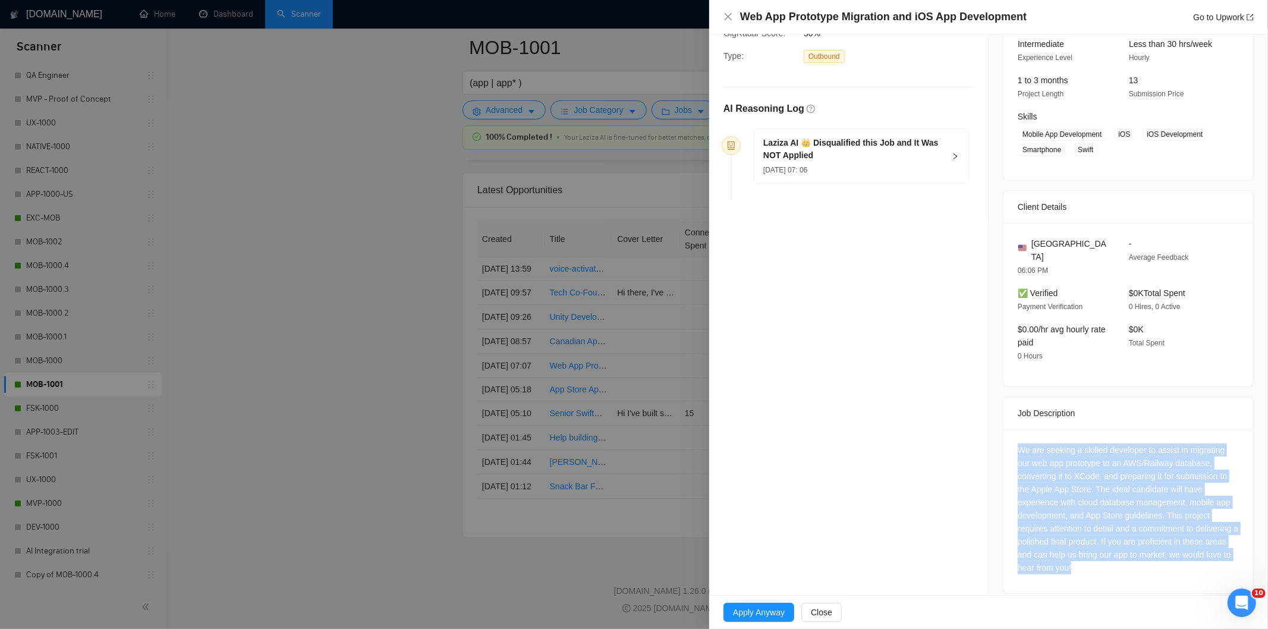
drag, startPoint x: 1137, startPoint y: 559, endPoint x: 1007, endPoint y: 435, distance: 180.4
click at [1007, 435] on div "We are seeking a skilled developer to assist in migrating our web app prototype…" at bounding box center [1129, 511] width 250 height 164
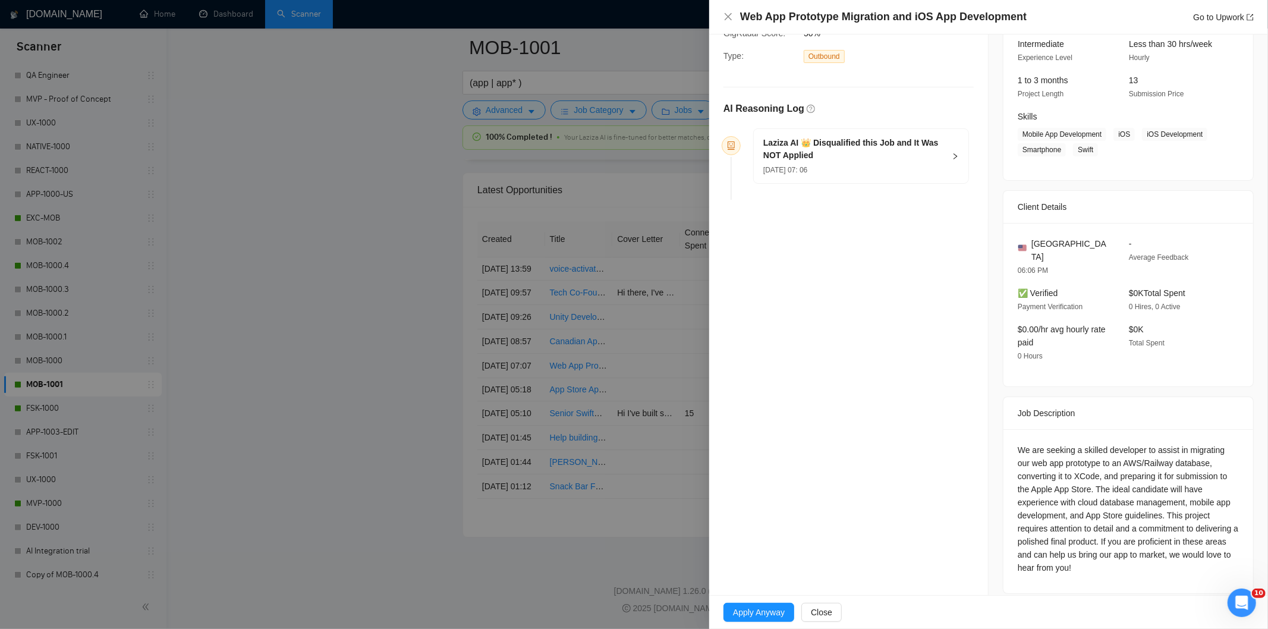
click at [935, 172] on div "[DATE] 07: 06" at bounding box center [853, 169] width 181 height 13
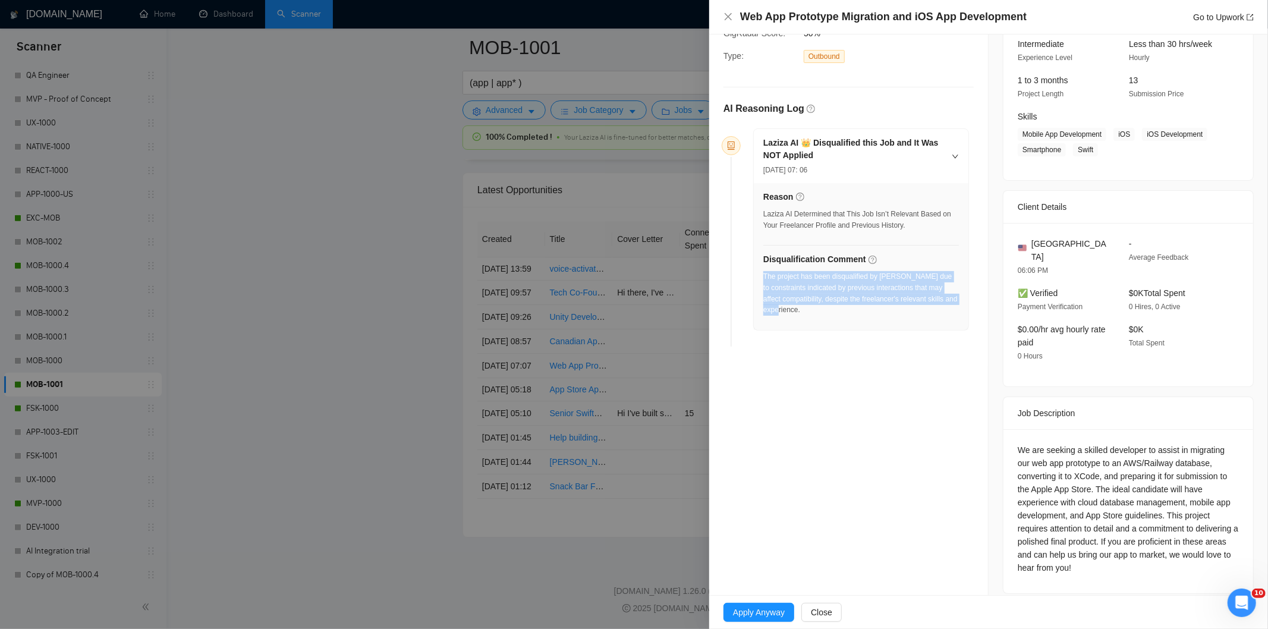
drag, startPoint x: 826, startPoint y: 323, endPoint x: 763, endPoint y: 276, distance: 79.4
click at [763, 276] on div "Reason Laziza AI Determined that This Job Isn’t Relevant Based on Your Freelanc…" at bounding box center [861, 256] width 215 height 147
click at [726, 20] on icon "close" at bounding box center [729, 17] width 10 height 10
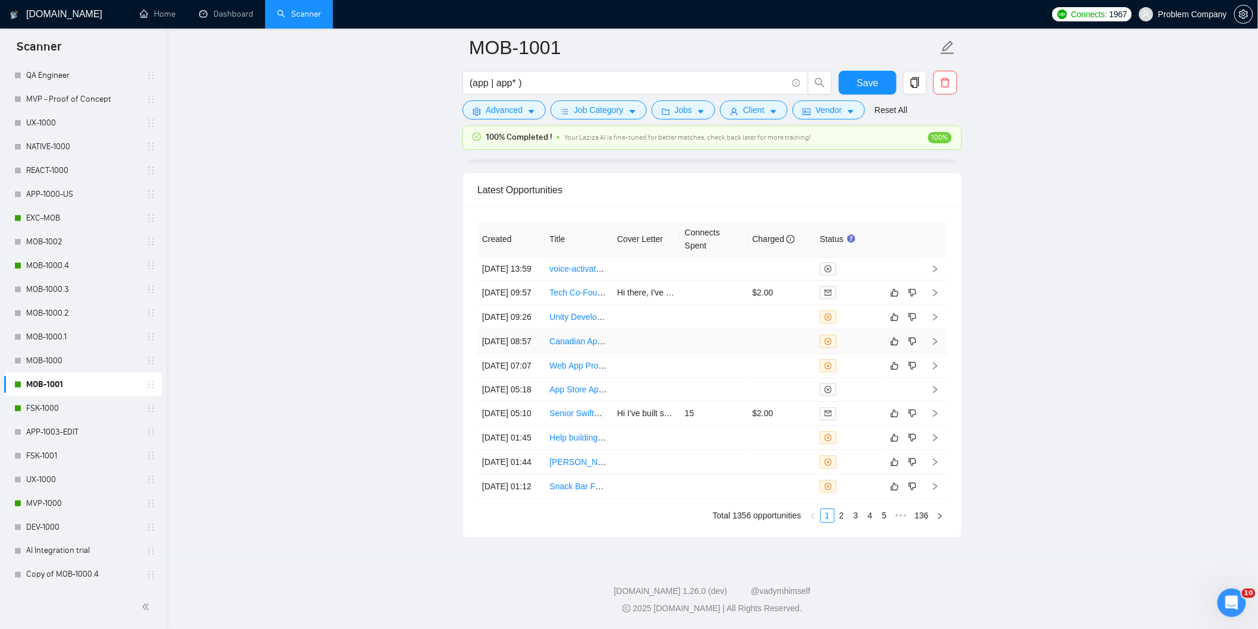
click at [526, 329] on td "[DATE] 08:57" at bounding box center [511, 341] width 68 height 24
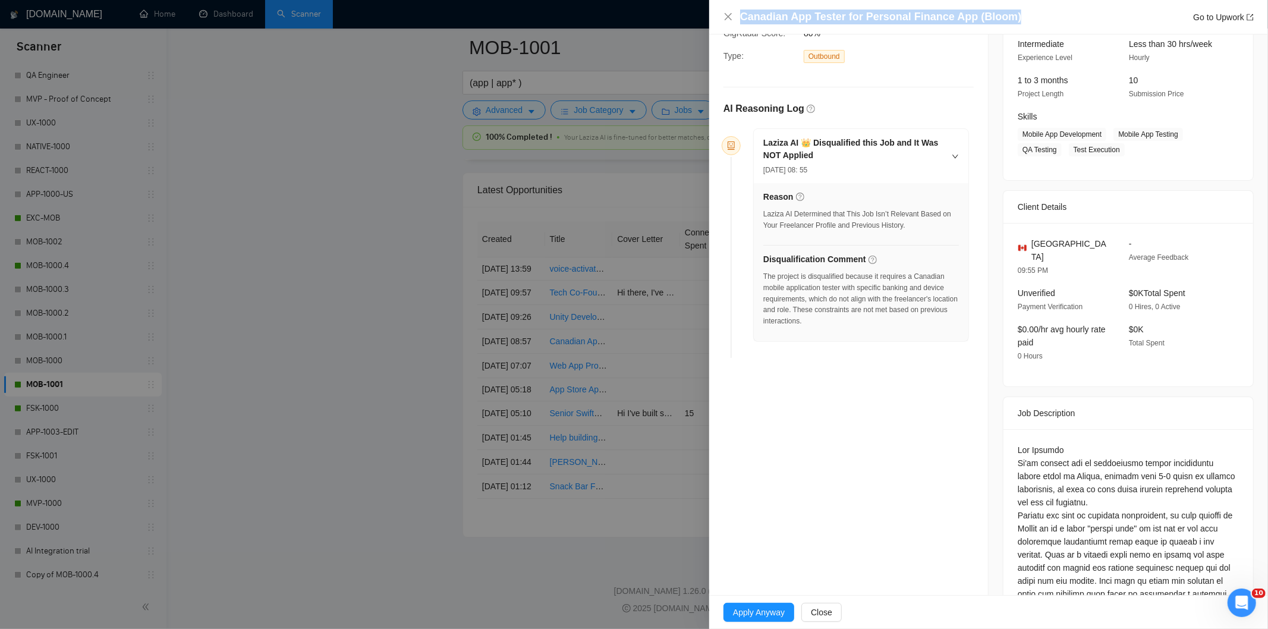
drag, startPoint x: 1017, startPoint y: 20, endPoint x: 735, endPoint y: 19, distance: 281.2
click at [735, 19] on div "Canadian App Tester for Personal Finance App (Bloom) Go to Upwork" at bounding box center [989, 17] width 530 height 15
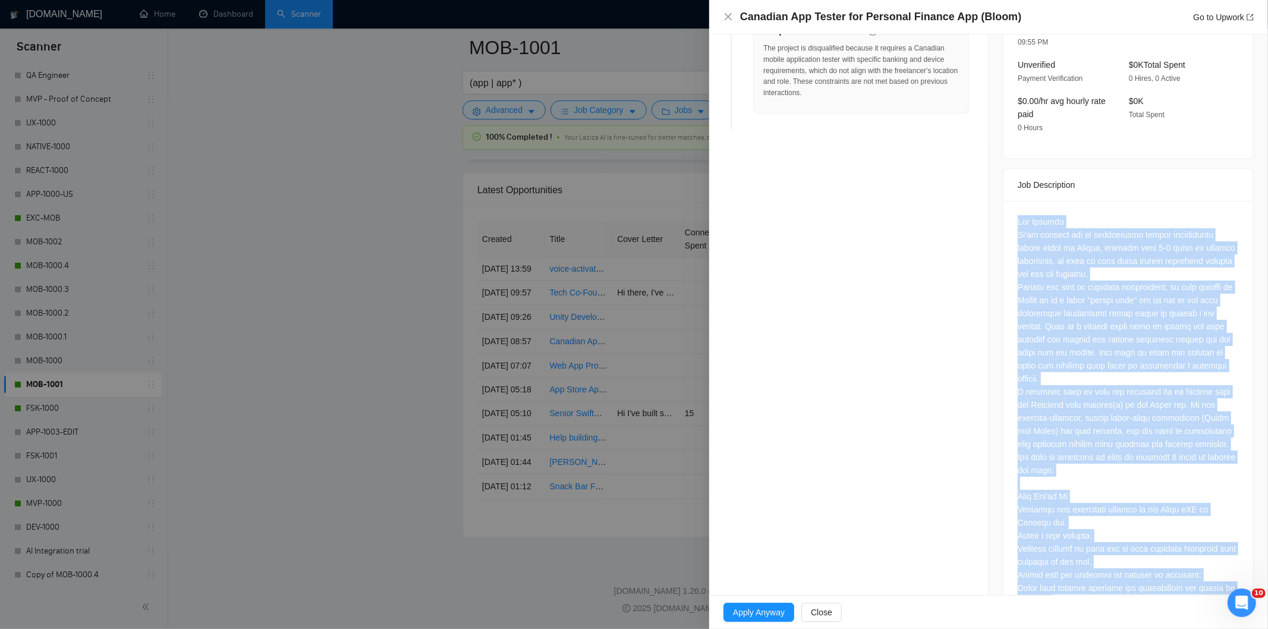
scroll to position [696, 0]
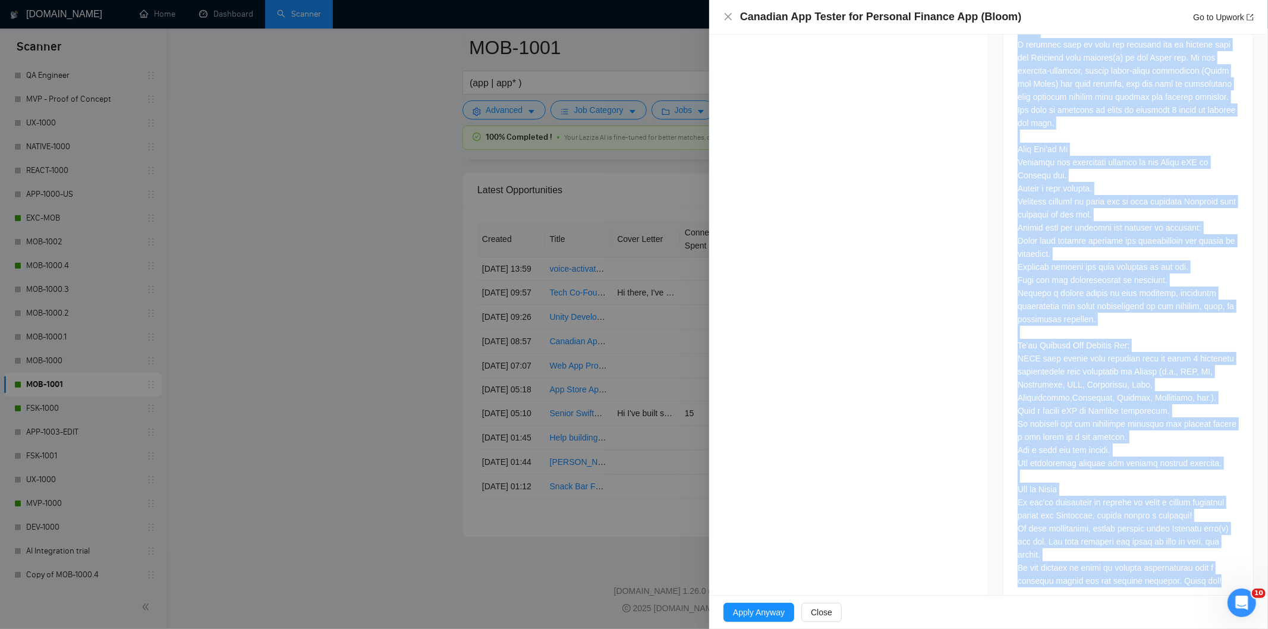
drag, startPoint x: 1013, startPoint y: 208, endPoint x: 1200, endPoint y: 570, distance: 406.8
click at [1200, 570] on div at bounding box center [1129, 230] width 250 height 753
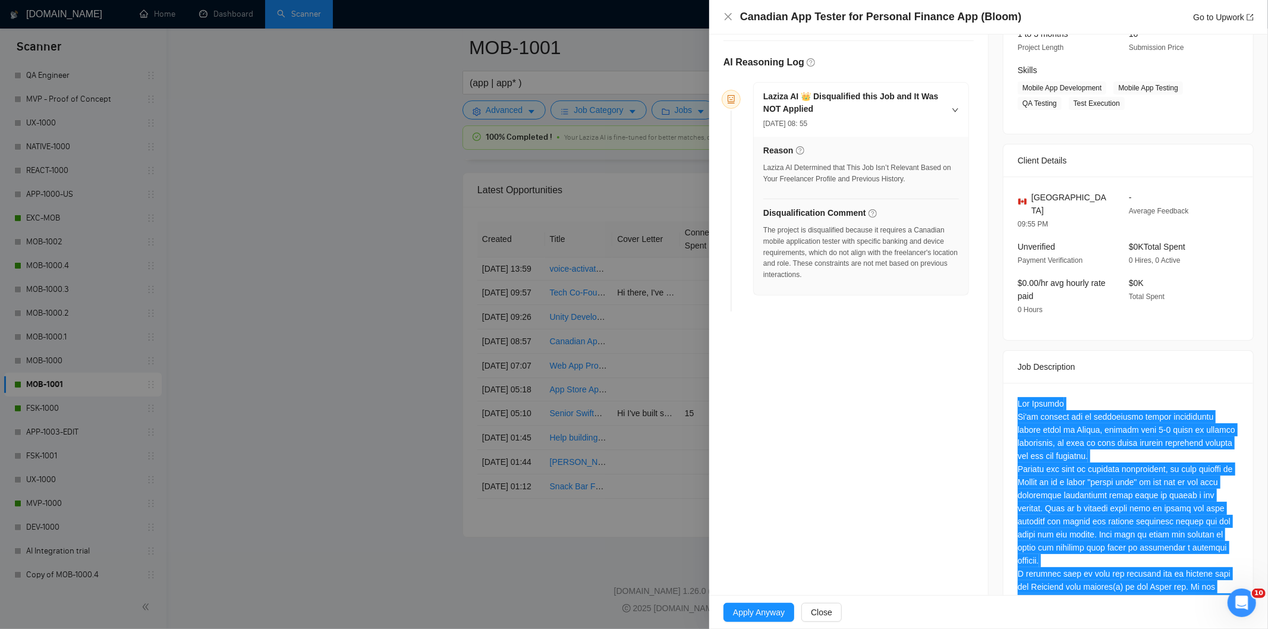
scroll to position [76, 0]
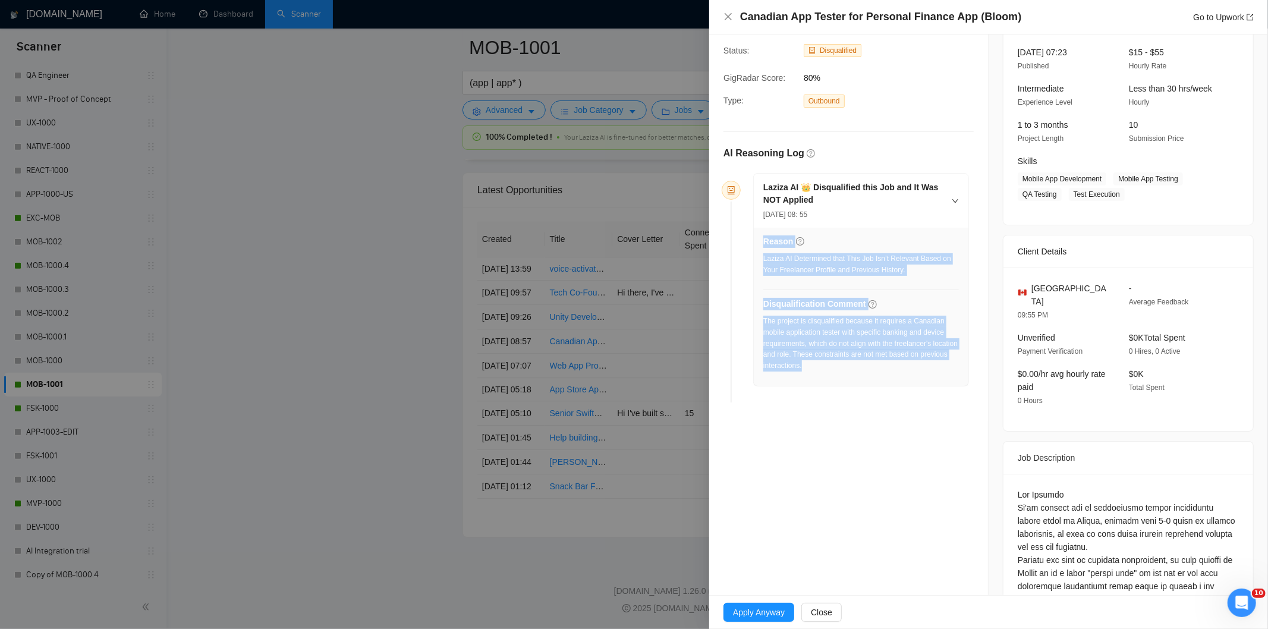
drag, startPoint x: 845, startPoint y: 381, endPoint x: 757, endPoint y: 331, distance: 100.9
click at [757, 331] on div "Reason Laziza AI Determined that This Job Isn’t Relevant Based on Your Freelanc…" at bounding box center [861, 307] width 215 height 158
click at [833, 363] on div "The project is disqualified because it requires a Canadian mobile application t…" at bounding box center [861, 344] width 196 height 56
drag, startPoint x: 832, startPoint y: 365, endPoint x: 763, endPoint y: 323, distance: 80.6
click at [763, 323] on div "The project is disqualified because it requires a Canadian mobile application t…" at bounding box center [861, 344] width 196 height 56
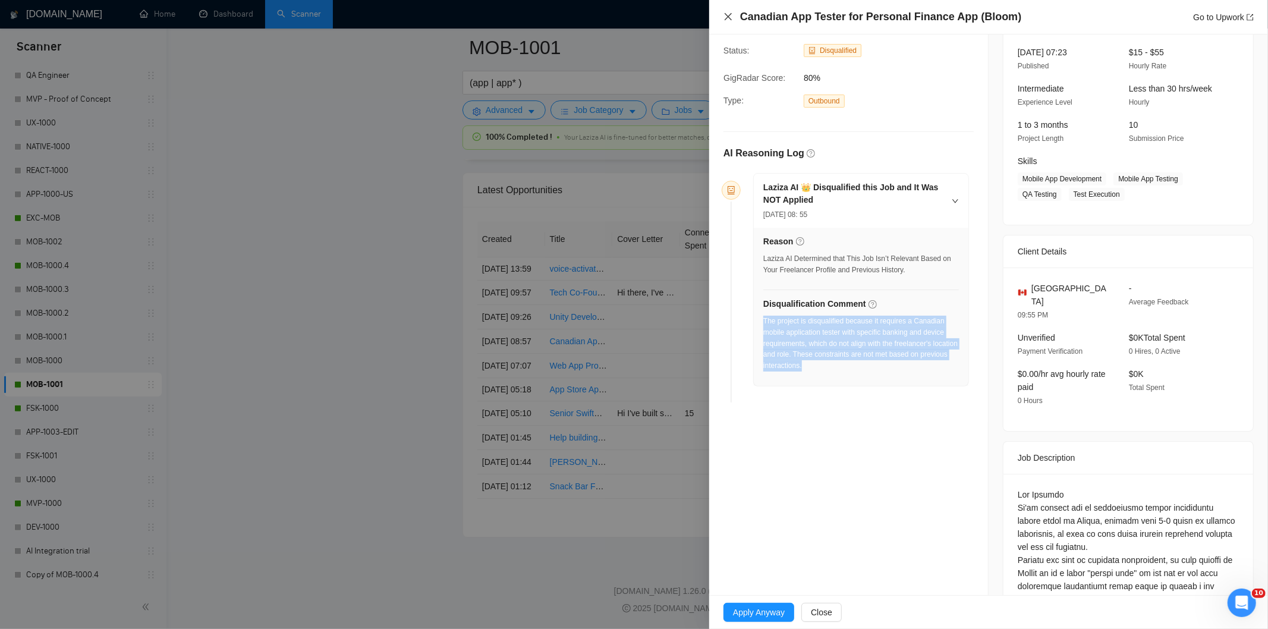
click at [732, 21] on icon "close" at bounding box center [729, 17] width 10 height 10
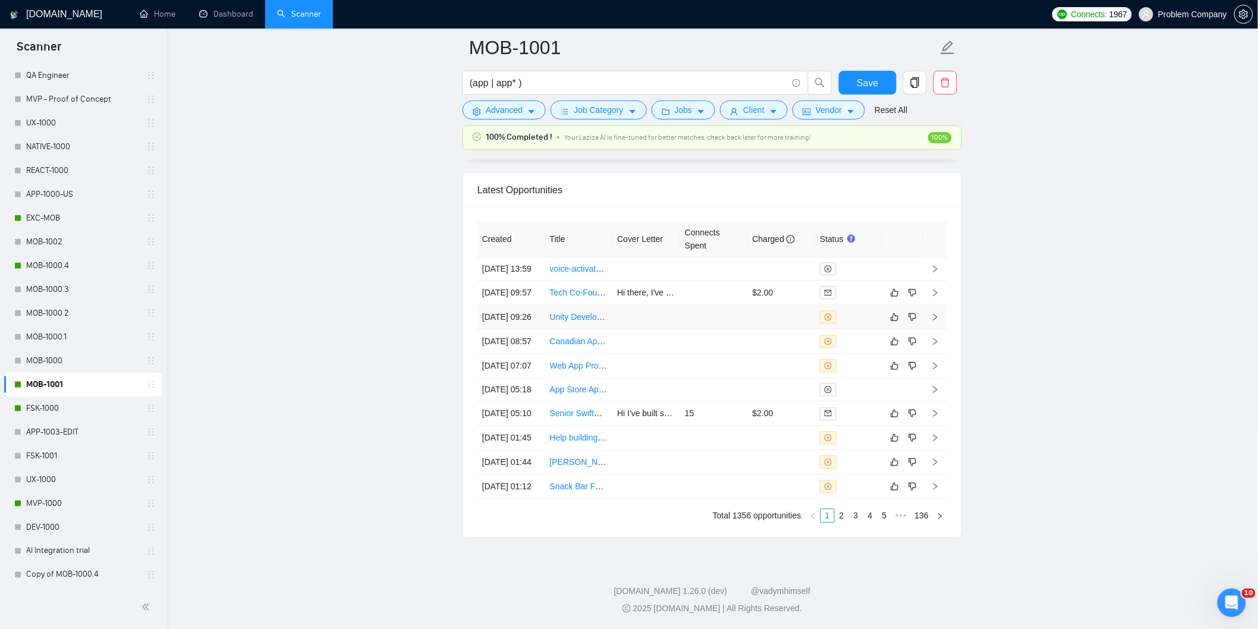
click at [513, 305] on td "[DATE] 09:26" at bounding box center [511, 317] width 68 height 24
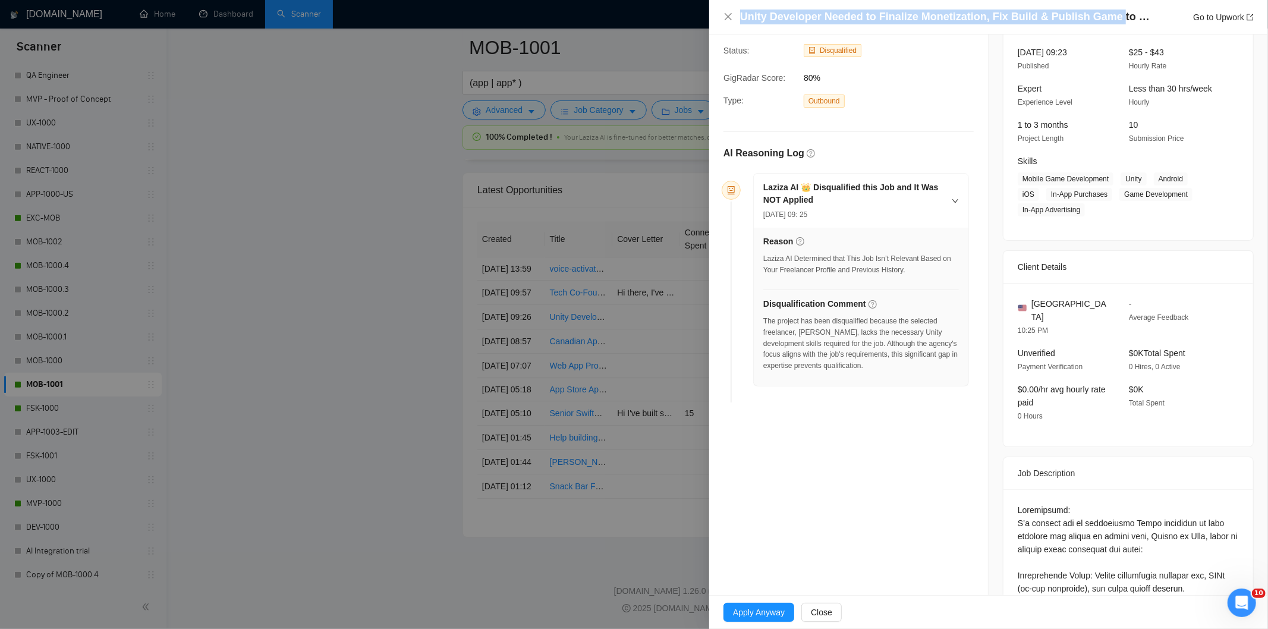
drag, startPoint x: 1110, startPoint y: 18, endPoint x: 779, endPoint y: 2, distance: 331.6
click at [779, 2] on div "Unity Developer Needed to Finalize Monetization, Fix Build & Publish Game to iO…" at bounding box center [988, 17] width 559 height 34
drag, startPoint x: 983, startPoint y: 19, endPoint x: 740, endPoint y: 14, distance: 243.2
click at [740, 14] on h4 "Unity Developer Needed to Finalize Monetization, Fix Build & Publish Game to iO…" at bounding box center [945, 17] width 410 height 15
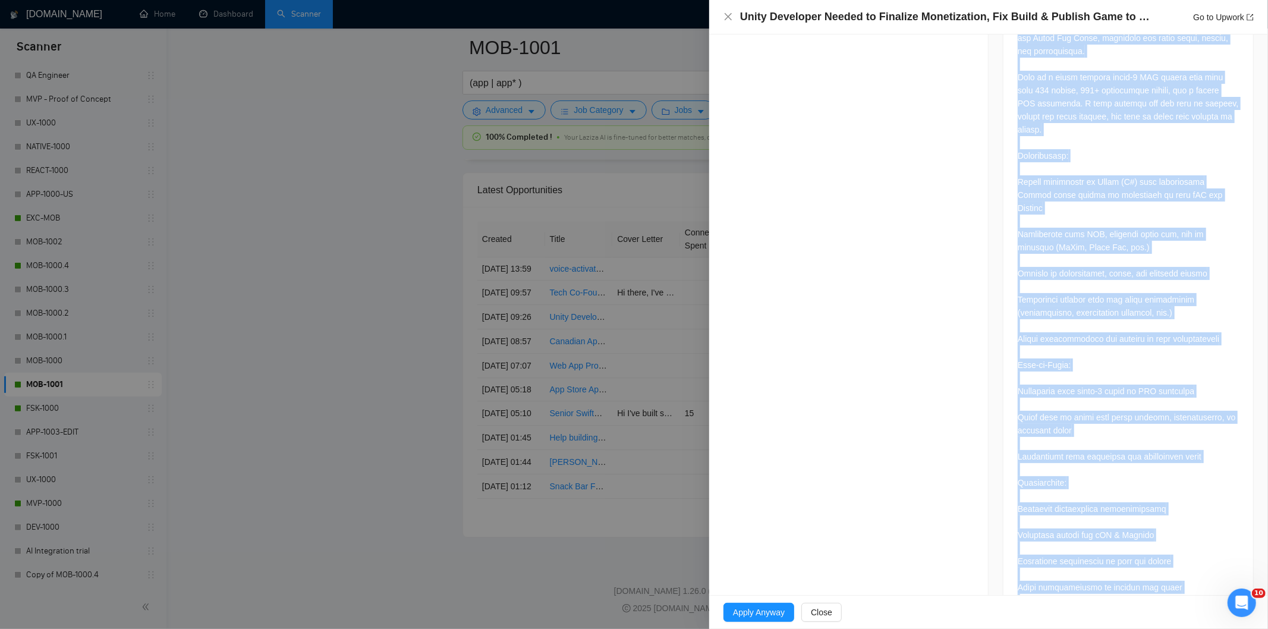
scroll to position [750, 0]
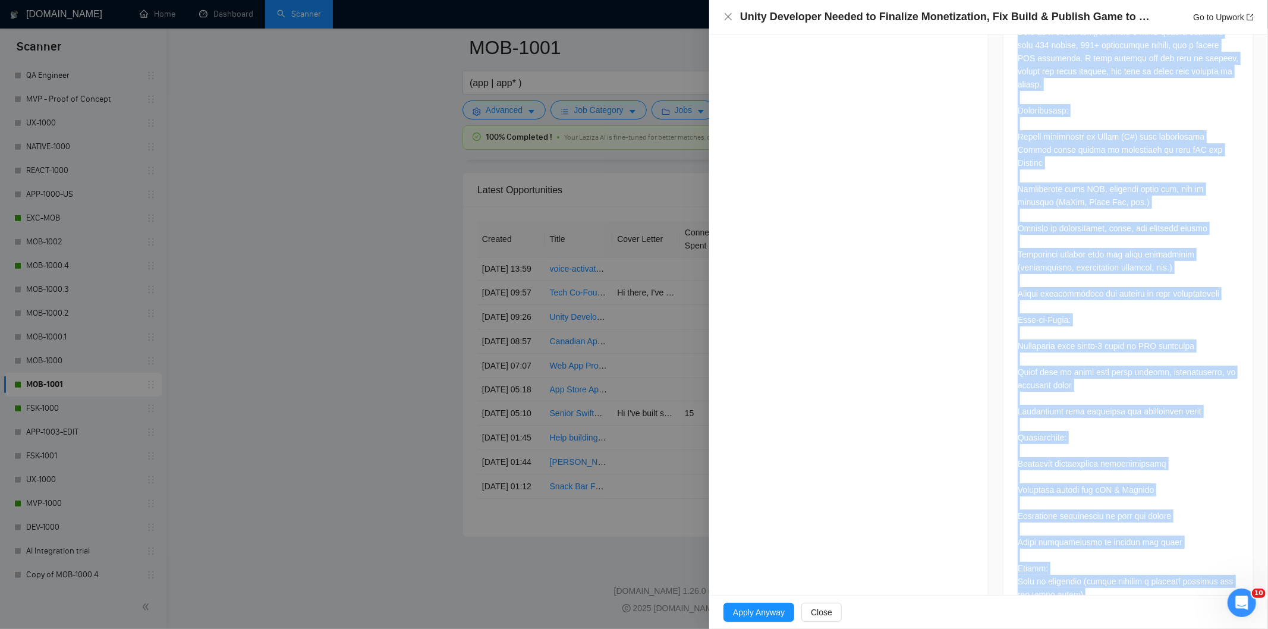
drag, startPoint x: 1011, startPoint y: 257, endPoint x: 1155, endPoint y: 568, distance: 342.3
click at [1155, 568] on div at bounding box center [1129, 217] width 250 height 805
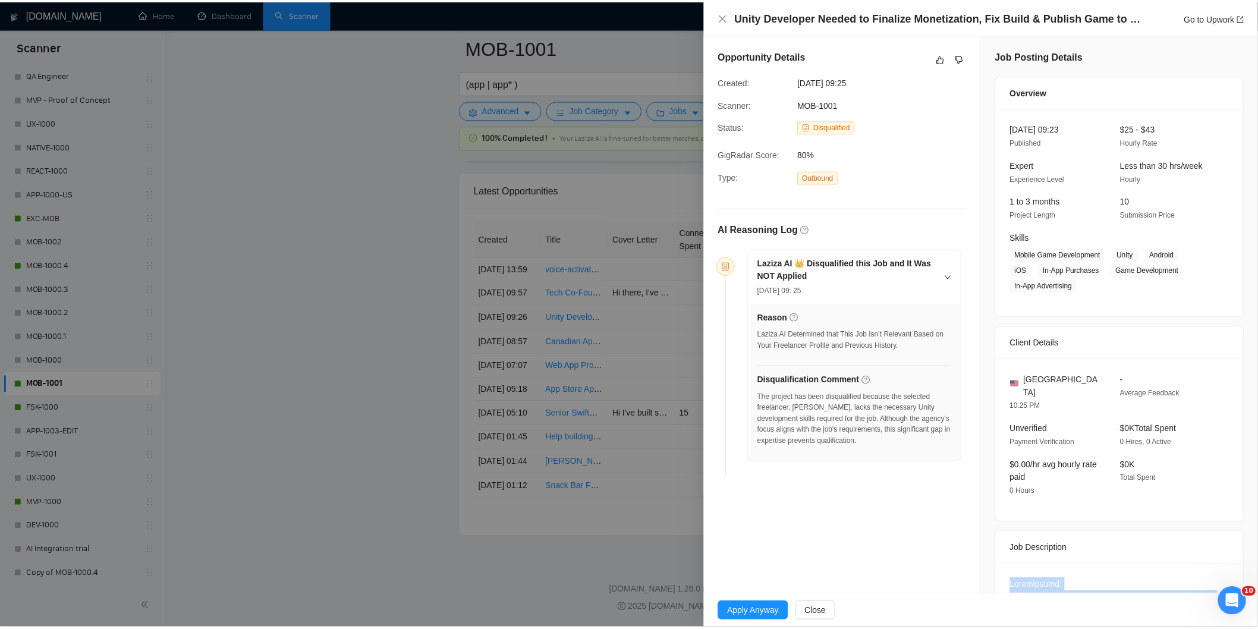
scroll to position [0, 0]
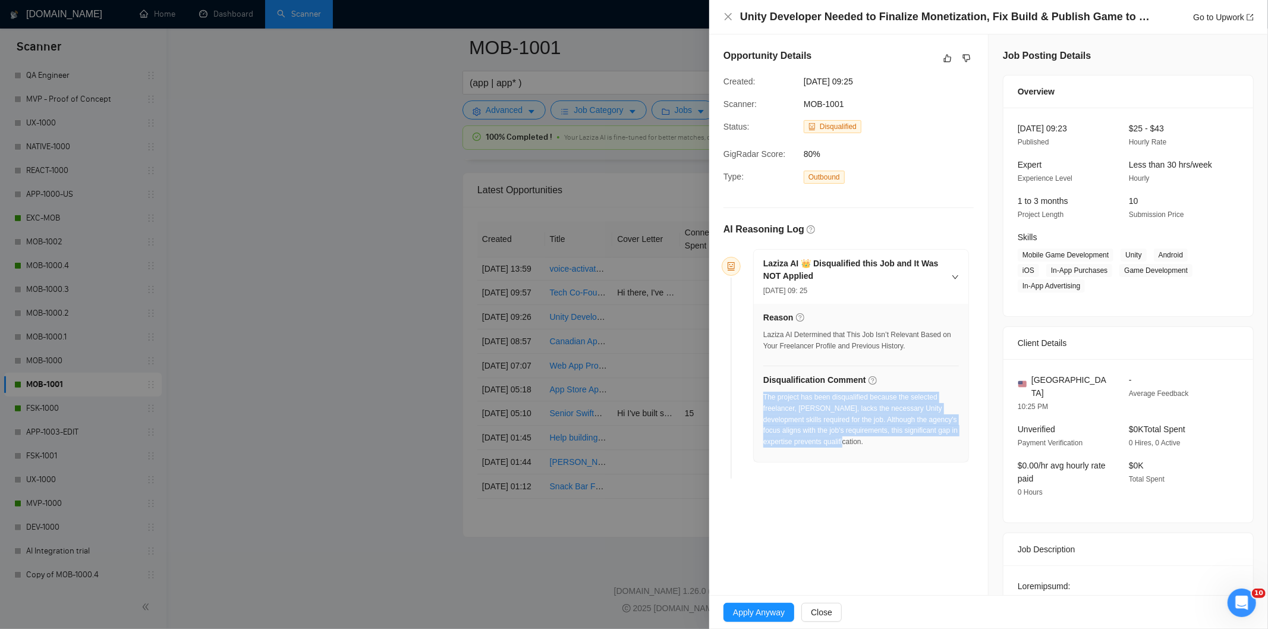
drag, startPoint x: 874, startPoint y: 448, endPoint x: 765, endPoint y: 401, distance: 119.3
click at [765, 401] on div "The project has been disqualified because the selected freelancer, [PERSON_NAME…" at bounding box center [861, 423] width 196 height 63
click at [728, 15] on icon "close" at bounding box center [729, 17] width 10 height 10
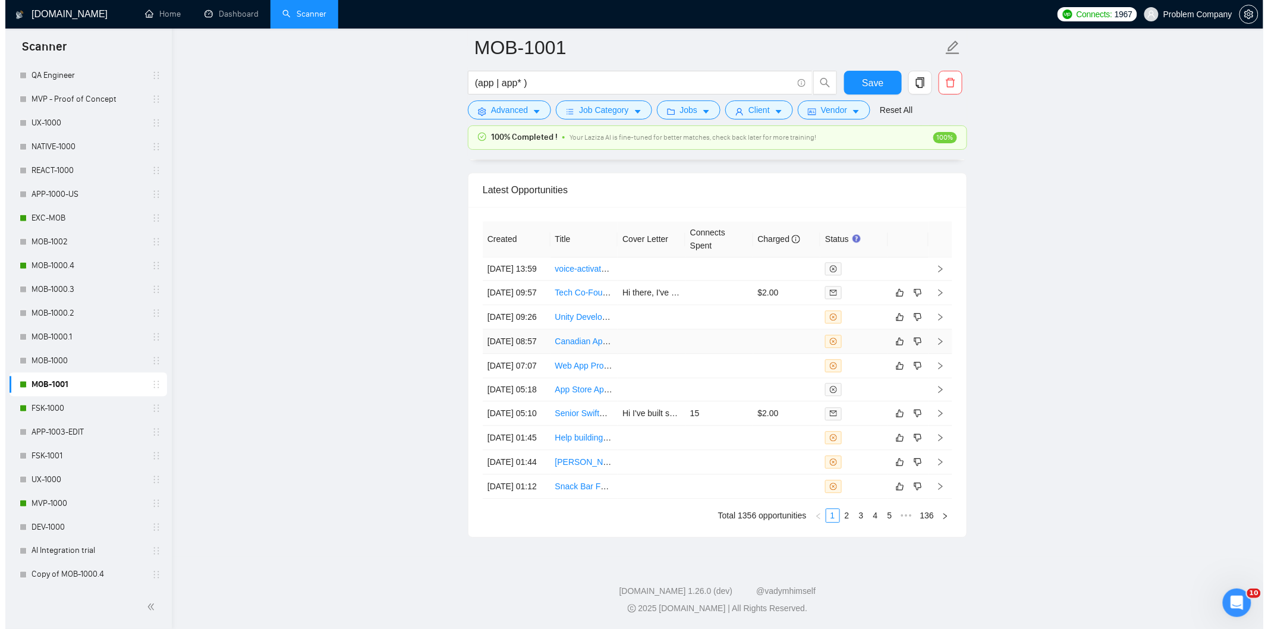
scroll to position [2898, 0]
click at [523, 305] on td "[DATE] 09:57" at bounding box center [511, 293] width 68 height 24
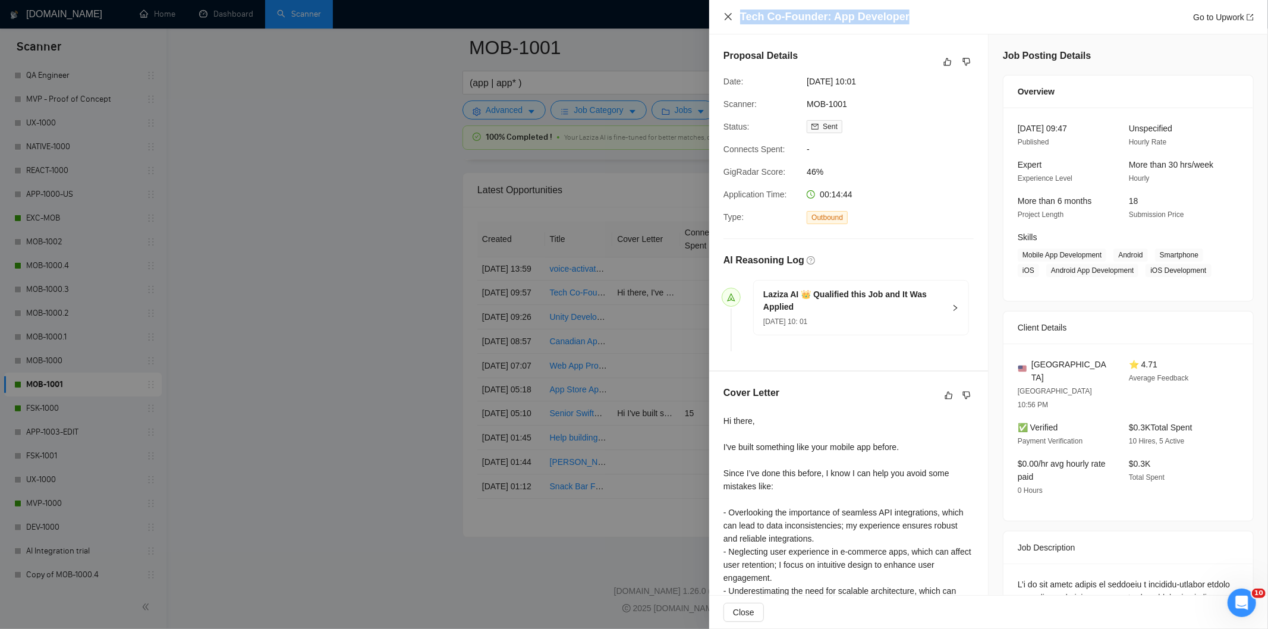
drag, startPoint x: 911, startPoint y: 23, endPoint x: 732, endPoint y: 16, distance: 179.1
click at [732, 16] on div "Tech Co-Founder: App Developer Go to Upwork" at bounding box center [989, 17] width 530 height 15
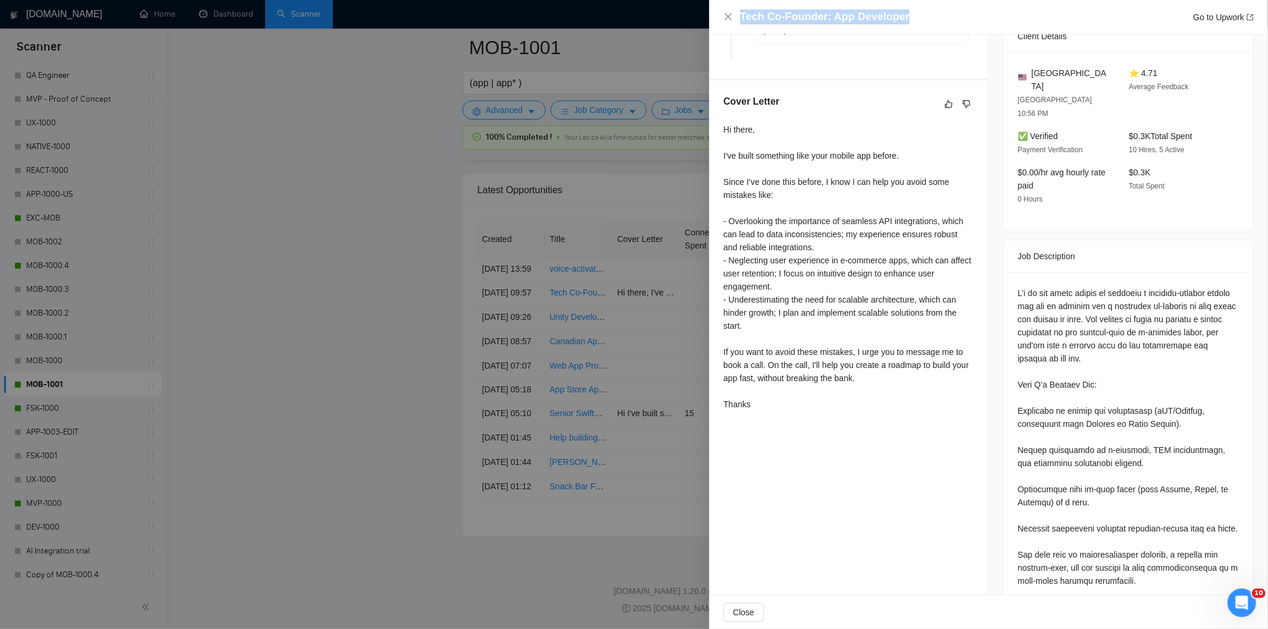
scroll to position [292, 0]
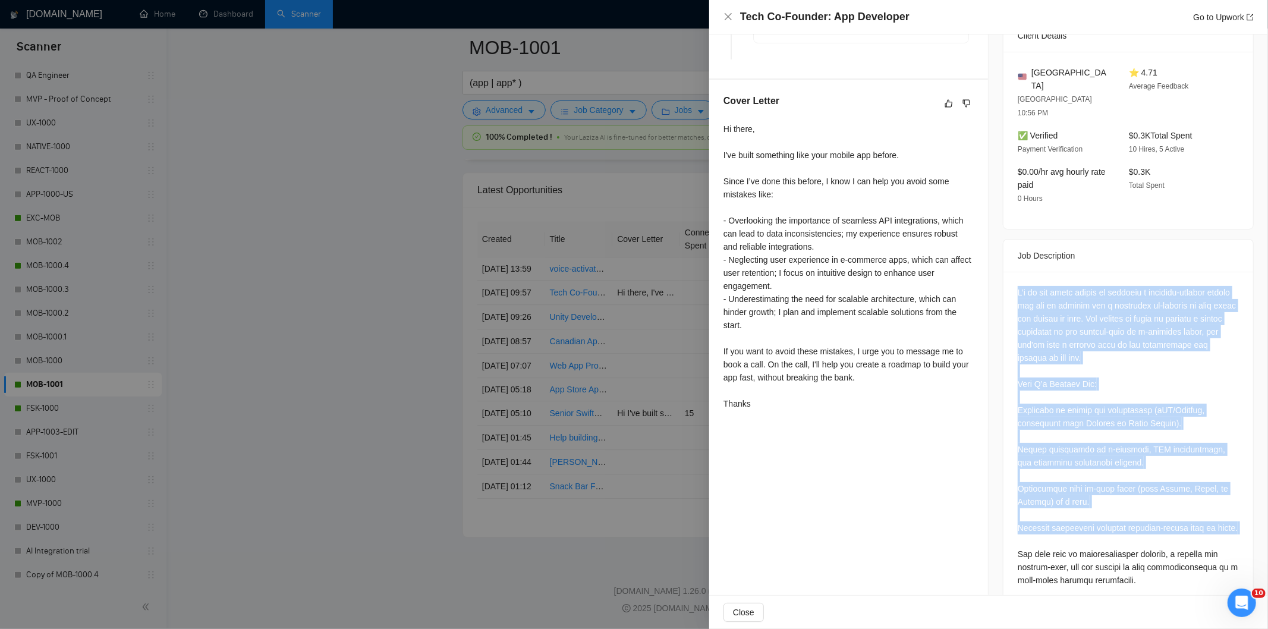
drag, startPoint x: 1011, startPoint y: 266, endPoint x: 1120, endPoint y: 530, distance: 285.7
click at [1120, 530] on div at bounding box center [1129, 550] width 250 height 556
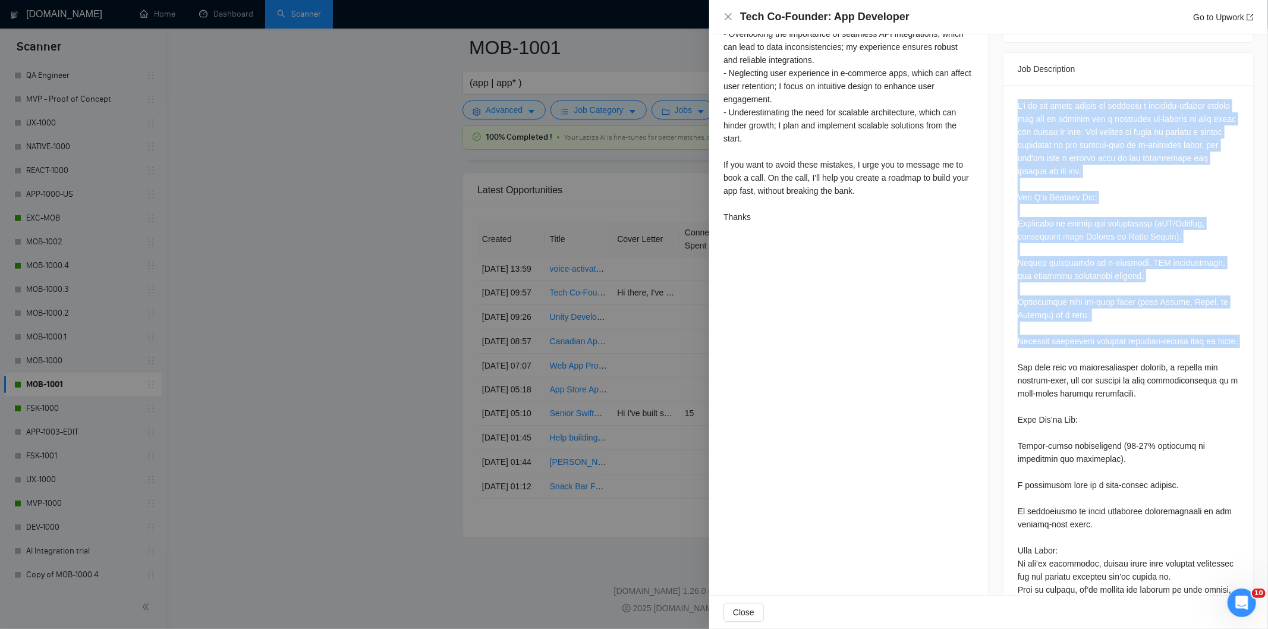
scroll to position [493, 0]
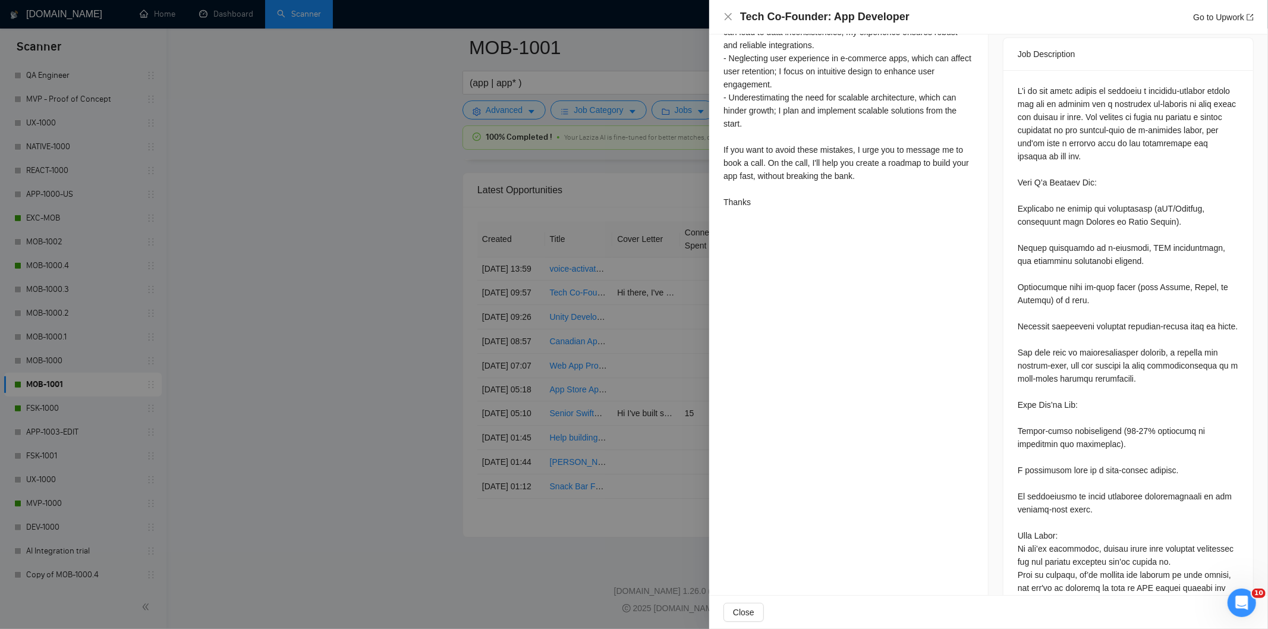
click at [1115, 358] on div at bounding box center [1128, 345] width 221 height 523
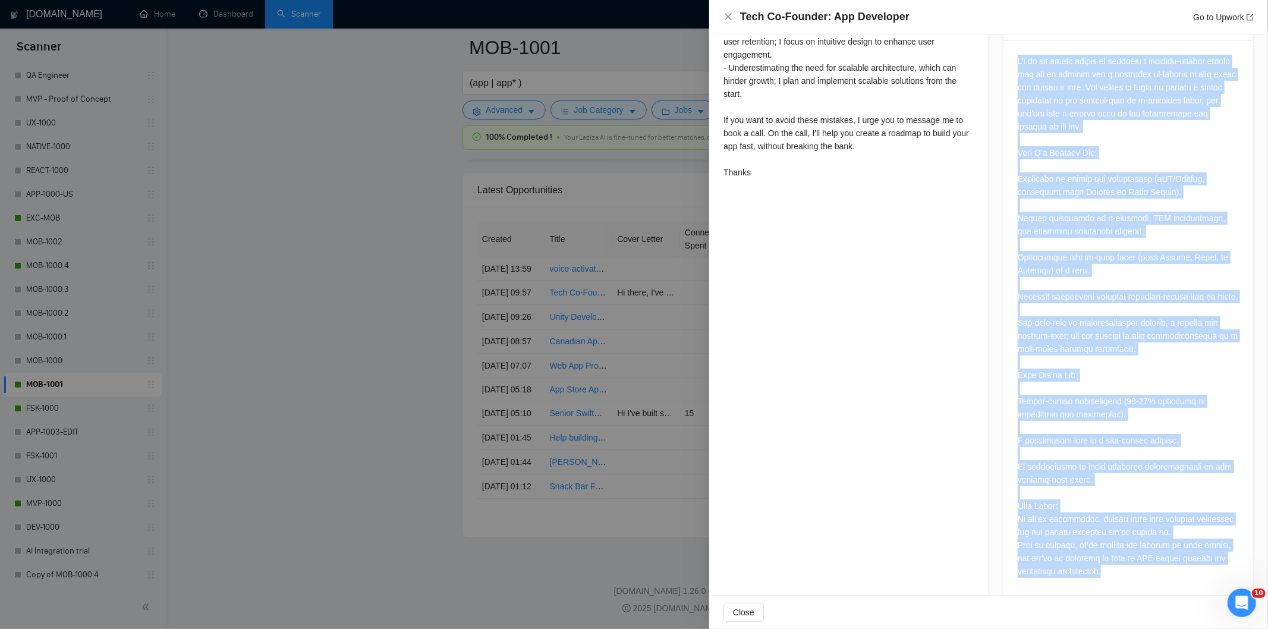
scroll to position [526, 0]
drag, startPoint x: 1014, startPoint y: 63, endPoint x: 1134, endPoint y: 609, distance: 559.6
click at [1134, 609] on div "Tech Co-Founder: App Developer Go to Upwork Proposal Details Date: [DATE] 10:01…" at bounding box center [988, 314] width 559 height 629
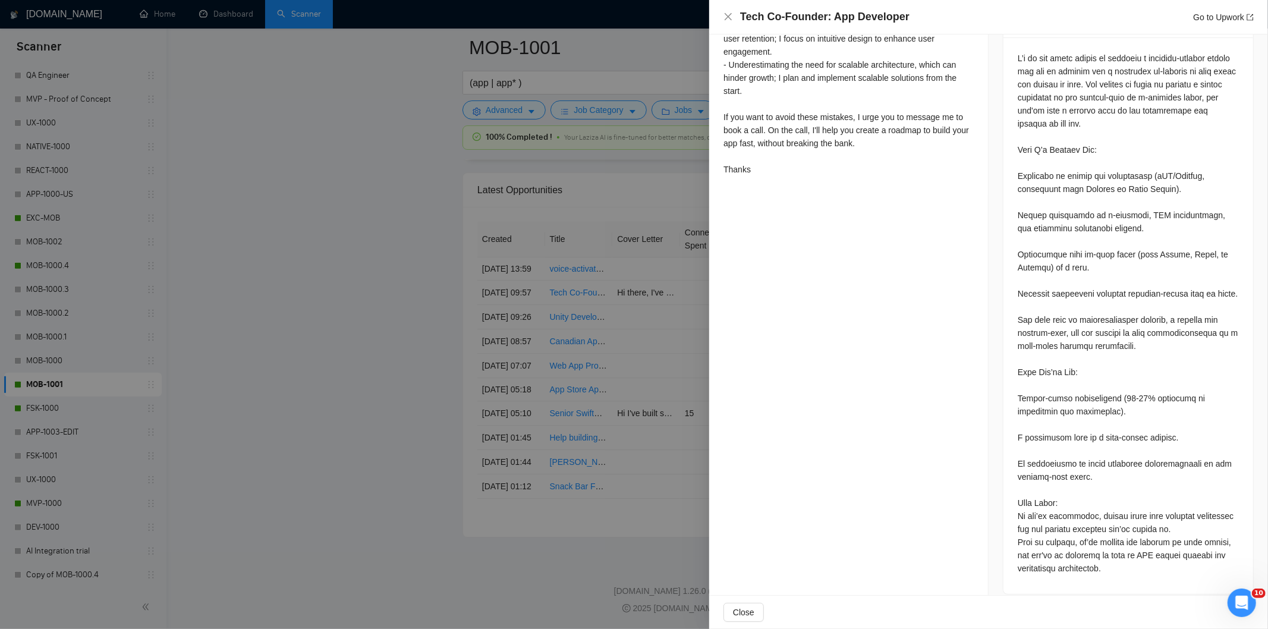
click at [1133, 599] on div "Close" at bounding box center [988, 612] width 559 height 33
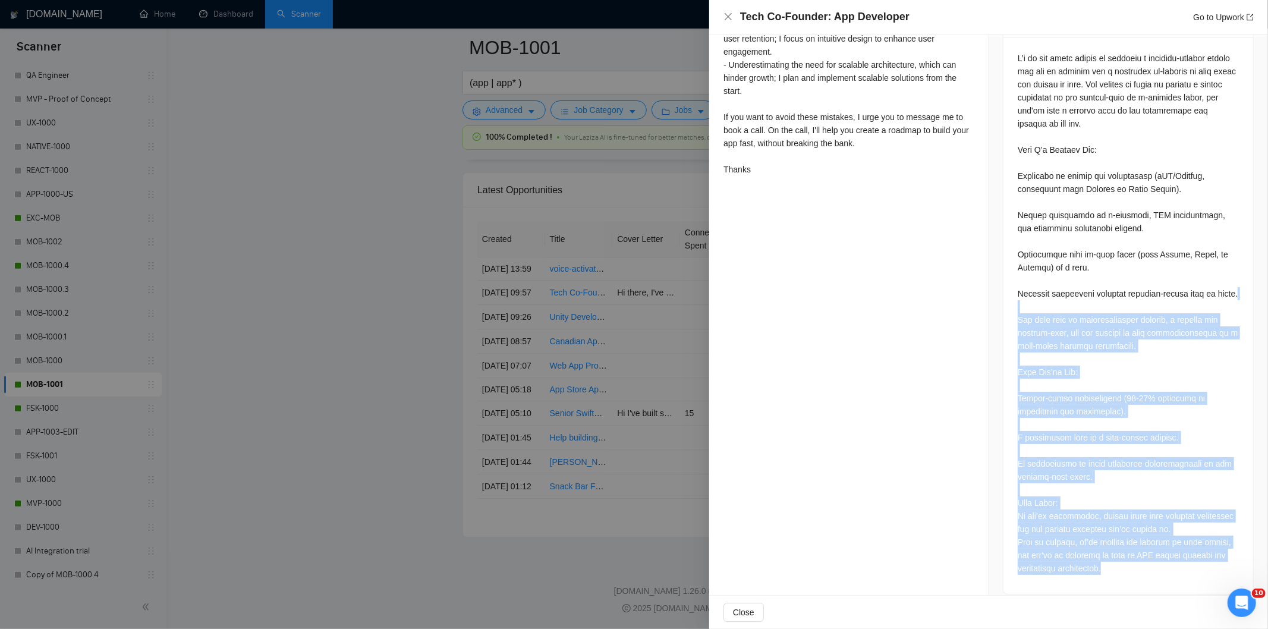
drag, startPoint x: 1133, startPoint y: 599, endPoint x: 1053, endPoint y: 278, distance: 330.9
click at [1053, 278] on div "Tech Co-Founder: App Developer Go to Upwork Proposal Details Date: [DATE] 10:01…" at bounding box center [988, 314] width 559 height 629
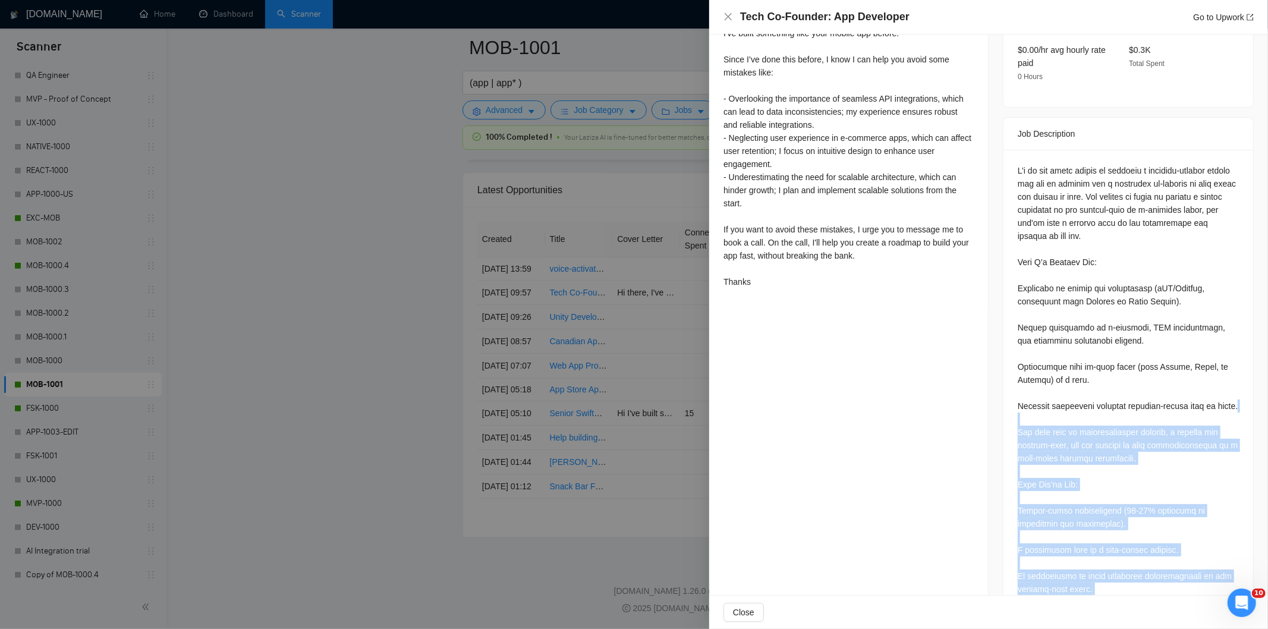
scroll to position [413, 0]
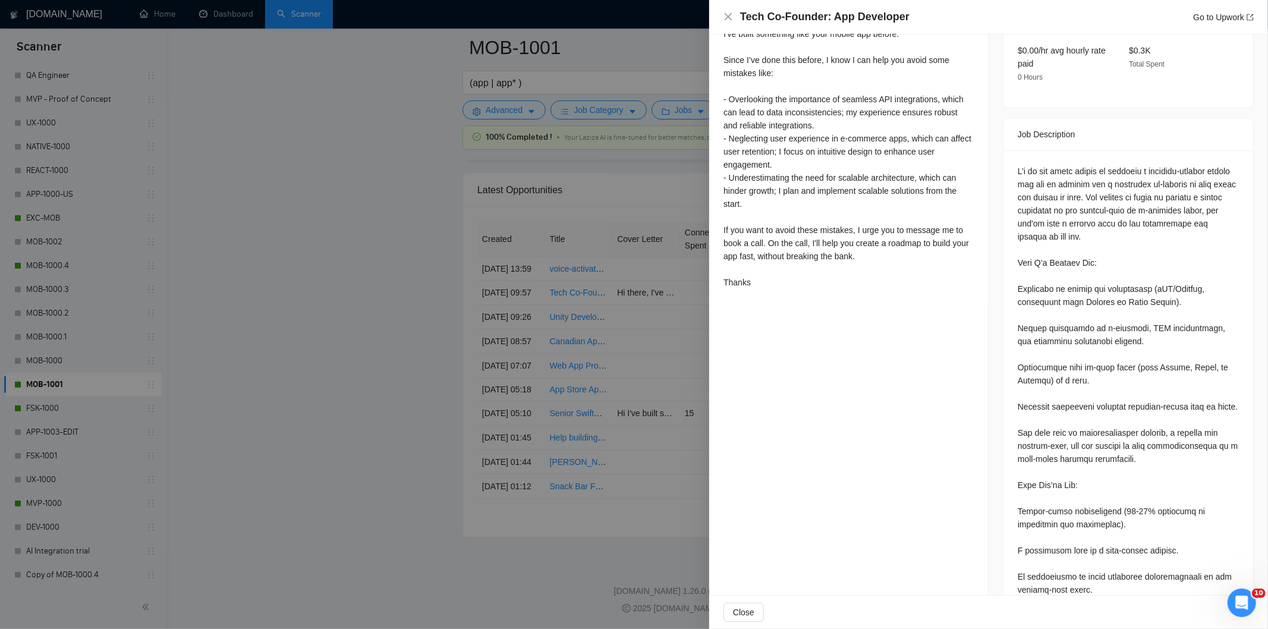
click at [1008, 150] on div at bounding box center [1129, 428] width 250 height 556
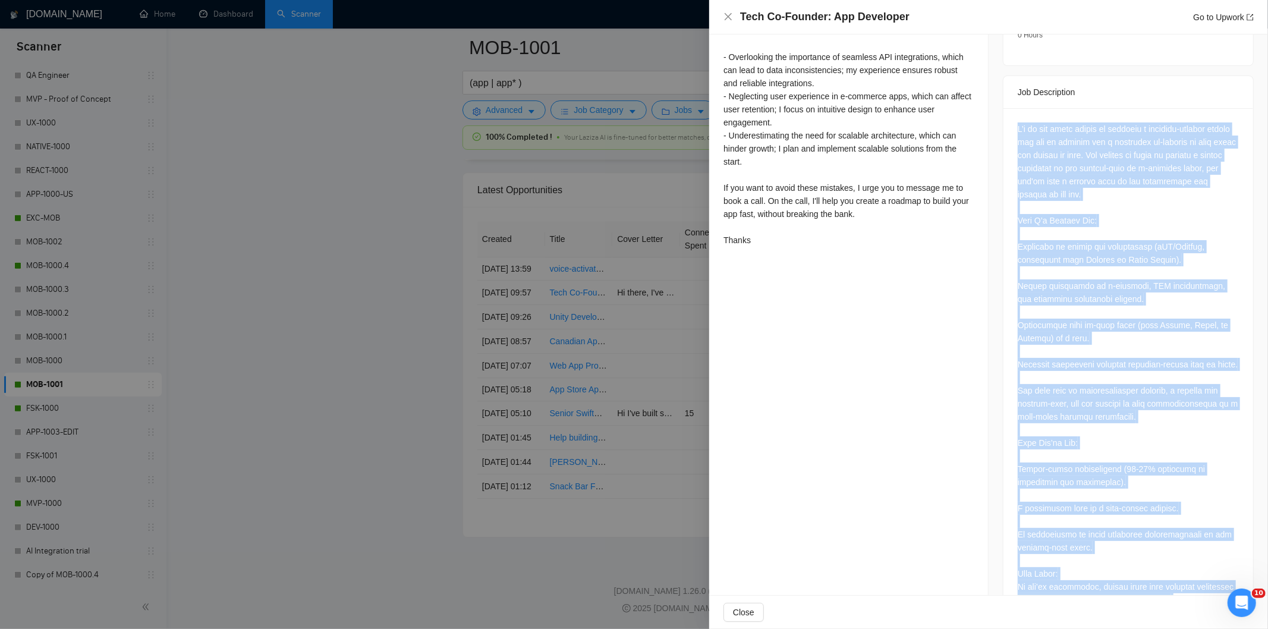
scroll to position [526, 0]
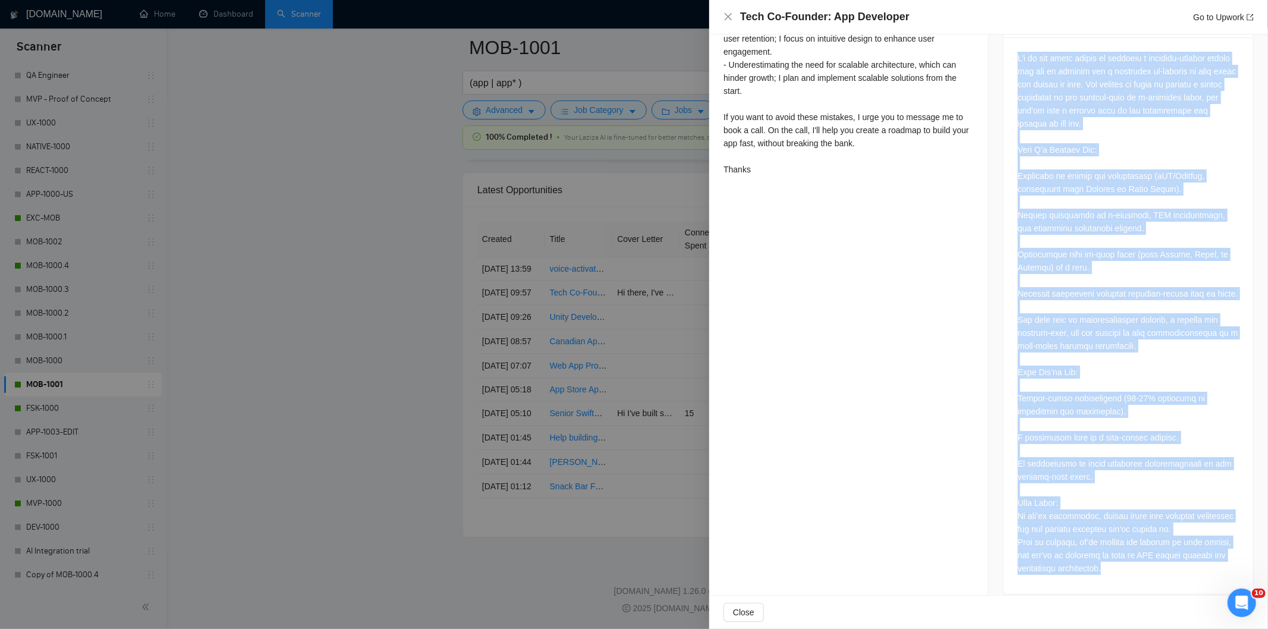
drag, startPoint x: 1010, startPoint y: 144, endPoint x: 1103, endPoint y: 576, distance: 441.0
click at [1103, 576] on div at bounding box center [1129, 315] width 250 height 556
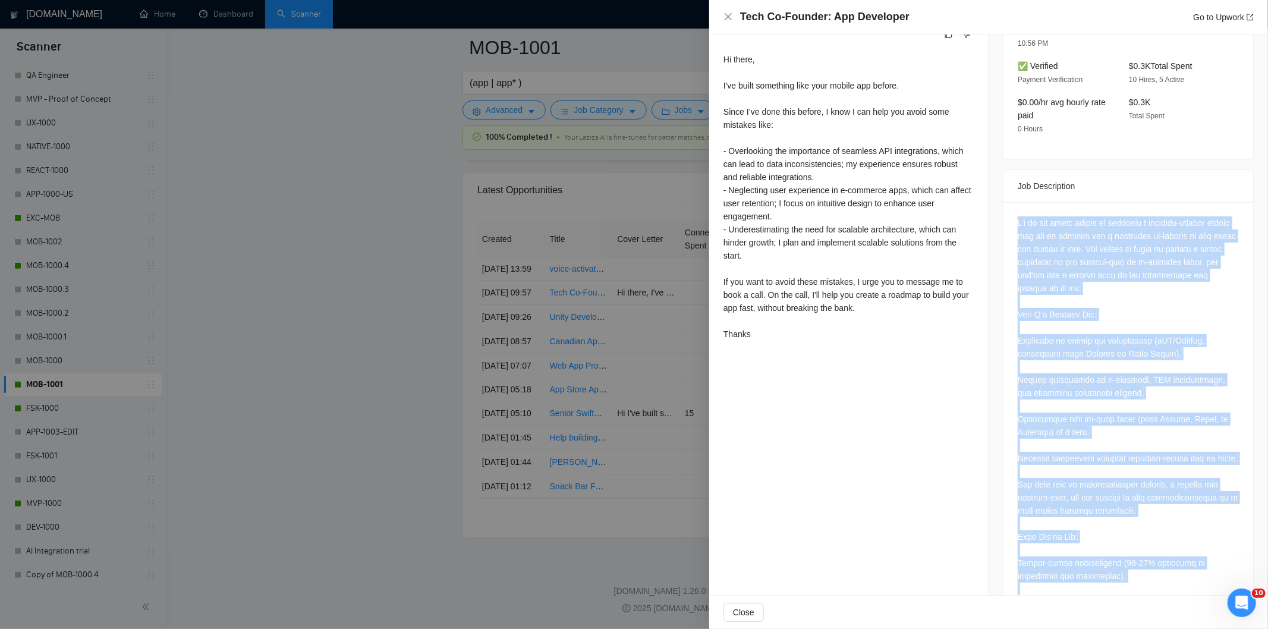
scroll to position [361, 0]
click at [1101, 249] on div at bounding box center [1128, 478] width 221 height 523
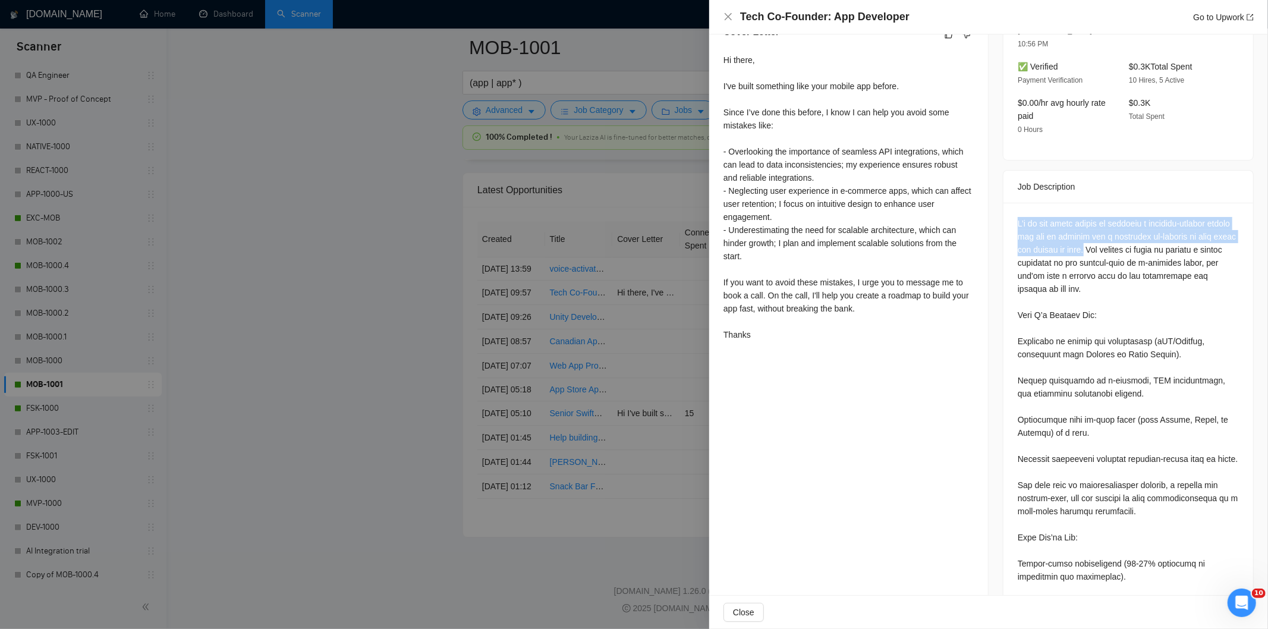
drag, startPoint x: 1114, startPoint y: 226, endPoint x: 1011, endPoint y: 188, distance: 109.5
click at [1011, 203] on div at bounding box center [1129, 481] width 250 height 556
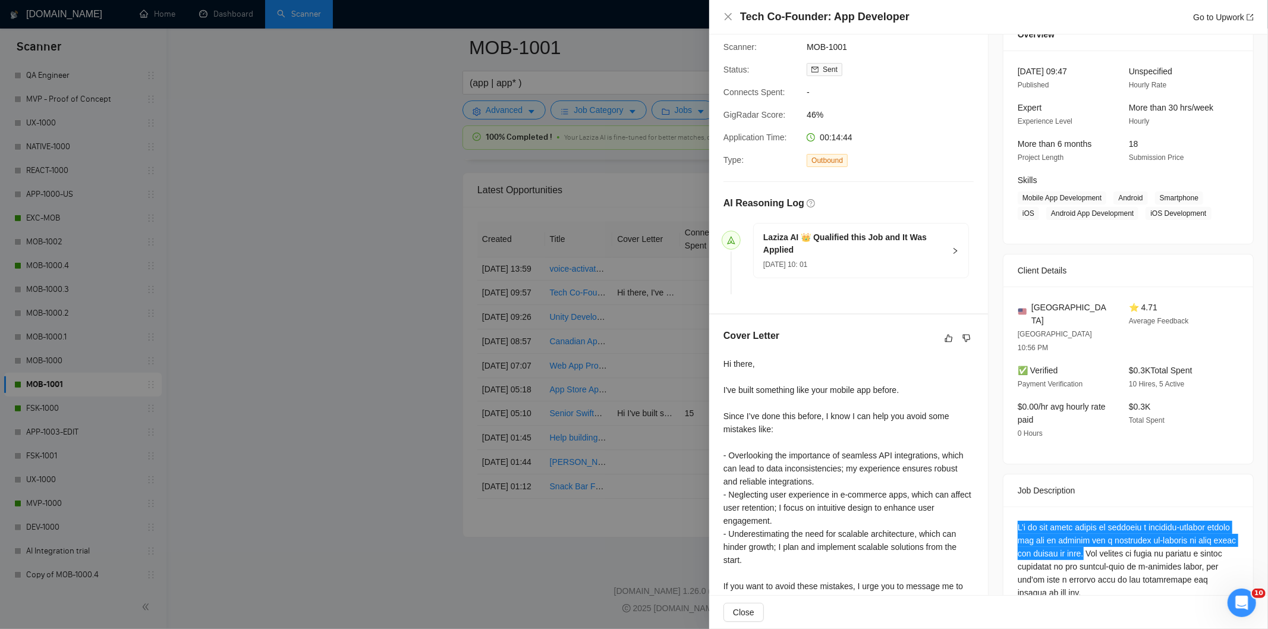
scroll to position [0, 0]
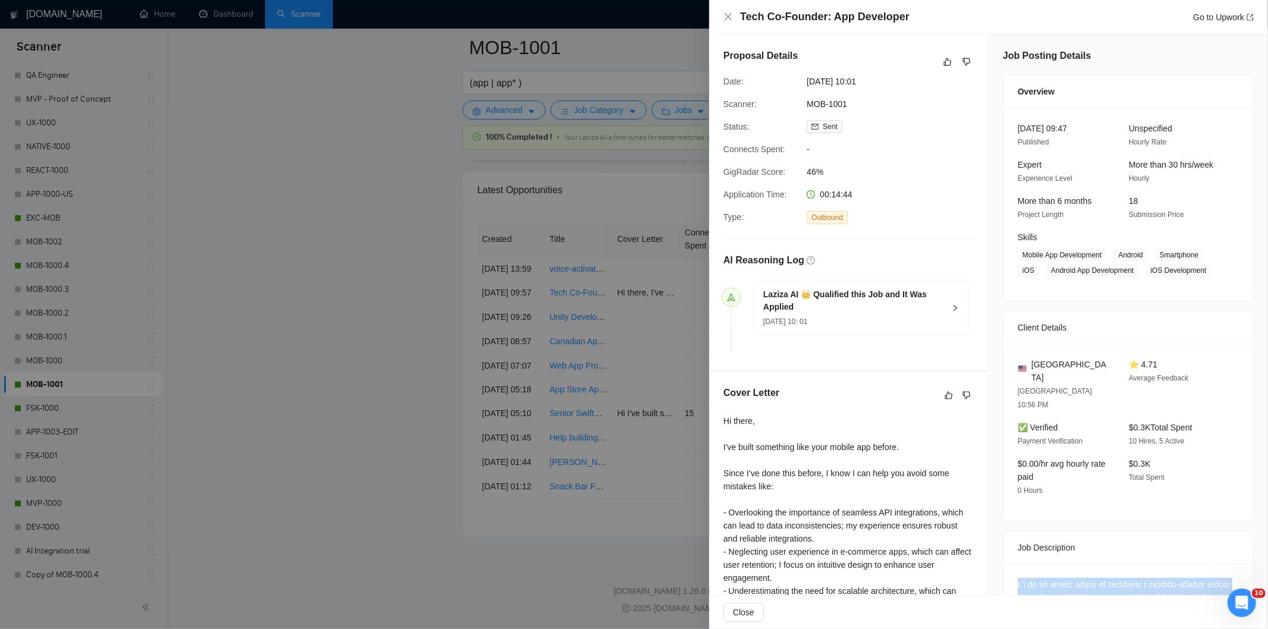
drag, startPoint x: 888, startPoint y: 77, endPoint x: 806, endPoint y: 78, distance: 82.0
click at [807, 78] on span "[DATE] 10:01" at bounding box center [896, 81] width 178 height 13
